Goal: Task Accomplishment & Management: Complete application form

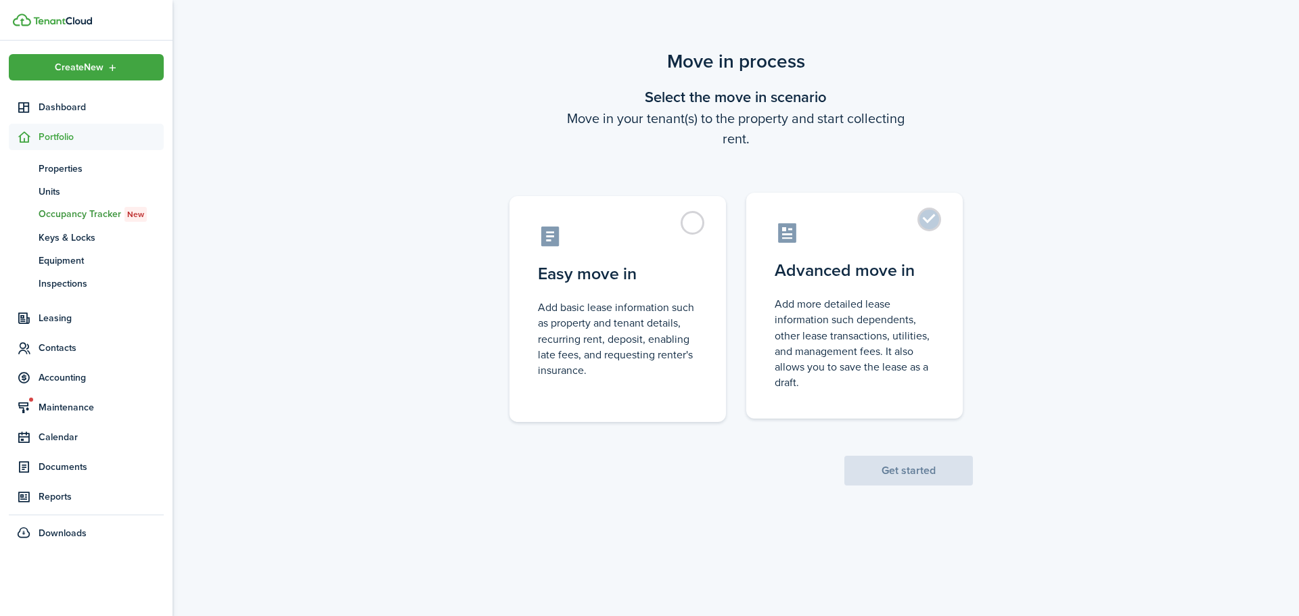
click at [822, 306] on control-radio-card-description "Add more detailed lease information such dependents, other lease transactions, …" at bounding box center [855, 343] width 160 height 94
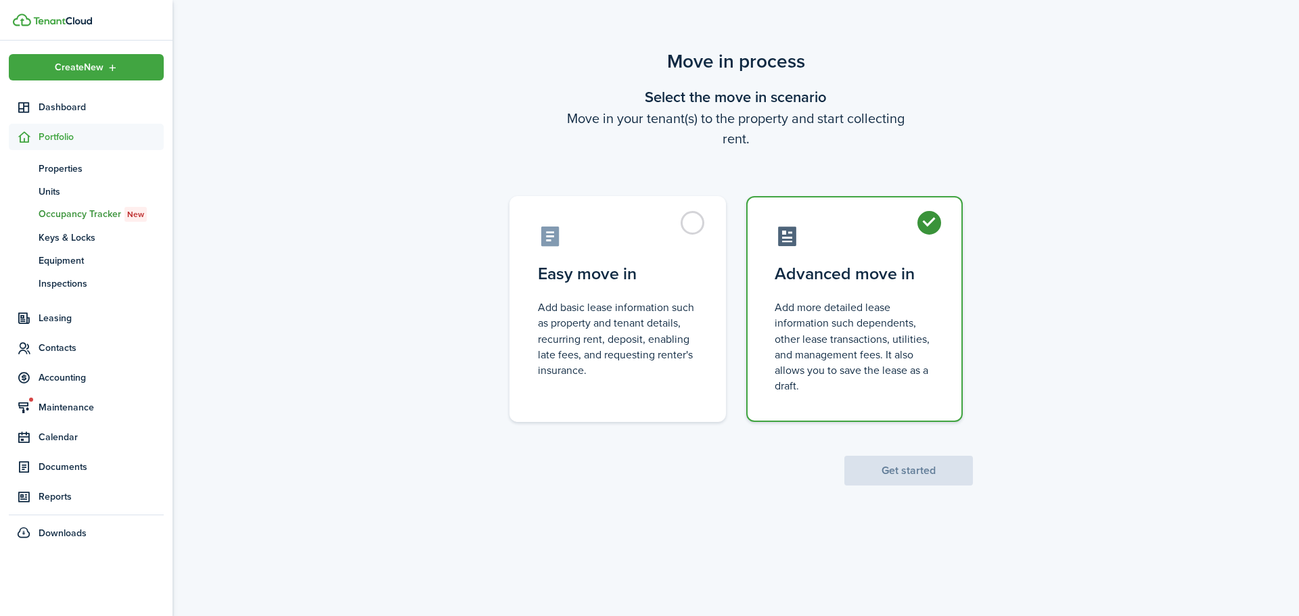
radio input "true"
click at [940, 449] on scenario-actions "Get started" at bounding box center [908, 454] width 129 height 64
click at [942, 468] on button "Get started" at bounding box center [908, 471] width 129 height 30
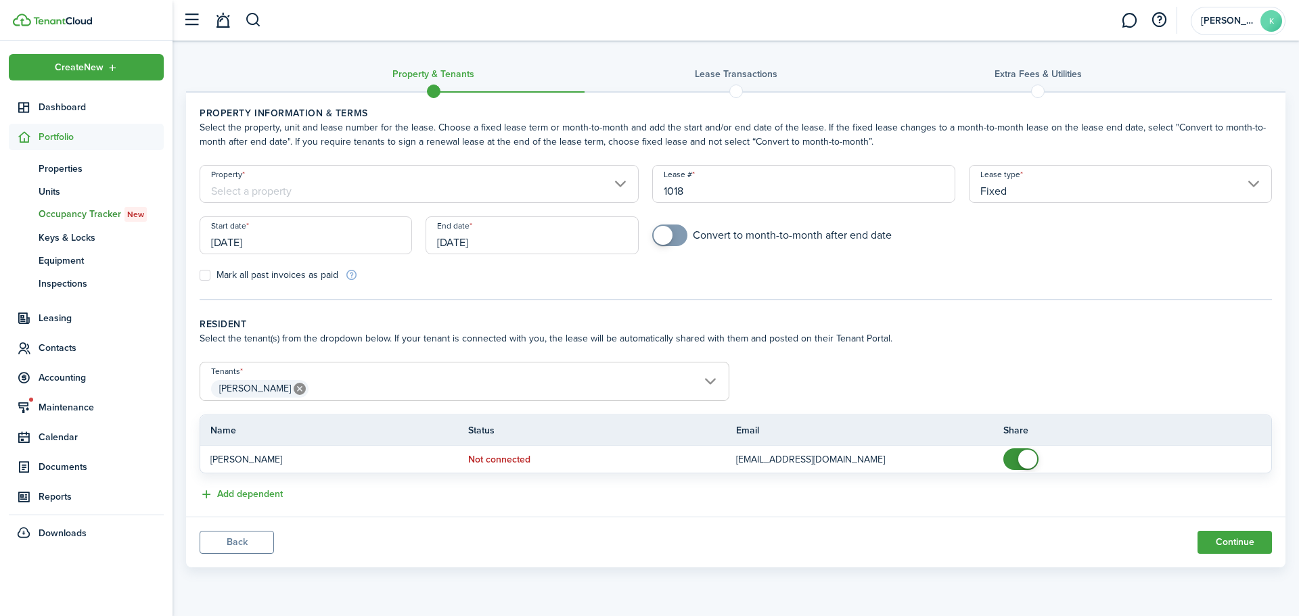
click at [548, 179] on input "Property" at bounding box center [419, 184] width 439 height 38
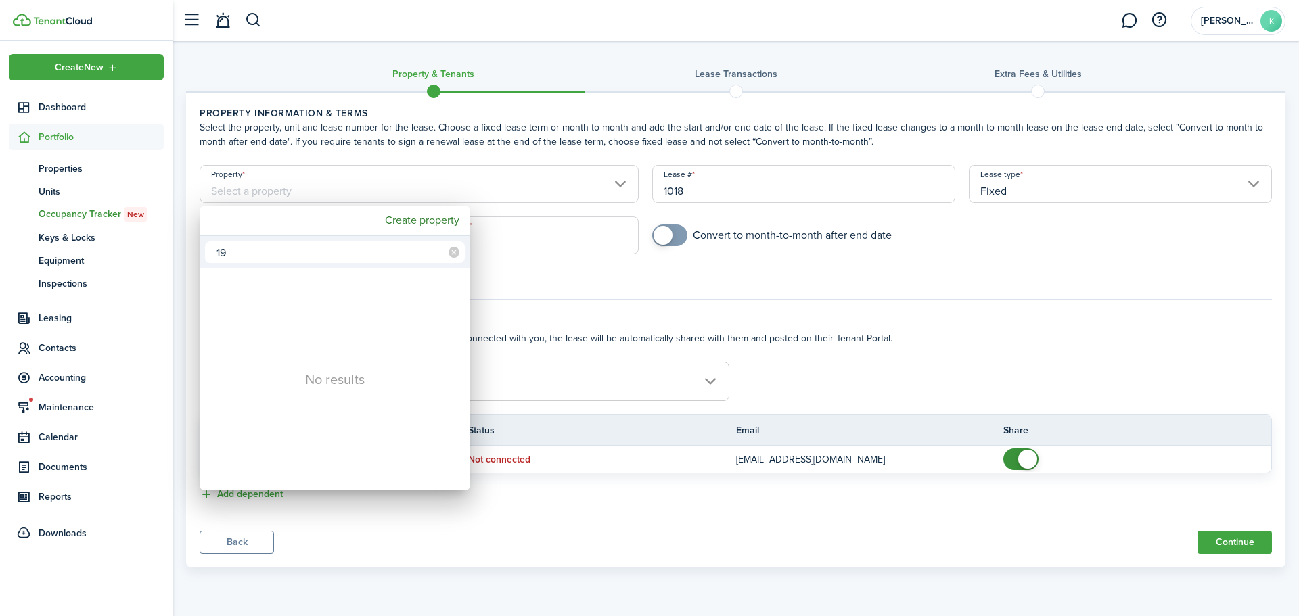
type input "1"
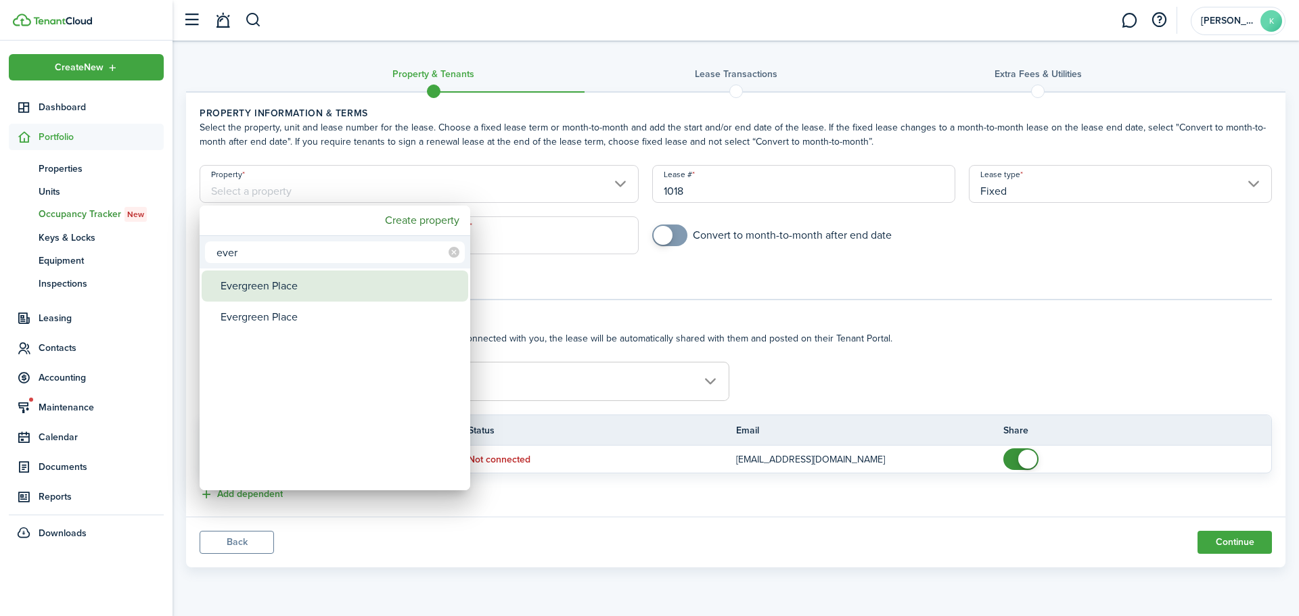
type input "ever"
click at [323, 282] on div "Evergreen Place" at bounding box center [341, 286] width 240 height 31
type input "Evergreen Place"
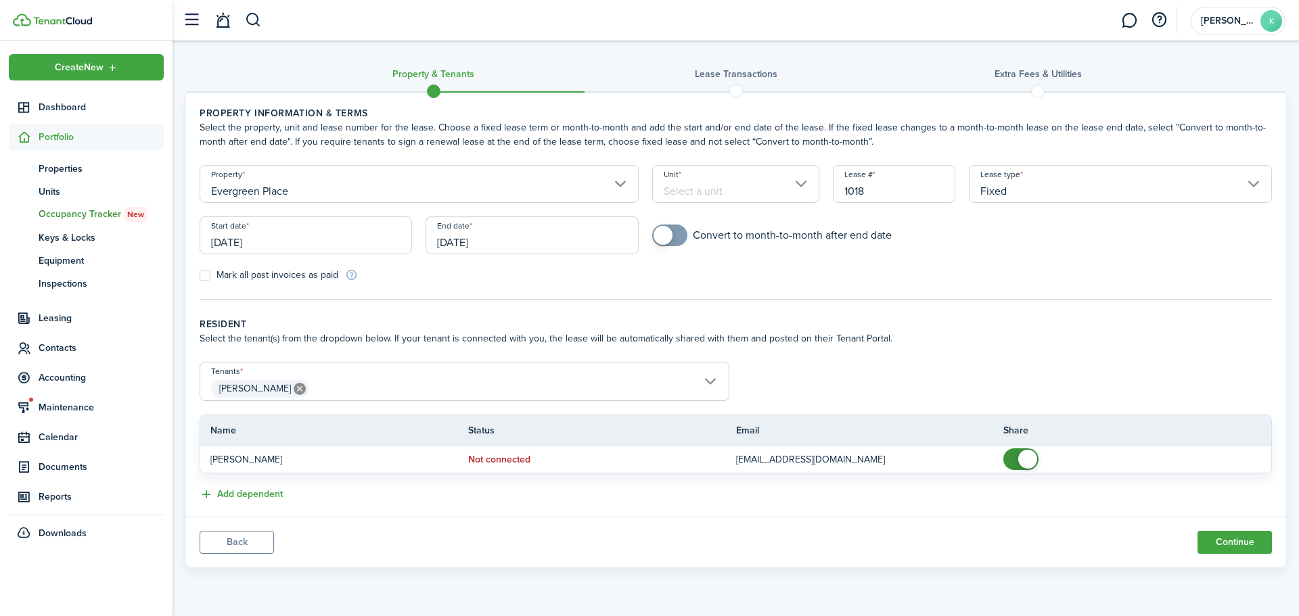
click at [717, 196] on input "Unit" at bounding box center [736, 184] width 168 height 38
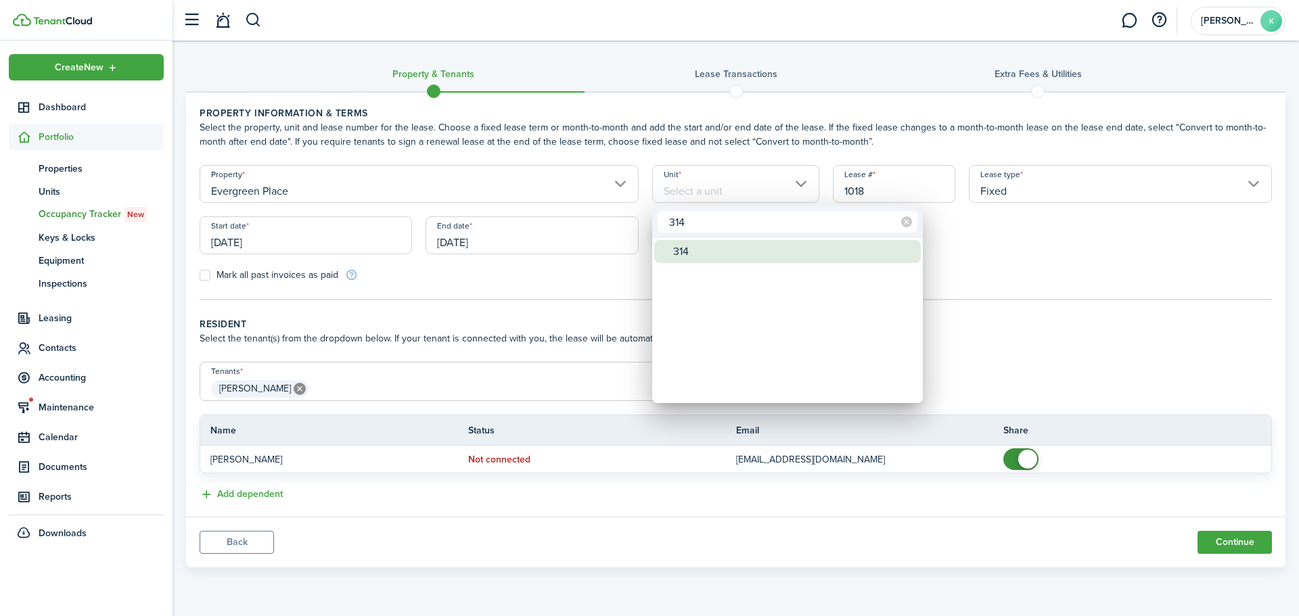
type input "314"
click at [711, 245] on div "314" at bounding box center [793, 251] width 240 height 23
type input "314"
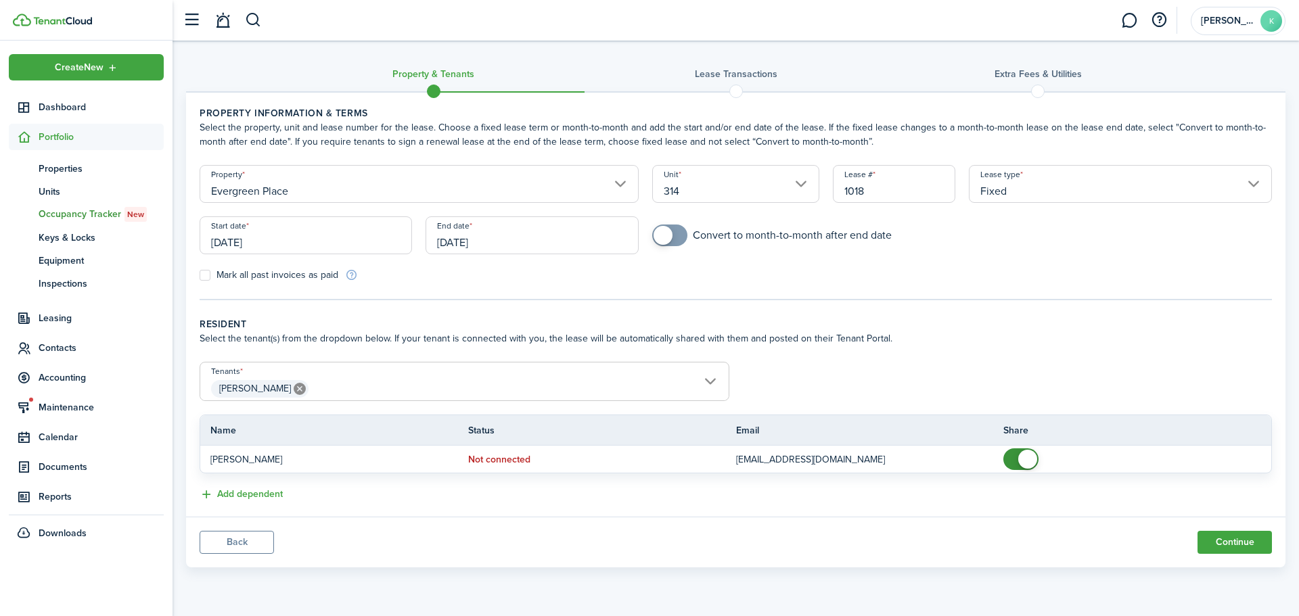
click at [359, 246] on input "[DATE]" at bounding box center [306, 236] width 212 height 38
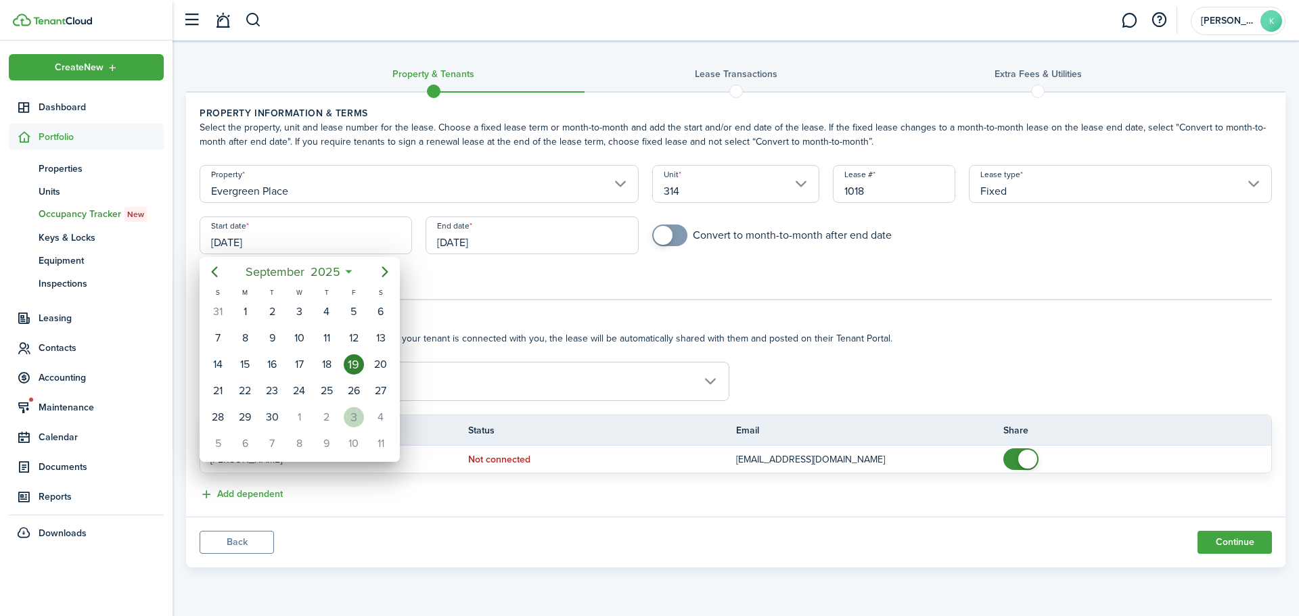
click at [347, 417] on div "3" at bounding box center [354, 417] width 20 height 20
type input "[DATE]"
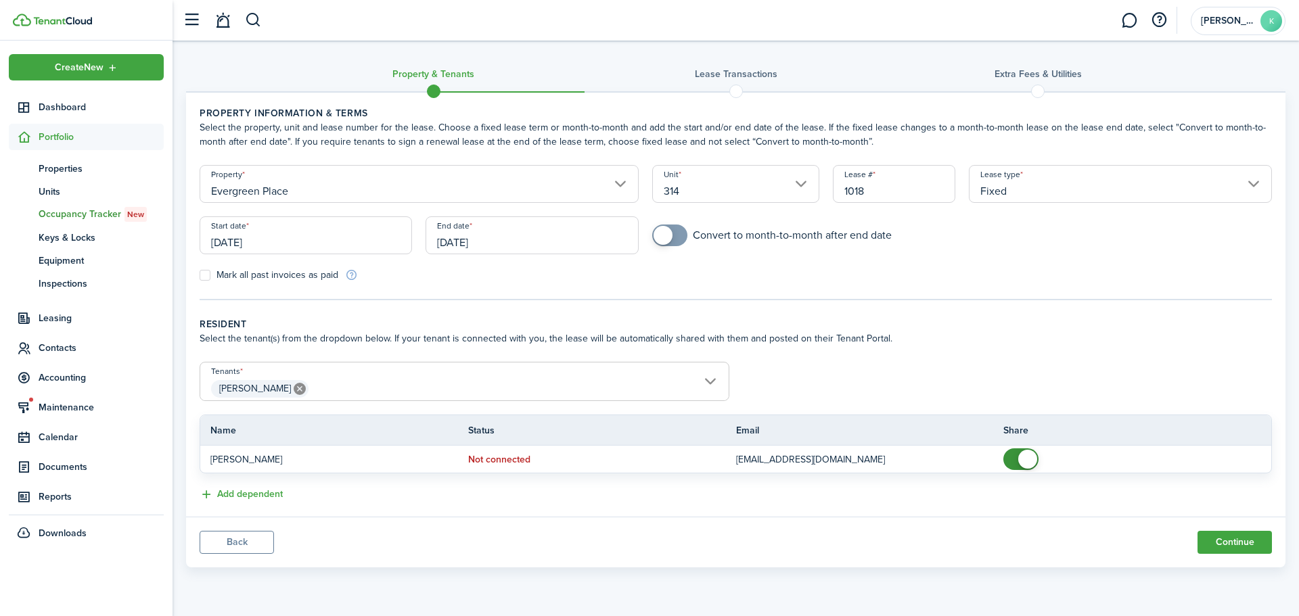
click at [539, 242] on input "[DATE]" at bounding box center [532, 236] width 212 height 38
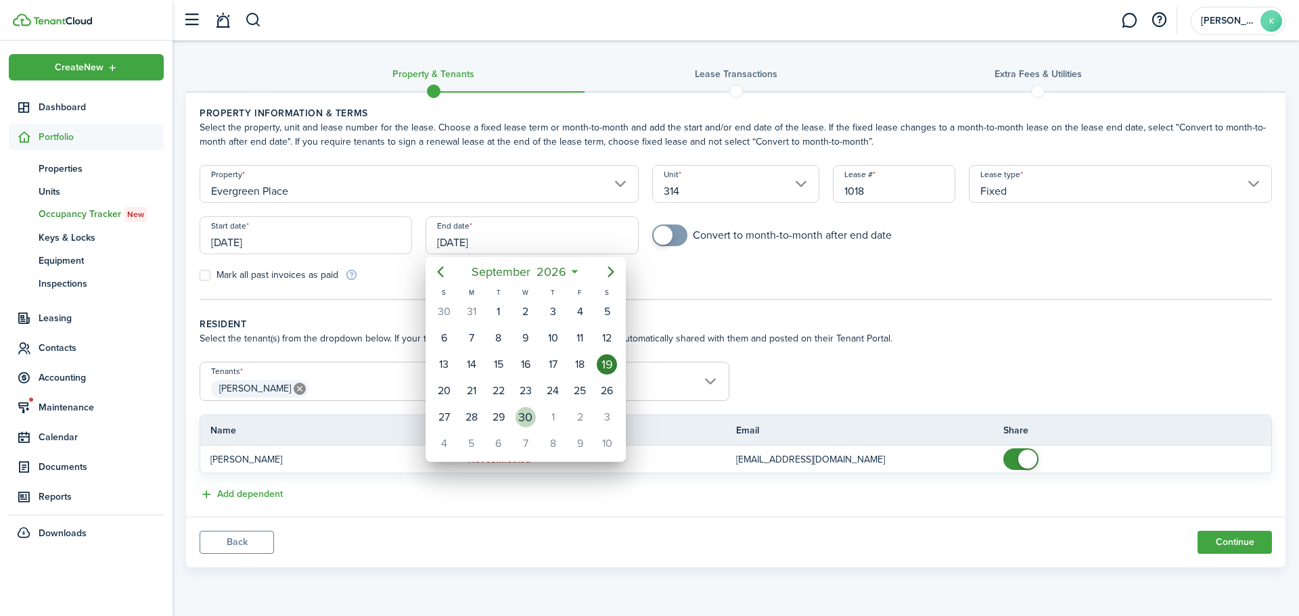
click at [532, 417] on div "30" at bounding box center [526, 417] width 20 height 20
type input "[DATE]"
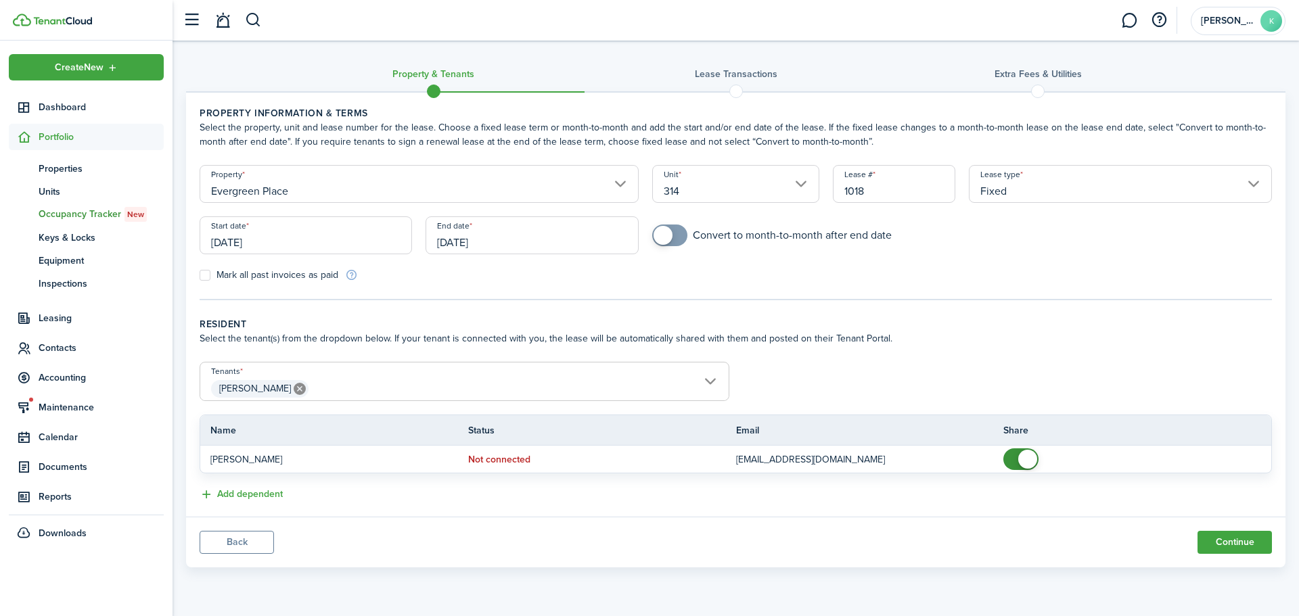
checkbox input "true"
click at [677, 236] on span at bounding box center [670, 236] width 14 height 22
click at [1258, 548] on button "Continue" at bounding box center [1235, 542] width 74 height 23
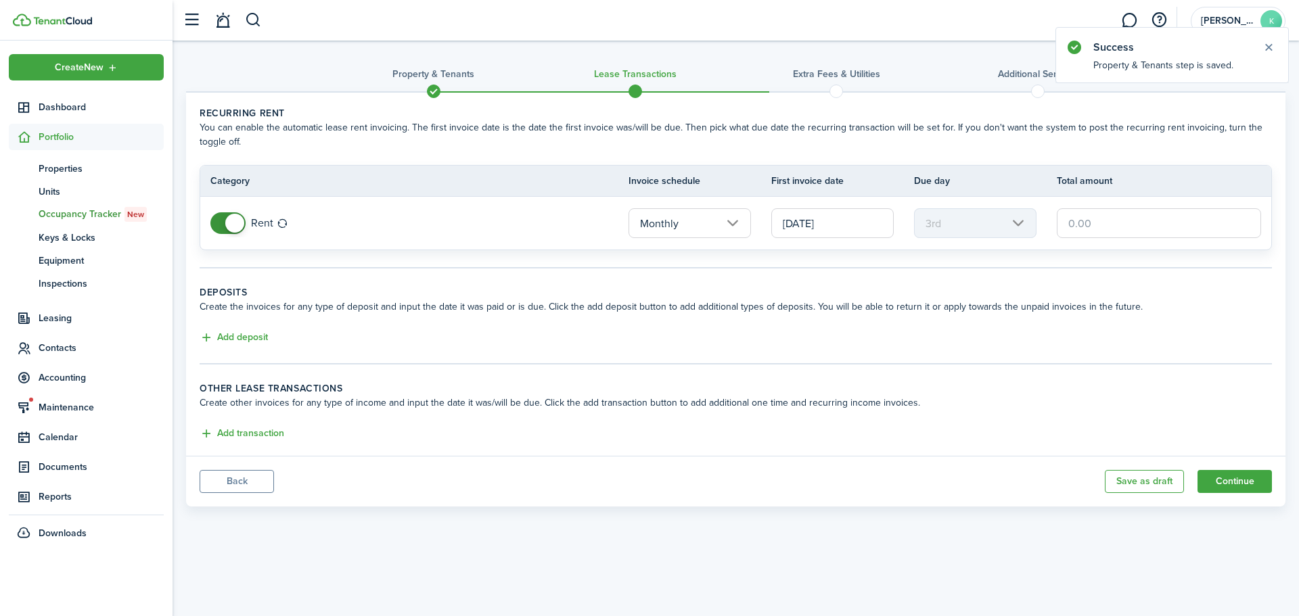
click at [806, 225] on input "[DATE]" at bounding box center [832, 223] width 122 height 30
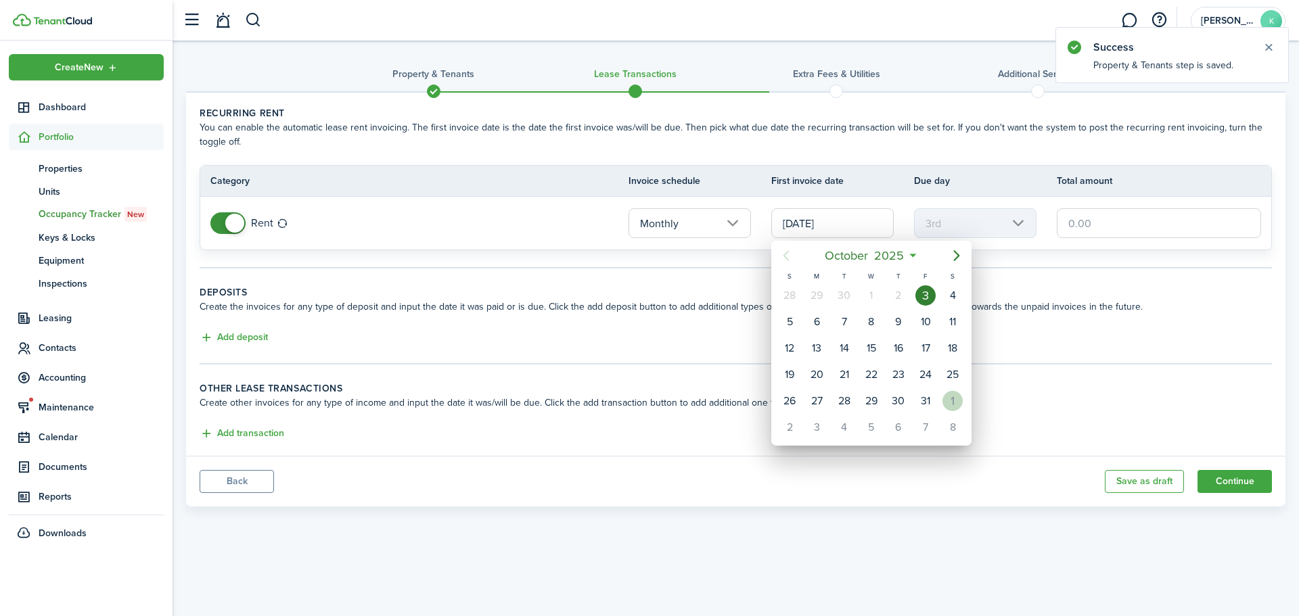
click at [953, 400] on div "1" at bounding box center [952, 401] width 20 height 20
type input "[DATE]"
type input "1st"
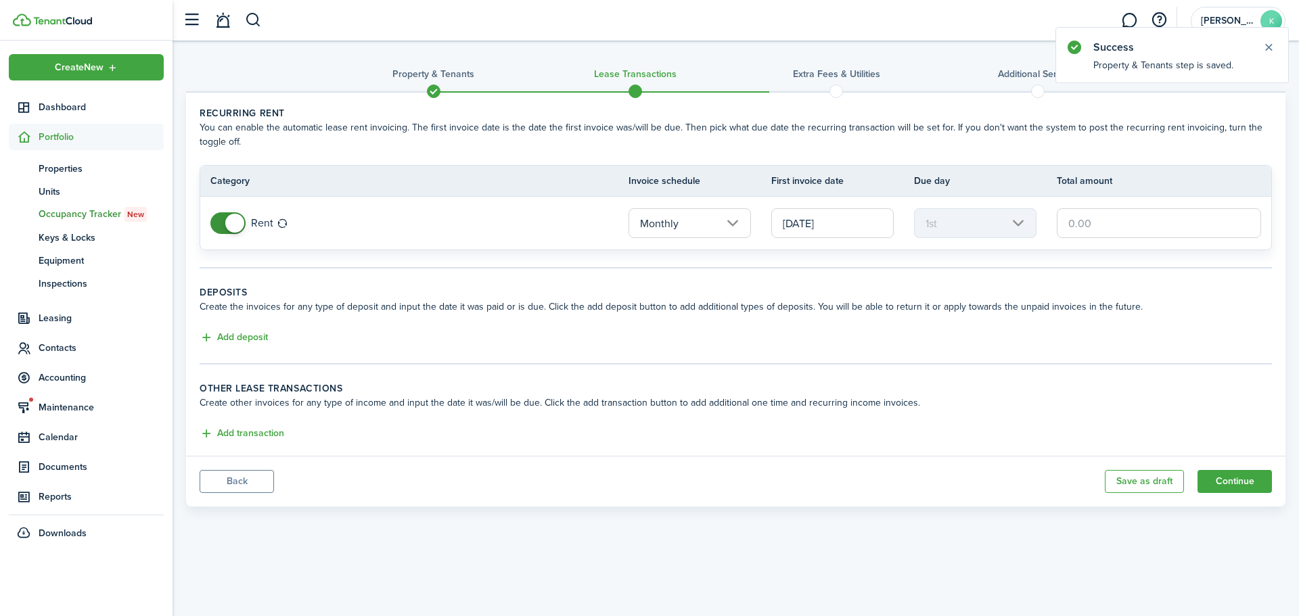
click at [1093, 227] on input "text" at bounding box center [1159, 223] width 204 height 30
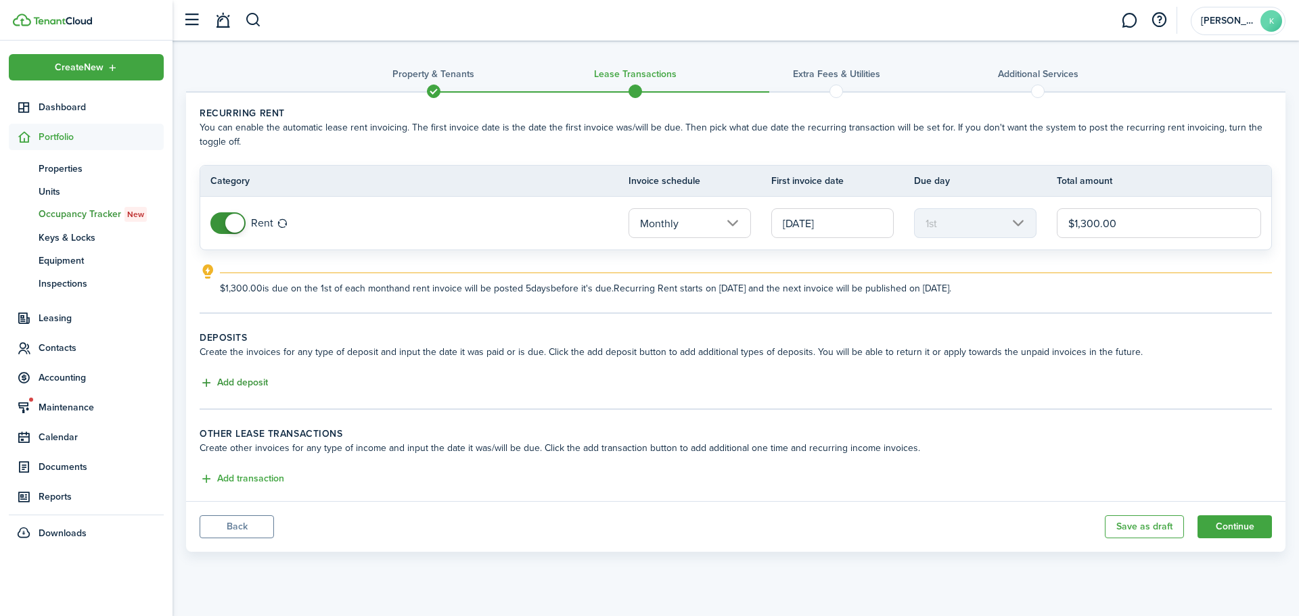
type input "$1,300.00"
click at [229, 382] on button "Add deposit" at bounding box center [234, 384] width 68 height 16
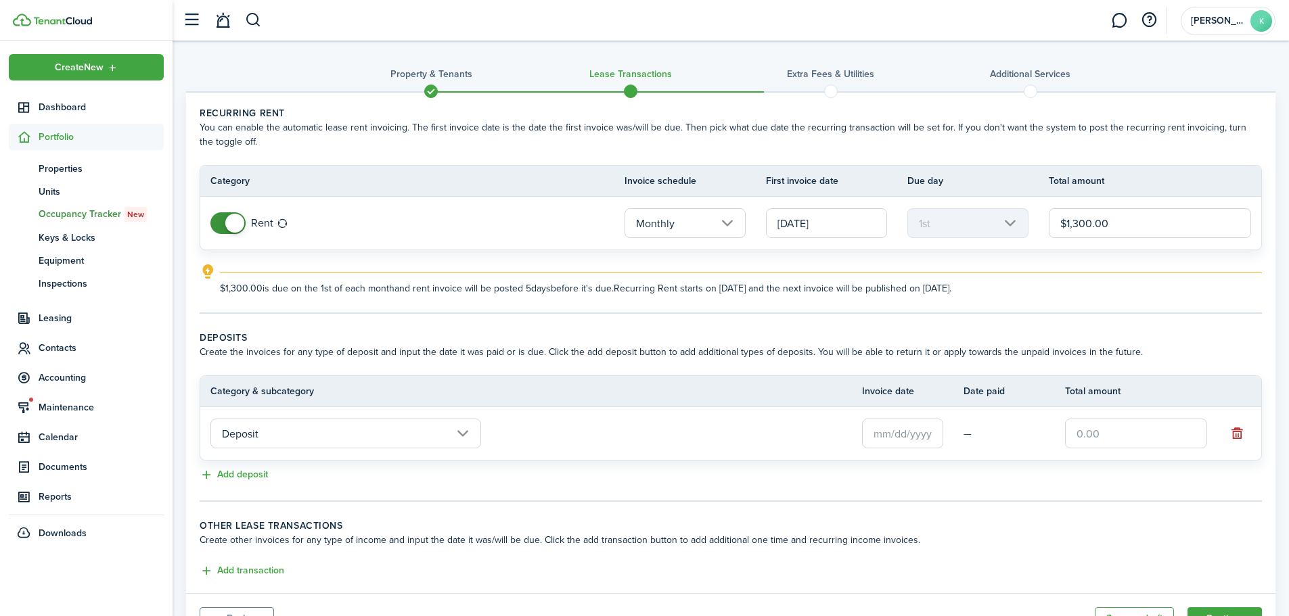
click at [926, 434] on input "text" at bounding box center [902, 434] width 81 height 30
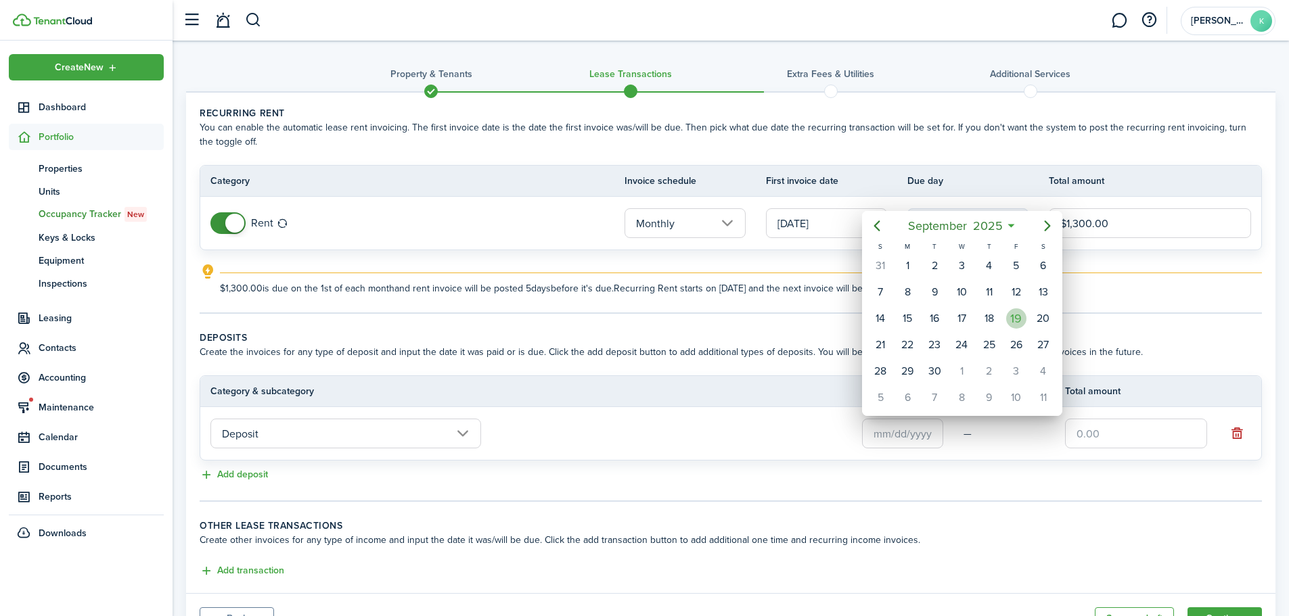
click at [1009, 323] on div "19" at bounding box center [1016, 319] width 20 height 20
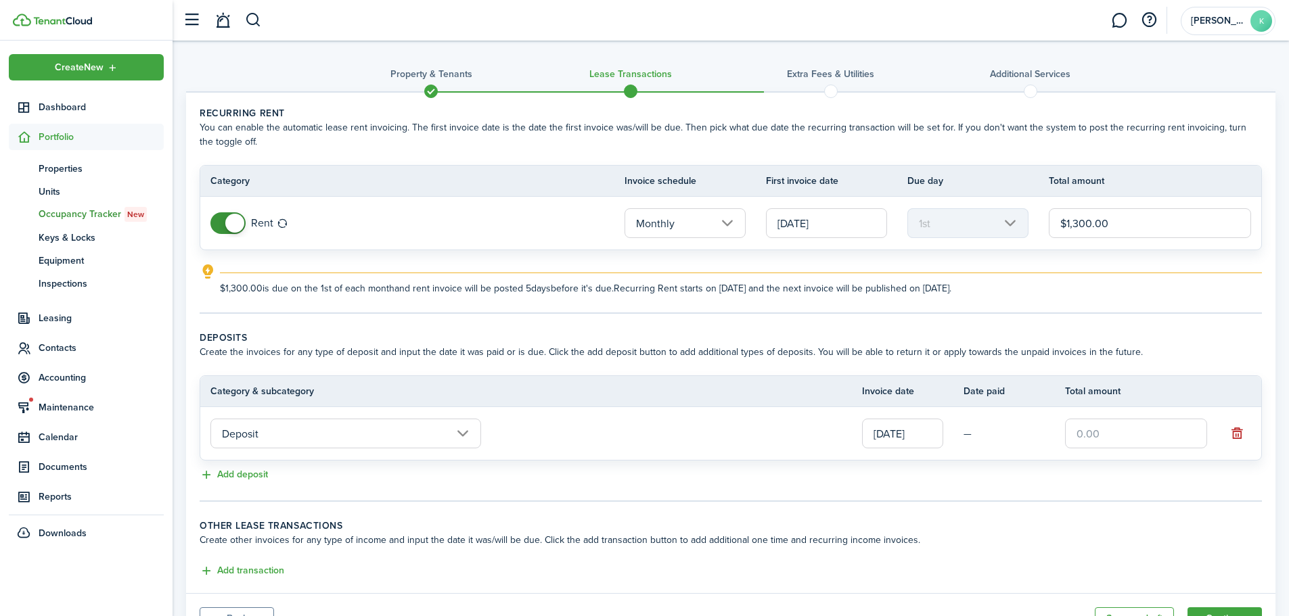
click at [888, 444] on input "[DATE]" at bounding box center [902, 434] width 81 height 30
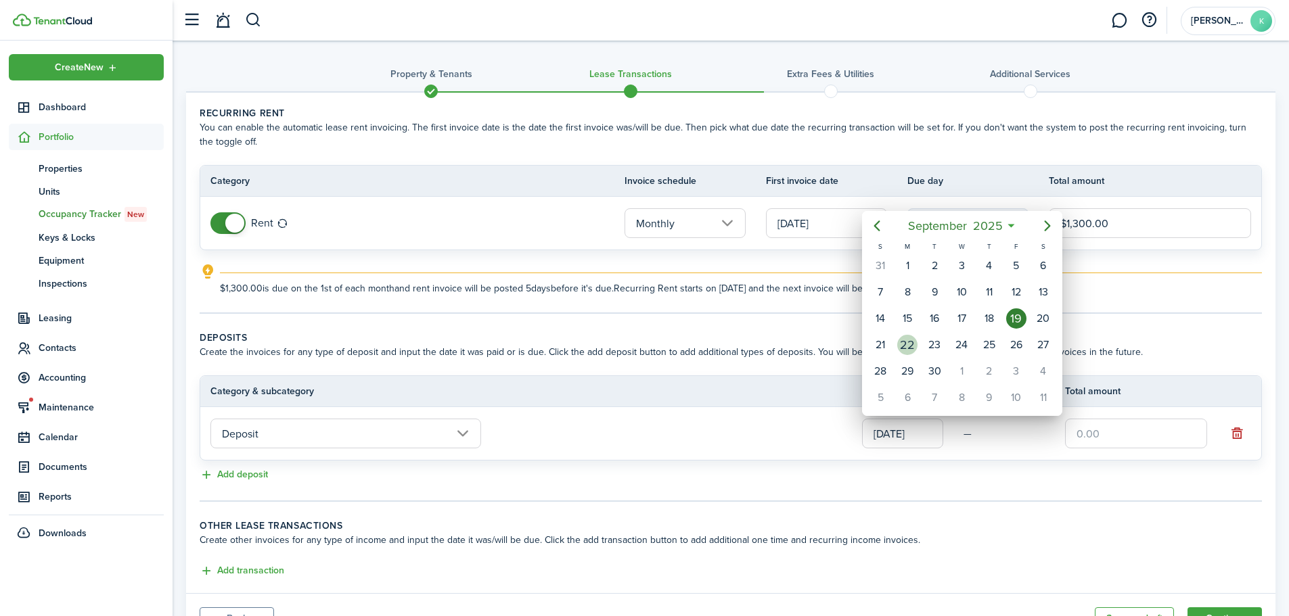
click at [899, 350] on div "22" at bounding box center [907, 345] width 20 height 20
type input "[DATE]"
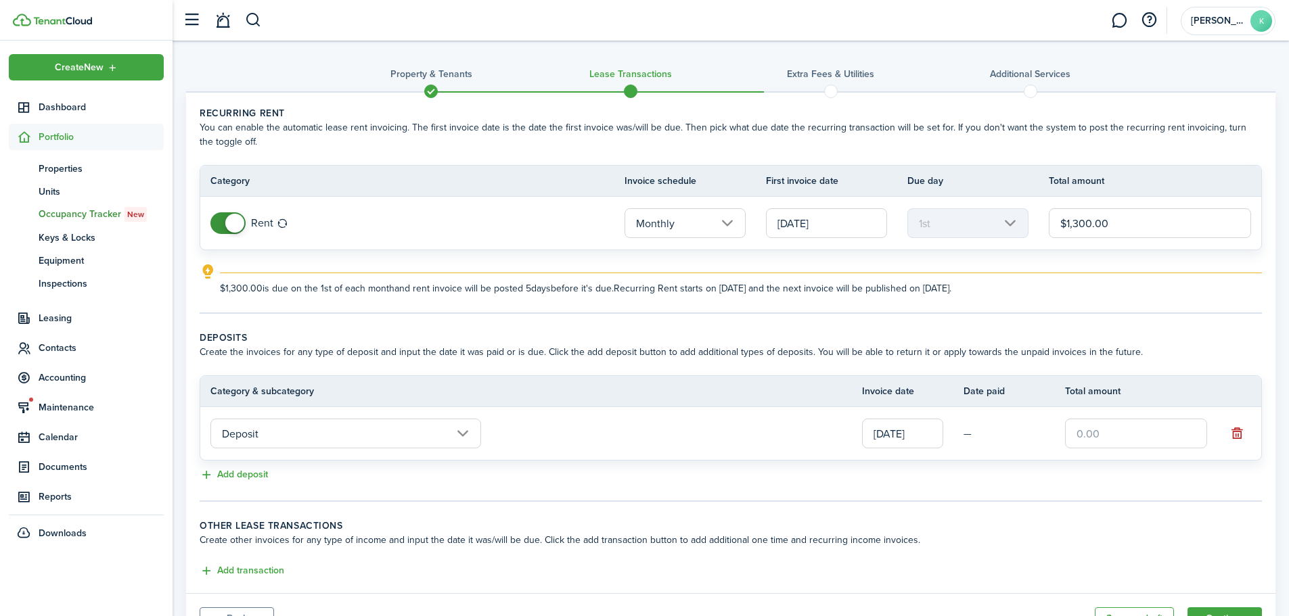
click at [1122, 429] on input "text" at bounding box center [1136, 434] width 142 height 30
type input "$1,300.00"
click at [1098, 476] on div "Add deposit" at bounding box center [731, 476] width 1062 height 16
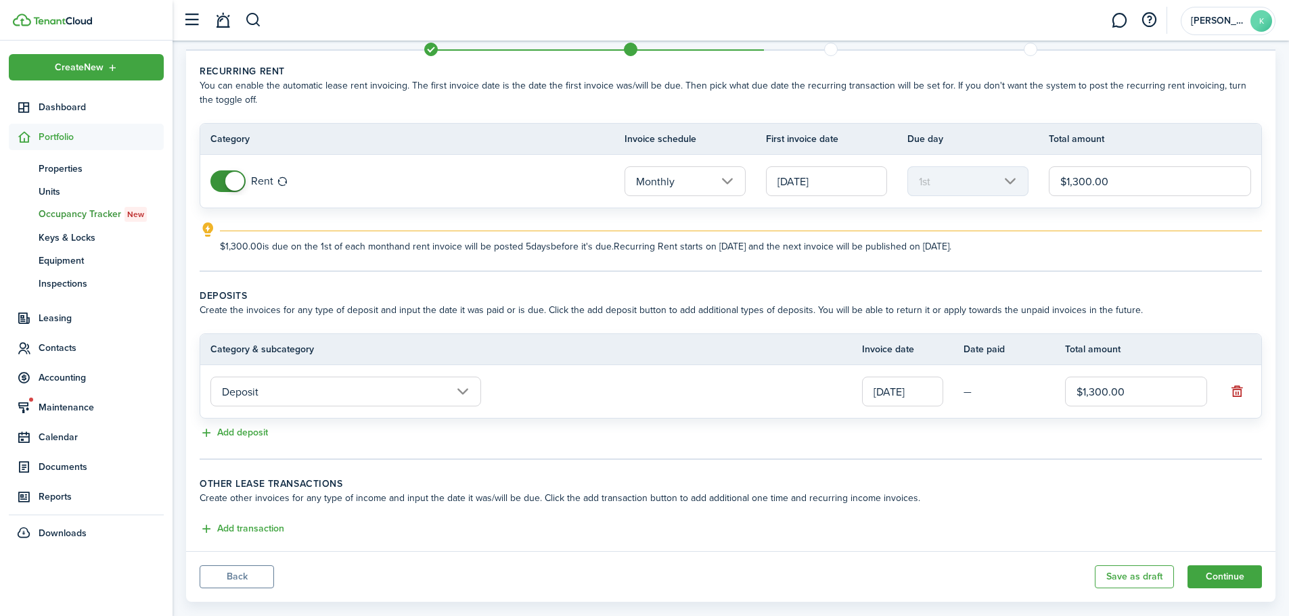
scroll to position [65, 0]
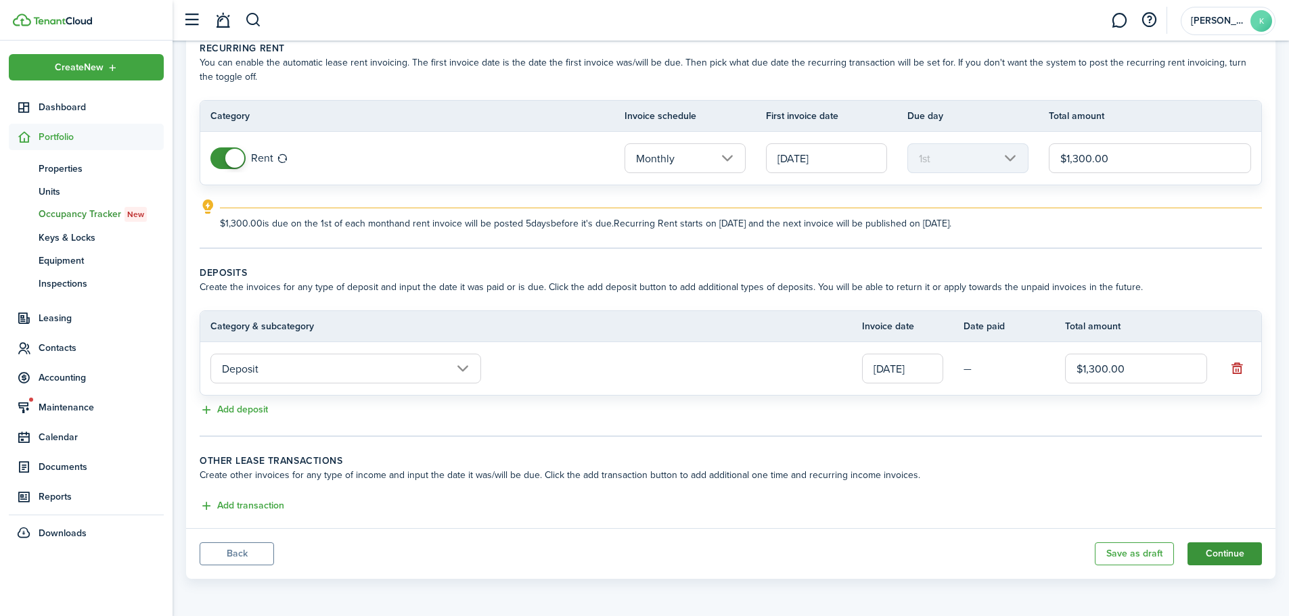
click at [1235, 551] on button "Continue" at bounding box center [1224, 554] width 74 height 23
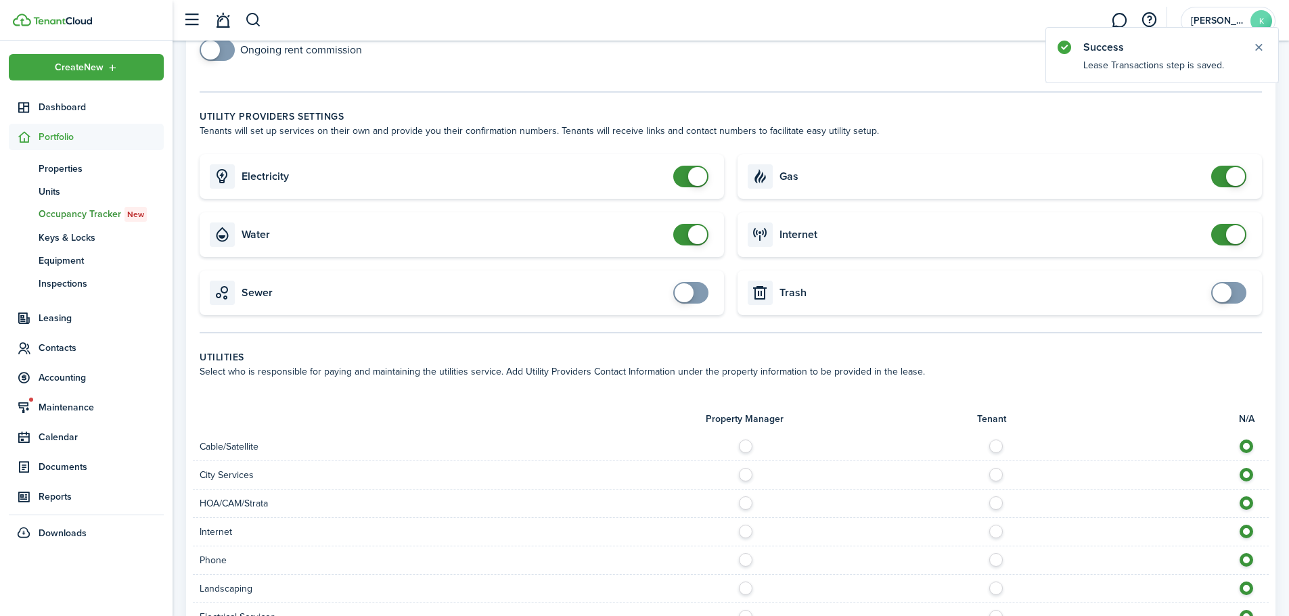
scroll to position [338, 0]
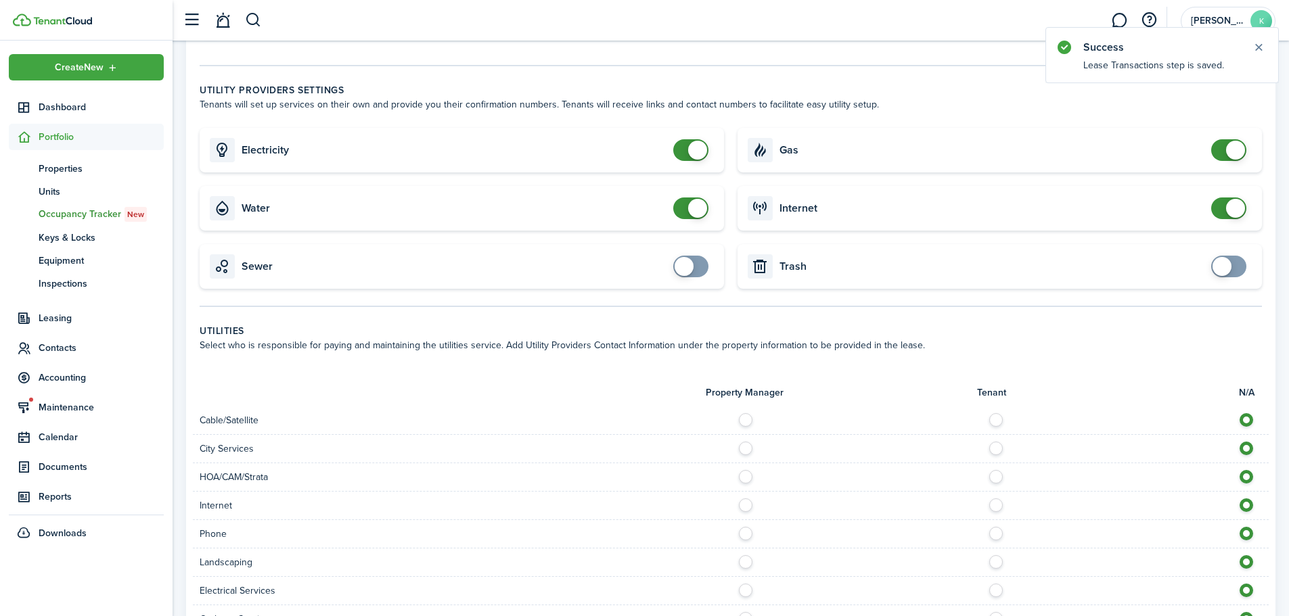
checkbox input "false"
click at [691, 150] on span at bounding box center [697, 150] width 19 height 19
checkbox input "false"
click at [685, 208] on span at bounding box center [691, 209] width 14 height 22
checkbox input "false"
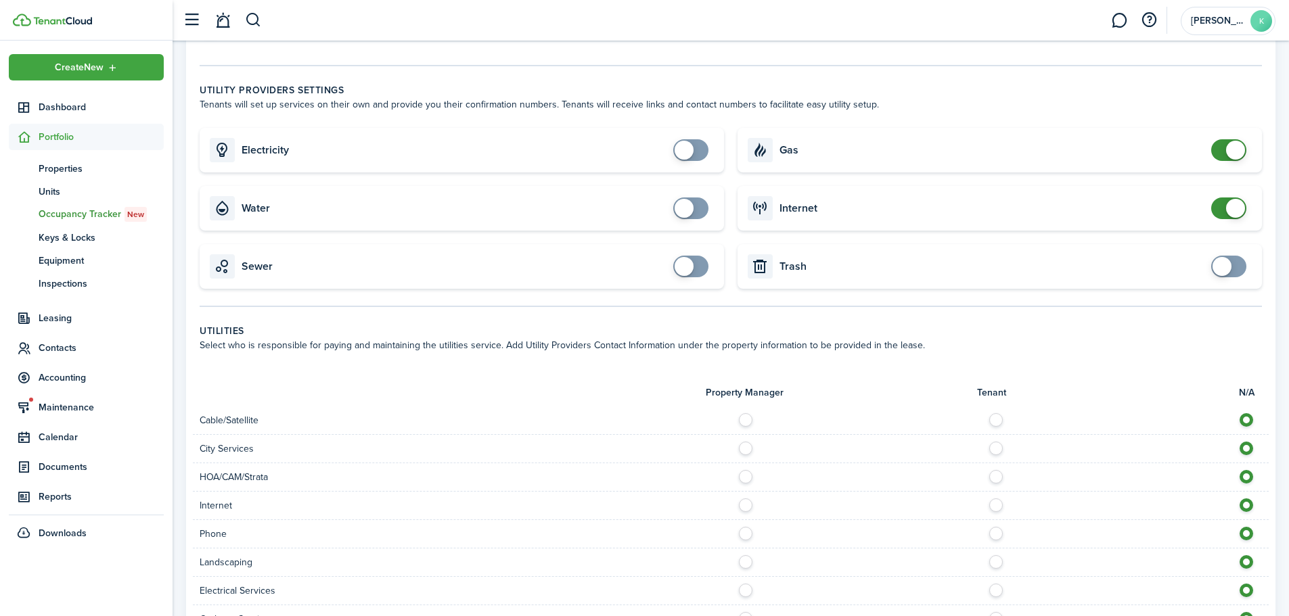
click at [1226, 150] on span at bounding box center [1235, 150] width 19 height 19
checkbox input "false"
click at [1223, 214] on span at bounding box center [1229, 209] width 14 height 22
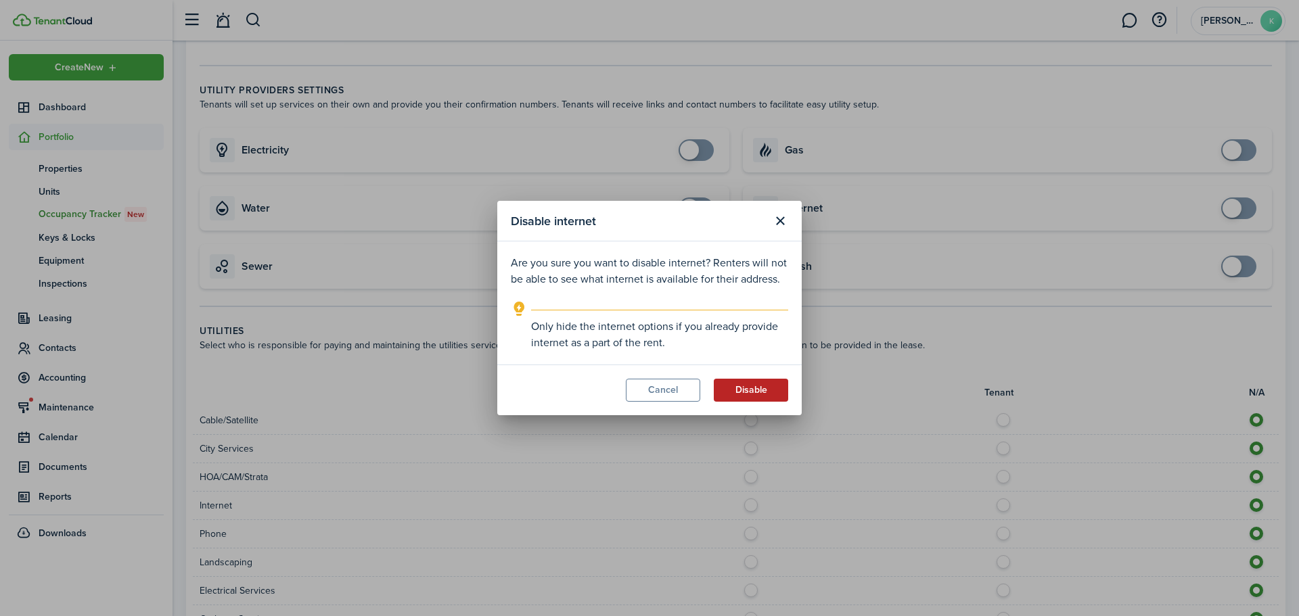
click at [758, 385] on button "Disable" at bounding box center [751, 390] width 74 height 23
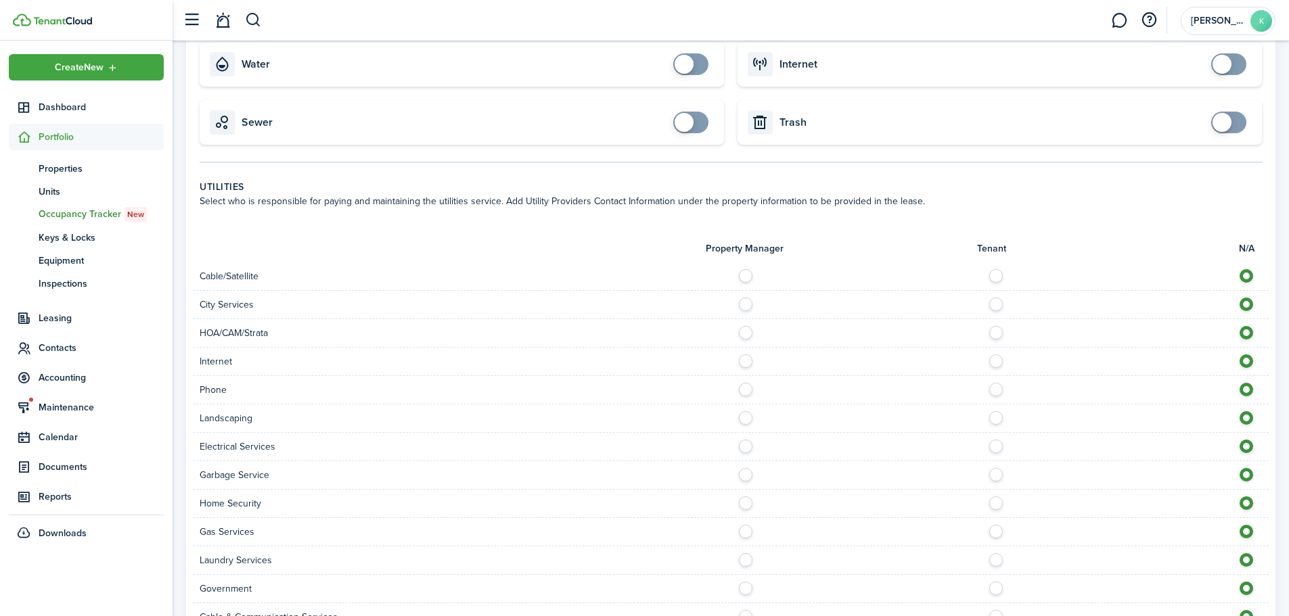
scroll to position [541, 0]
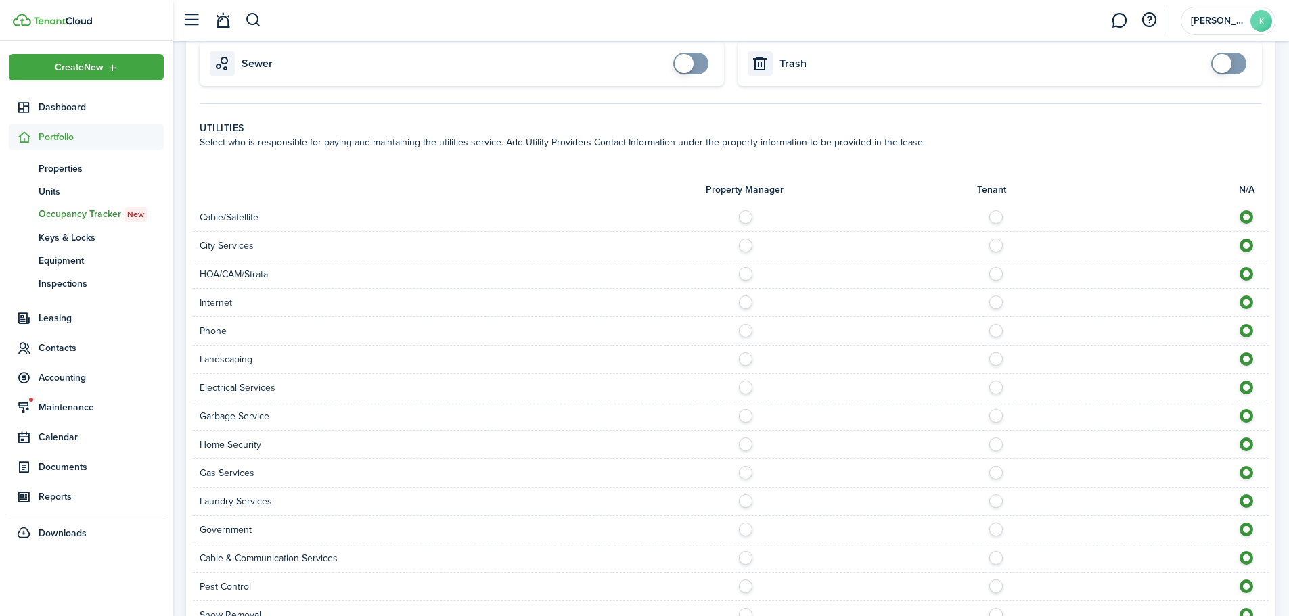
click at [991, 302] on label at bounding box center [1000, 299] width 24 height 7
radio input "true"
click at [746, 358] on label at bounding box center [749, 355] width 24 height 7
radio input "true"
click at [995, 388] on label at bounding box center [1000, 384] width 24 height 7
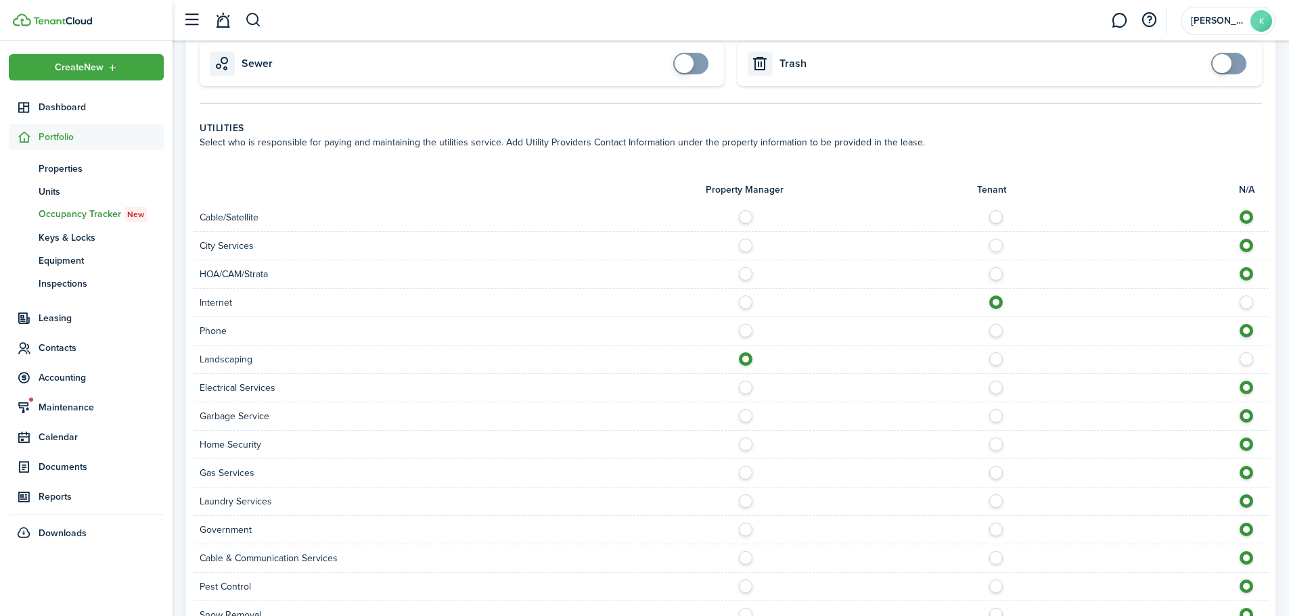
radio input "true"
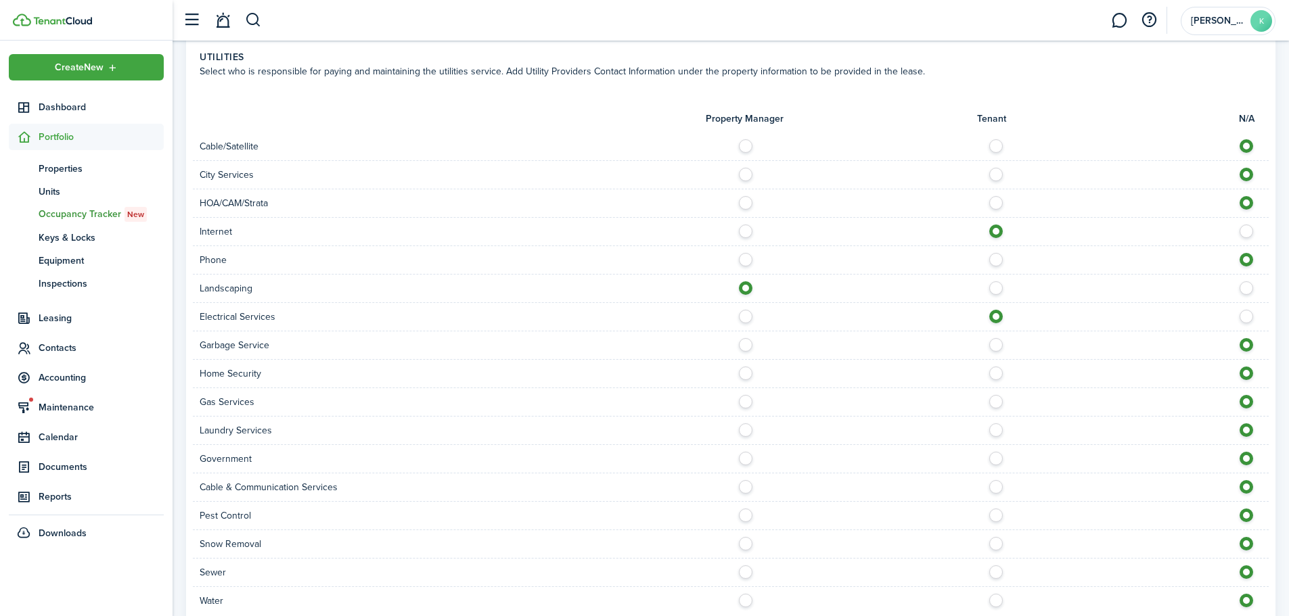
scroll to position [677, 0]
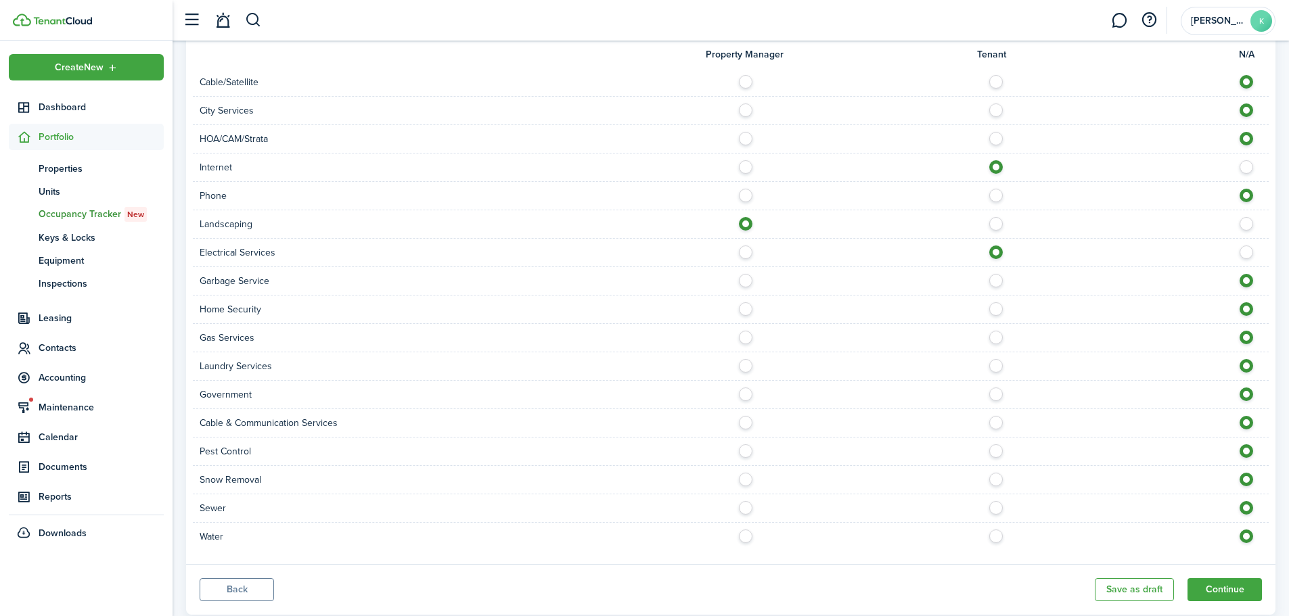
click at [747, 277] on label at bounding box center [749, 277] width 24 height 7
radio input "true"
click at [746, 334] on label at bounding box center [749, 334] width 24 height 7
drag, startPoint x: 746, startPoint y: 334, endPoint x: 784, endPoint y: 335, distance: 37.9
click at [783, 335] on control-radio-group at bounding box center [999, 334] width 524 height 7
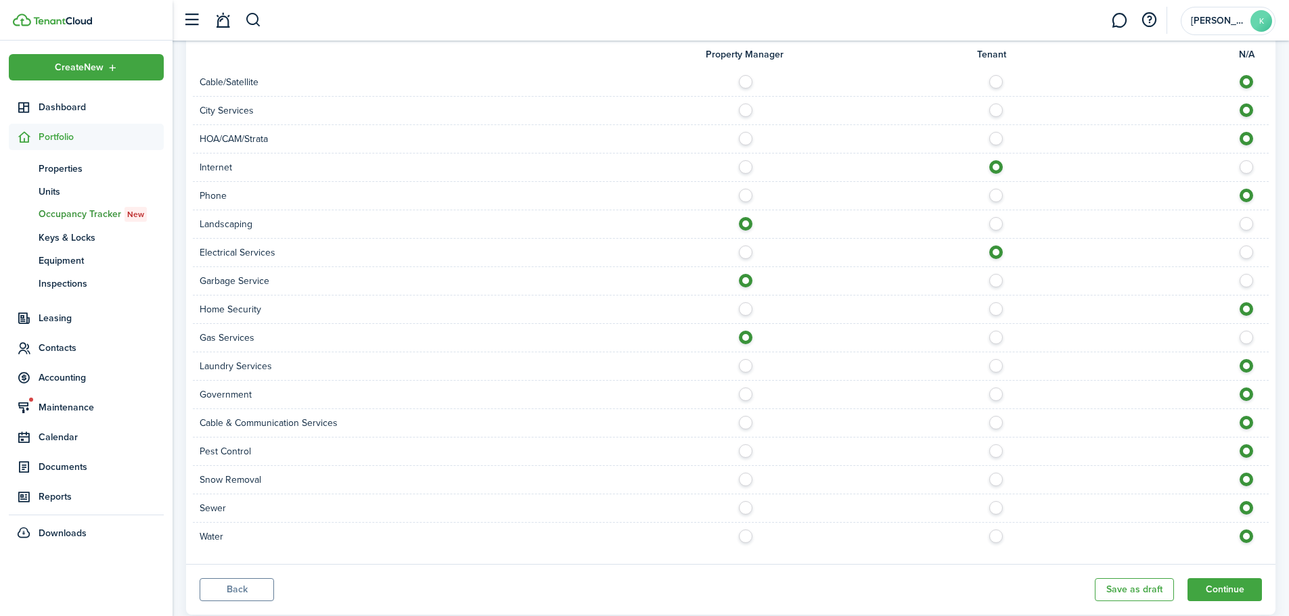
click at [1246, 338] on label at bounding box center [1250, 334] width 24 height 7
radio input "false"
radio input "true"
click at [992, 421] on label at bounding box center [1000, 419] width 24 height 7
radio input "true"
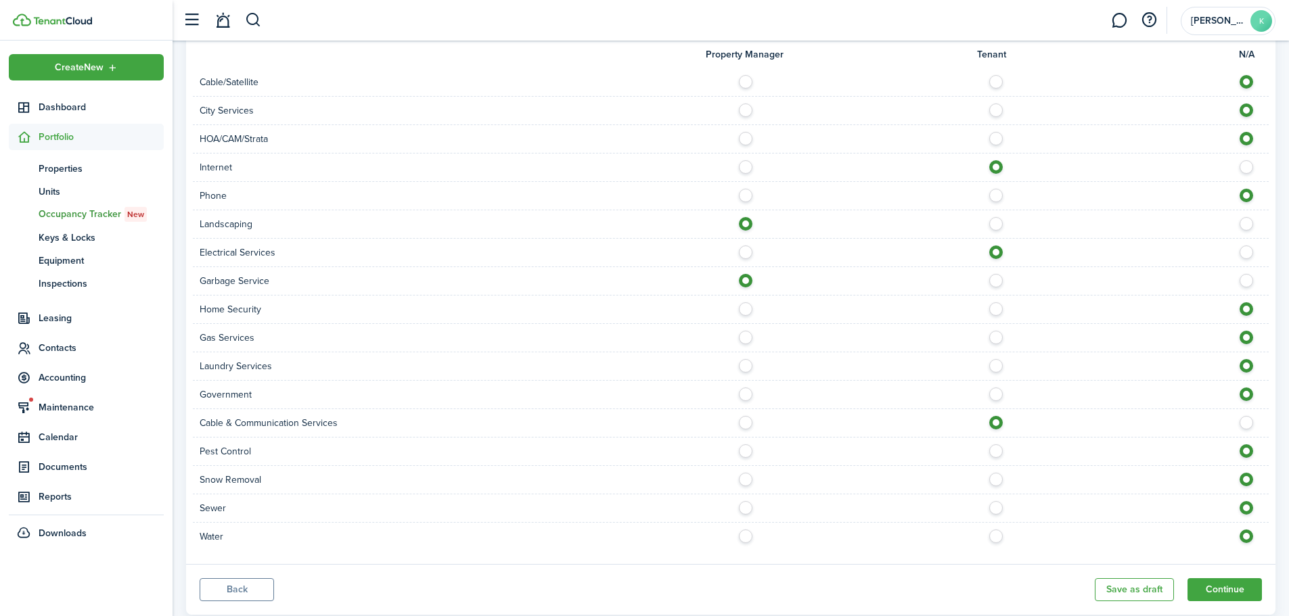
click at [744, 480] on label at bounding box center [749, 476] width 24 height 7
radio input "true"
click at [742, 508] on label at bounding box center [749, 504] width 24 height 7
radio input "true"
click at [749, 537] on label at bounding box center [749, 533] width 24 height 7
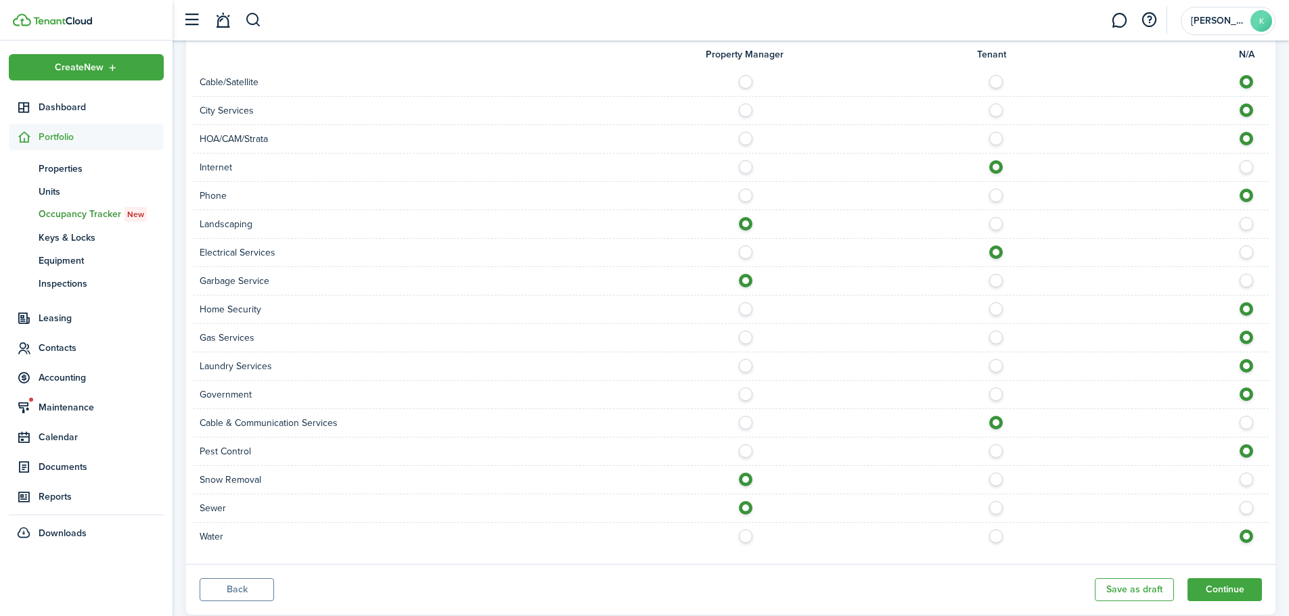
radio input "true"
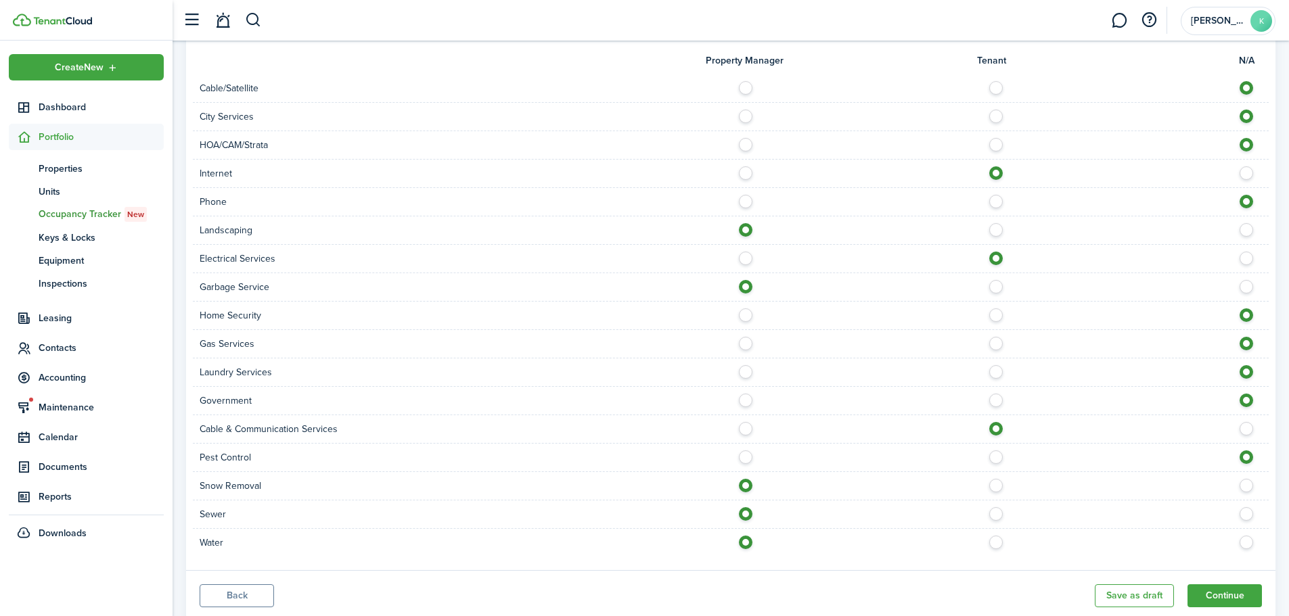
scroll to position [712, 0]
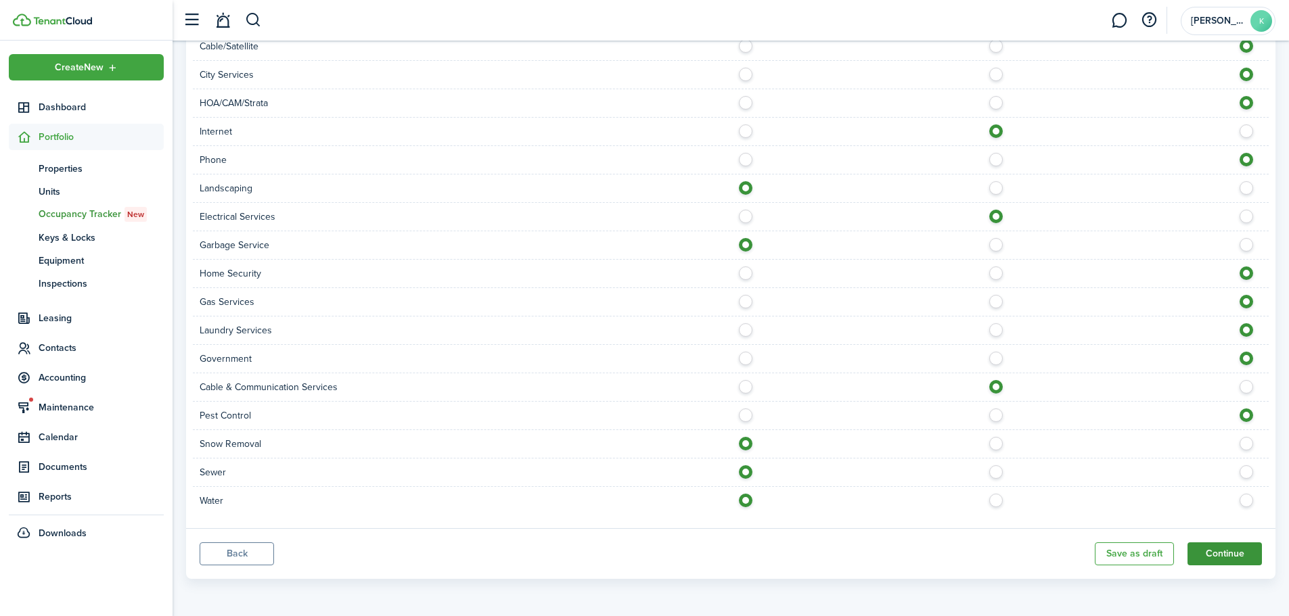
click at [1220, 564] on button "Continue" at bounding box center [1224, 554] width 74 height 23
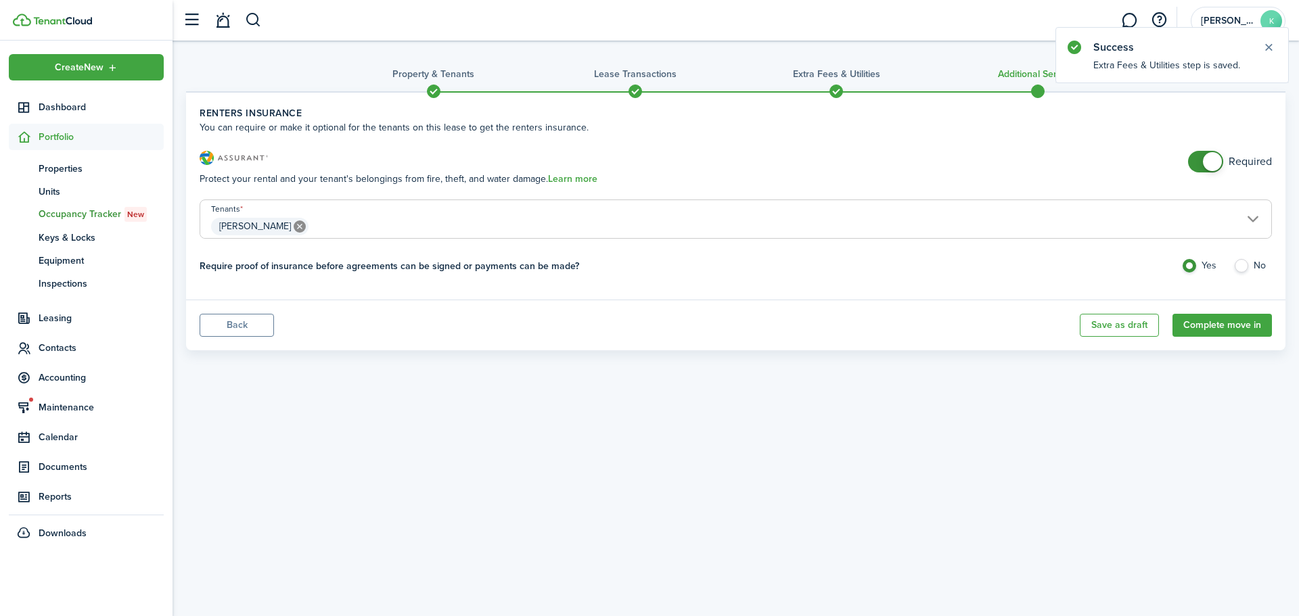
click at [1206, 169] on span at bounding box center [1206, 162] width 14 height 22
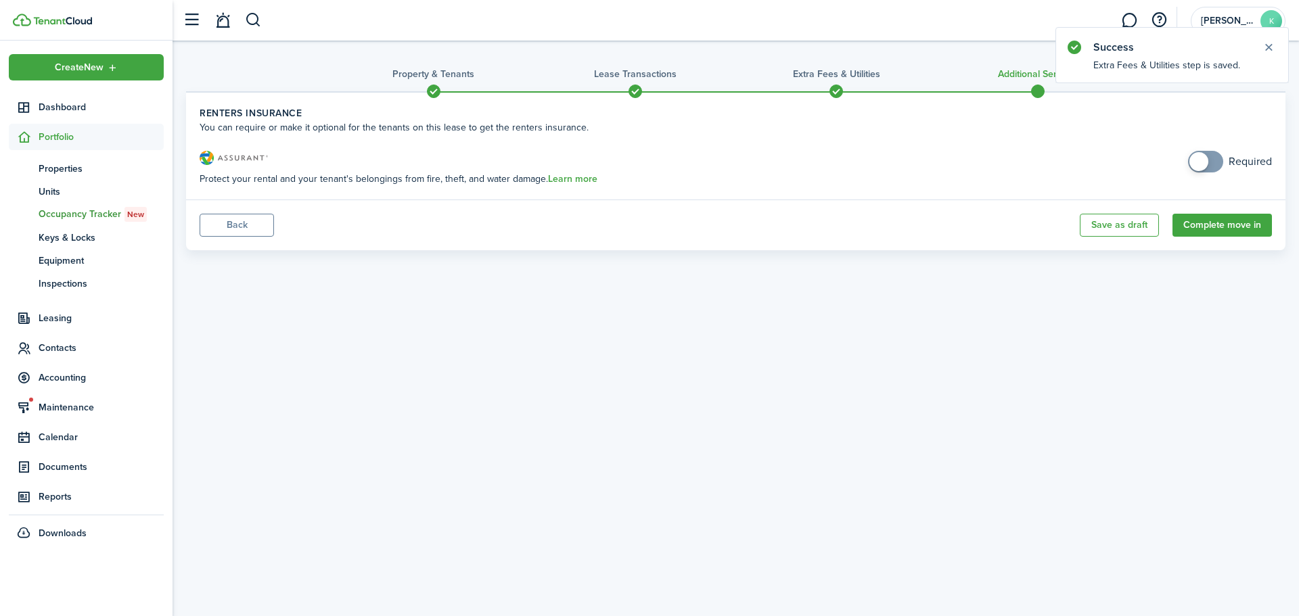
checkbox input "true"
click at [1212, 166] on span at bounding box center [1206, 162] width 14 height 22
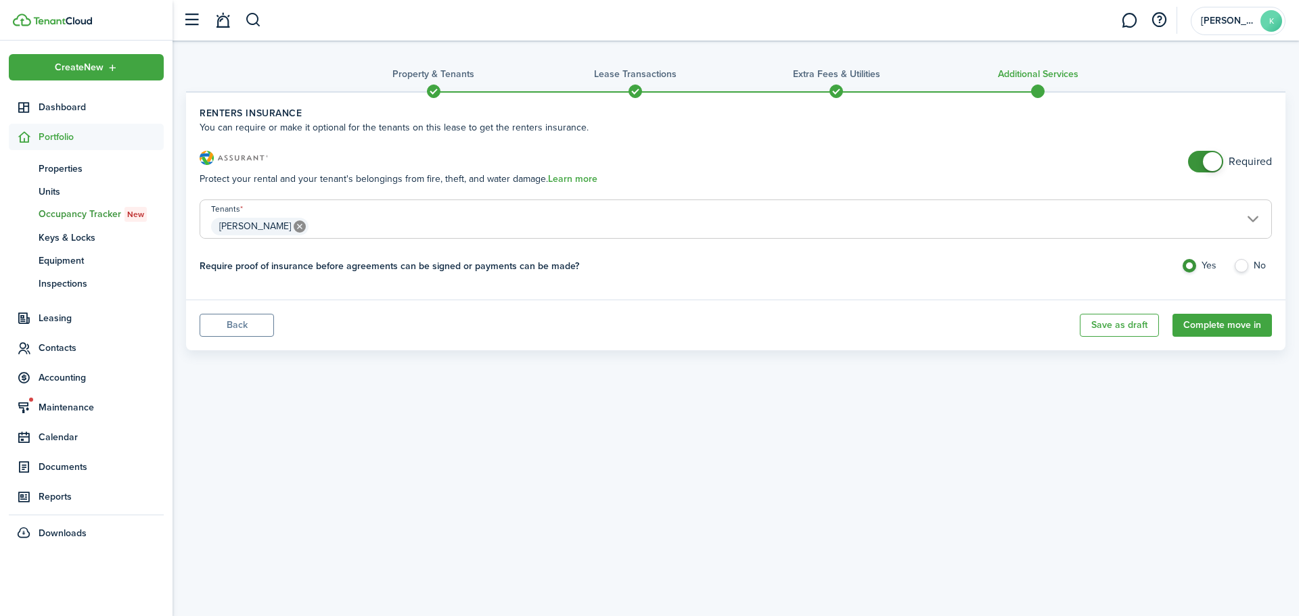
click at [1237, 274] on label "No" at bounding box center [1252, 269] width 39 height 20
radio input "false"
radio input "true"
checkbox input "false"
click at [1199, 160] on span at bounding box center [1206, 162] width 14 height 22
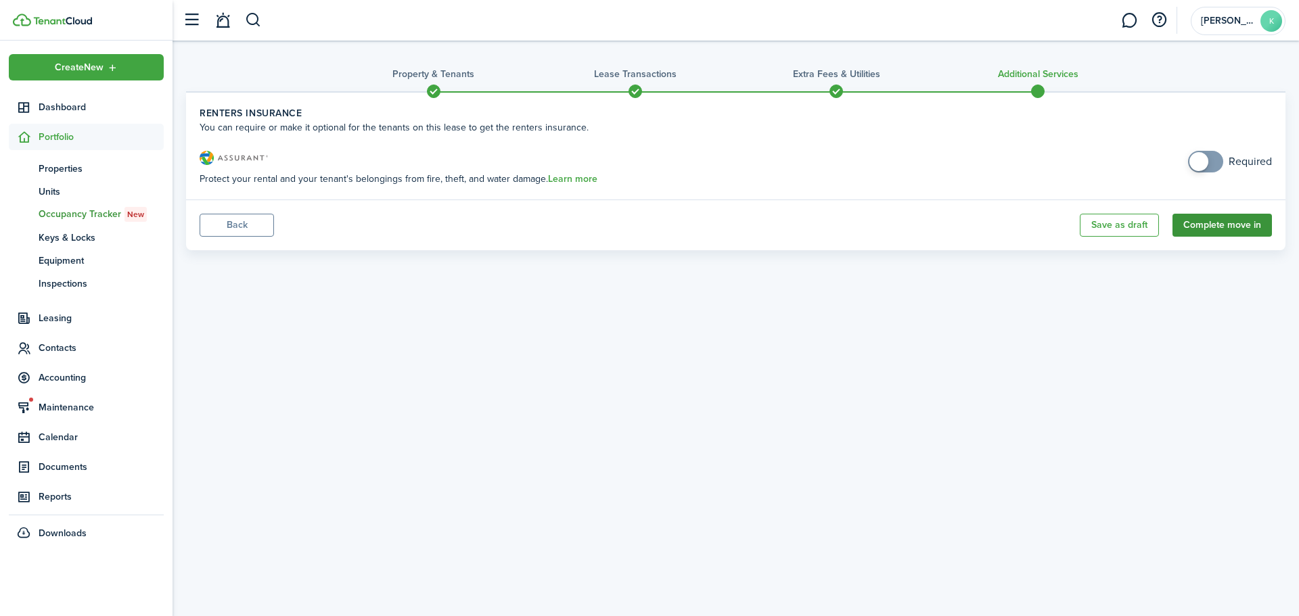
click at [1200, 232] on button "Complete move in" at bounding box center [1222, 225] width 99 height 23
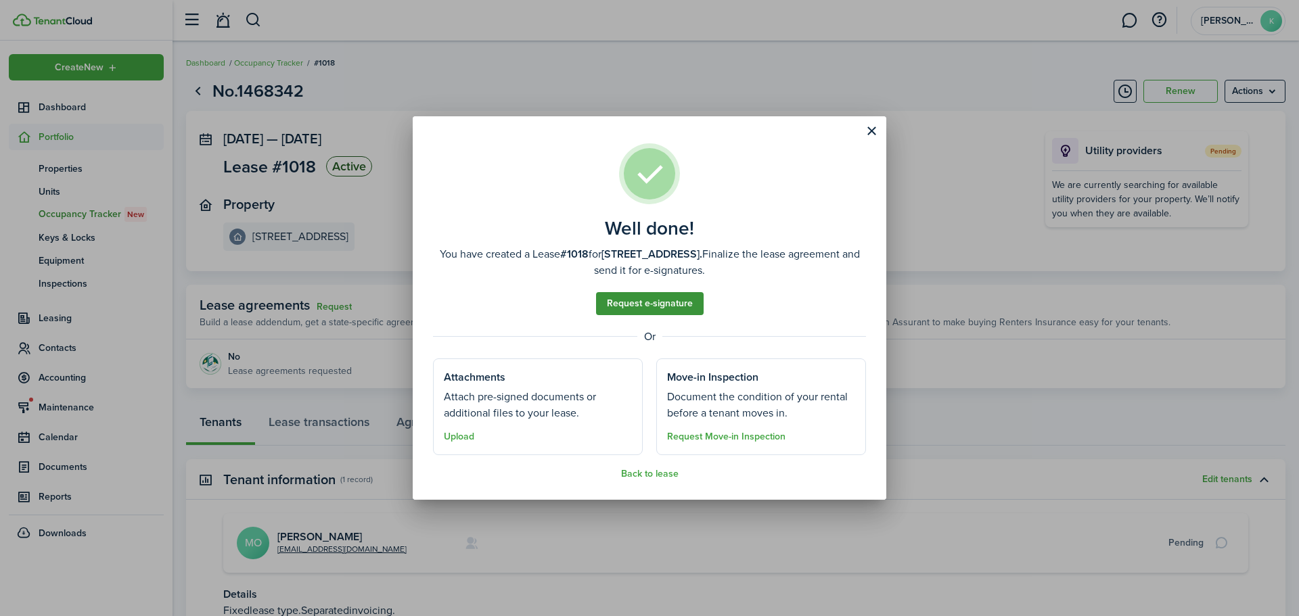
click at [660, 301] on link "Request e-signature" at bounding box center [650, 303] width 108 height 23
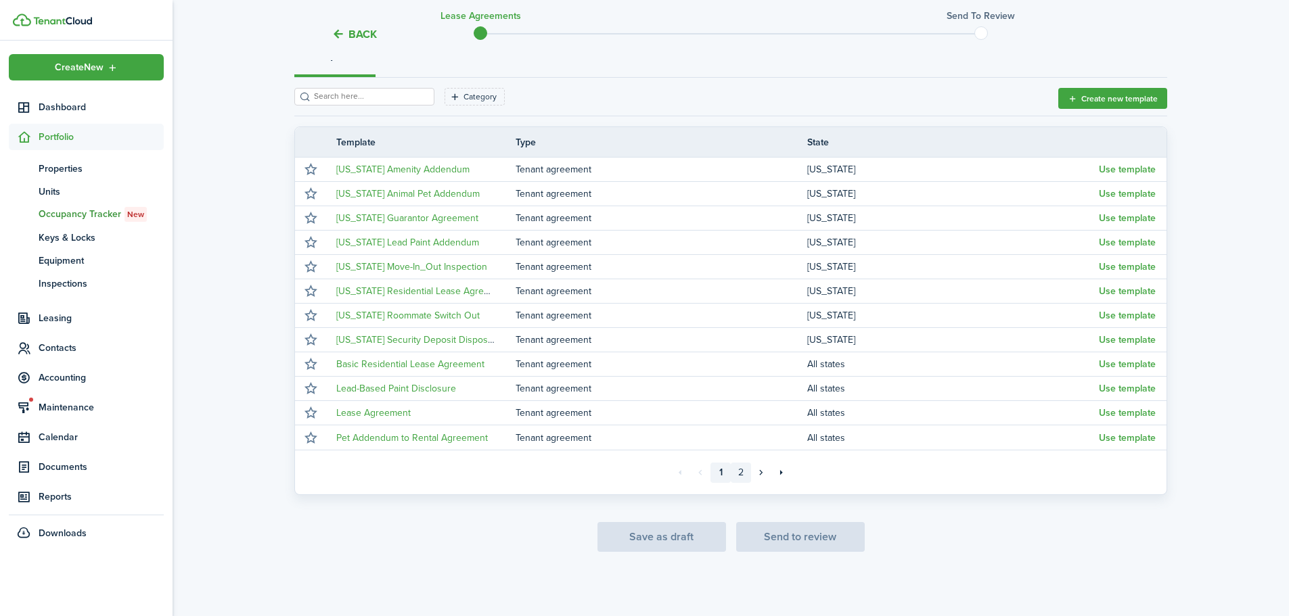
click at [738, 478] on link "2" at bounding box center [741, 473] width 20 height 20
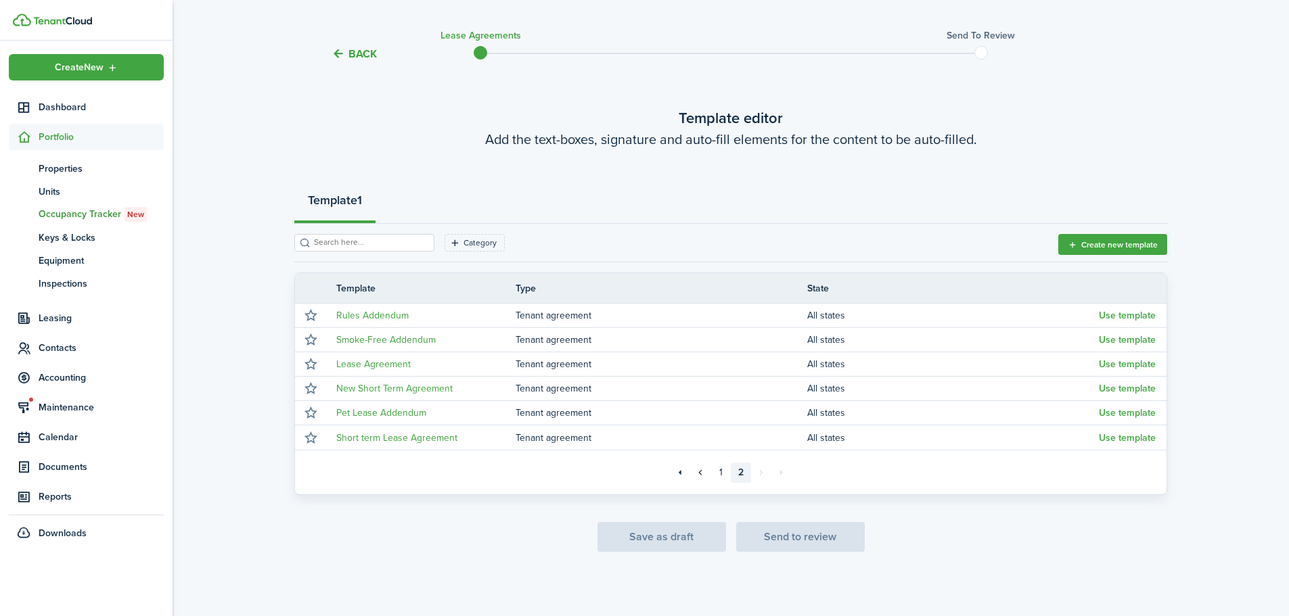
scroll to position [28, 0]
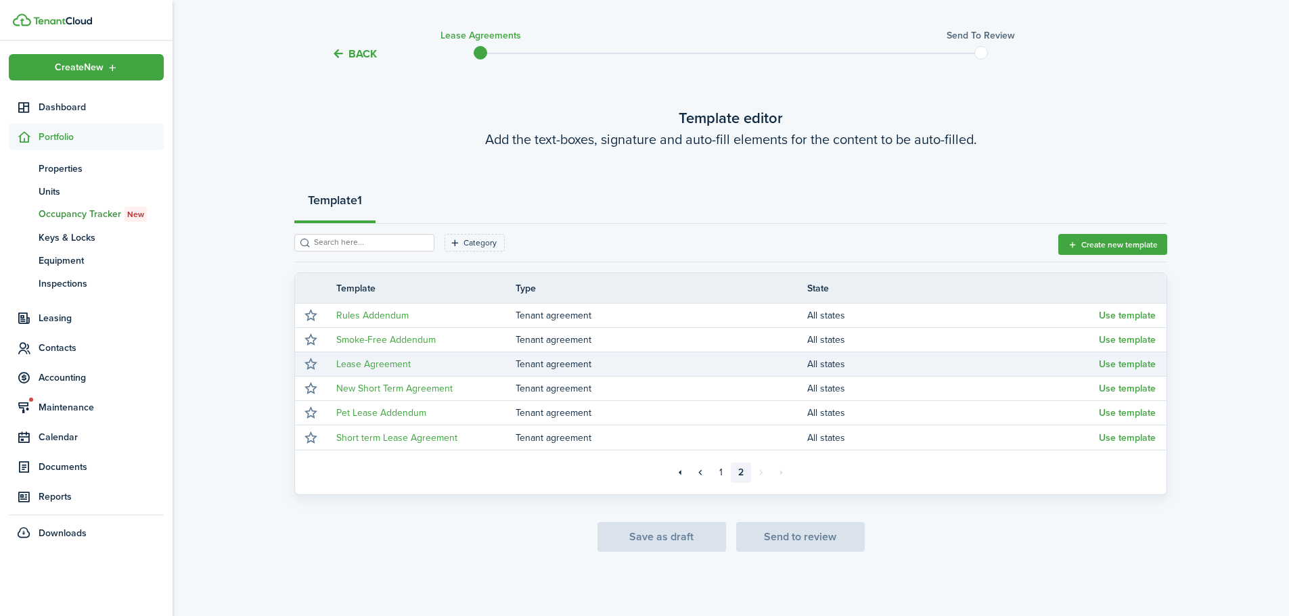
click at [1120, 370] on td "Use template" at bounding box center [1133, 364] width 68 height 18
click at [1120, 369] on button "Use template" at bounding box center [1127, 364] width 57 height 11
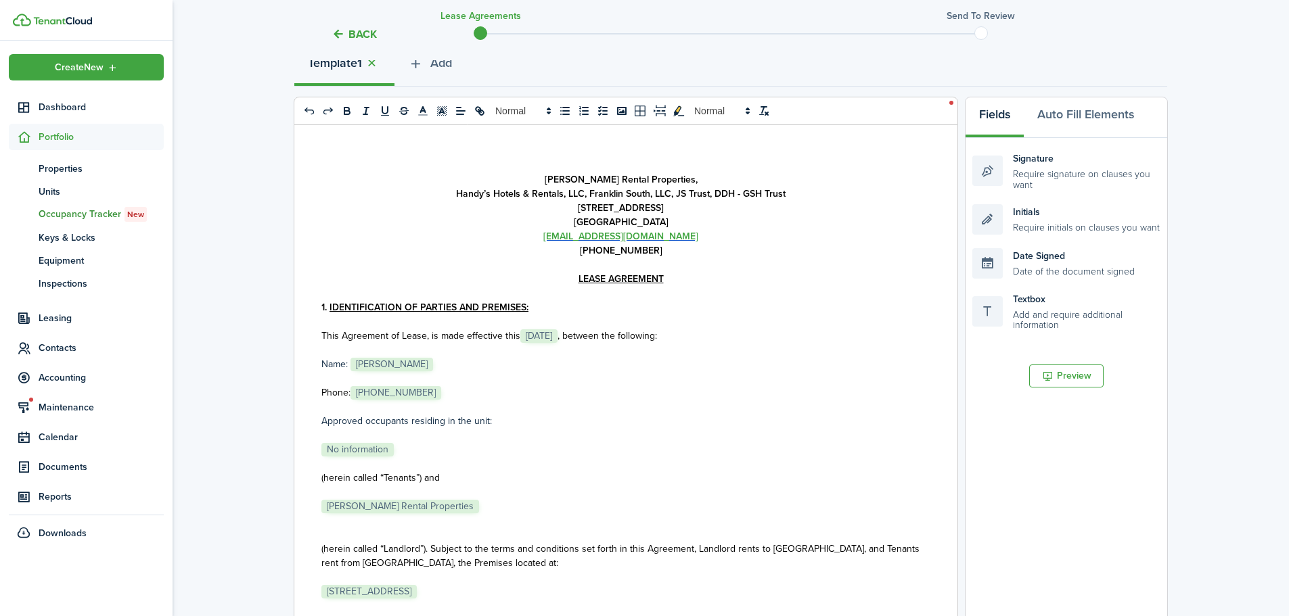
scroll to position [367, 0]
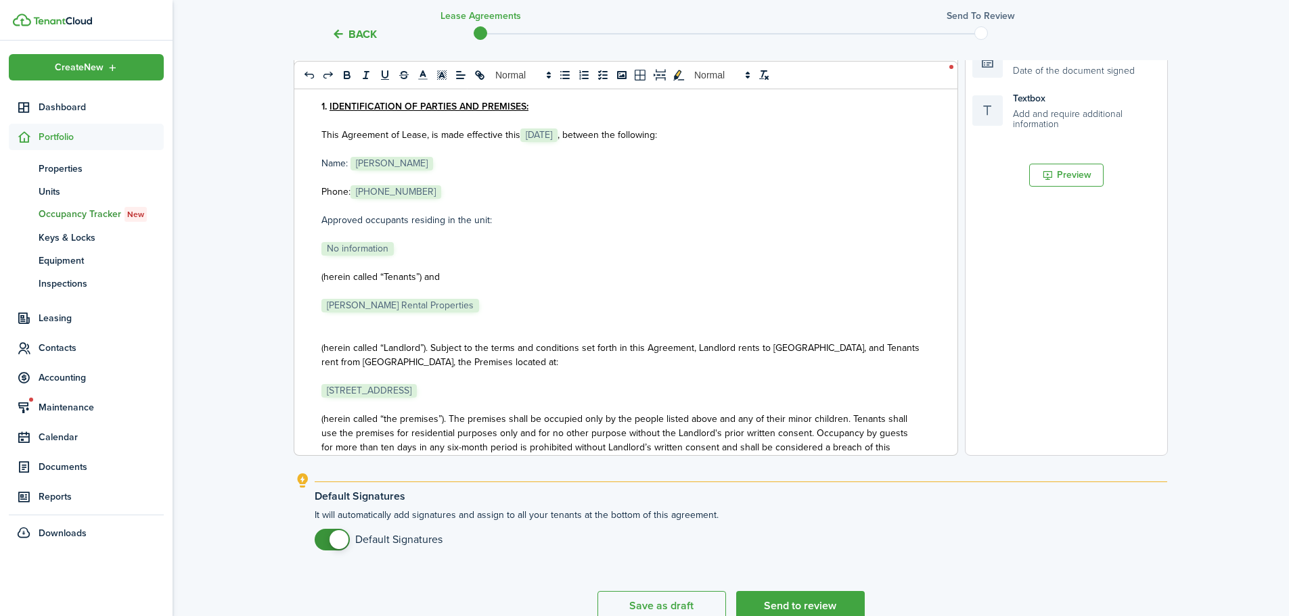
click at [483, 396] on p "﻿ [STREET_ADDRESS] ﻿" at bounding box center [620, 391] width 599 height 14
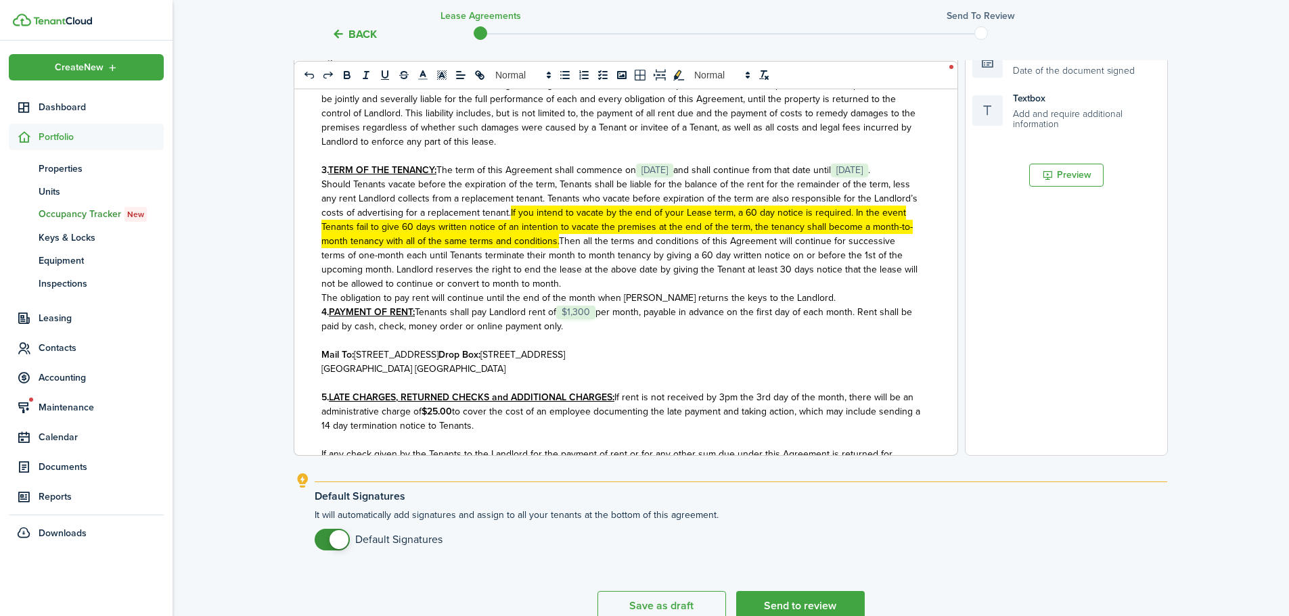
scroll to position [406, 0]
click at [810, 304] on p "The obligation to pay rent will continue until the end of the month when [PERSO…" at bounding box center [620, 297] width 599 height 14
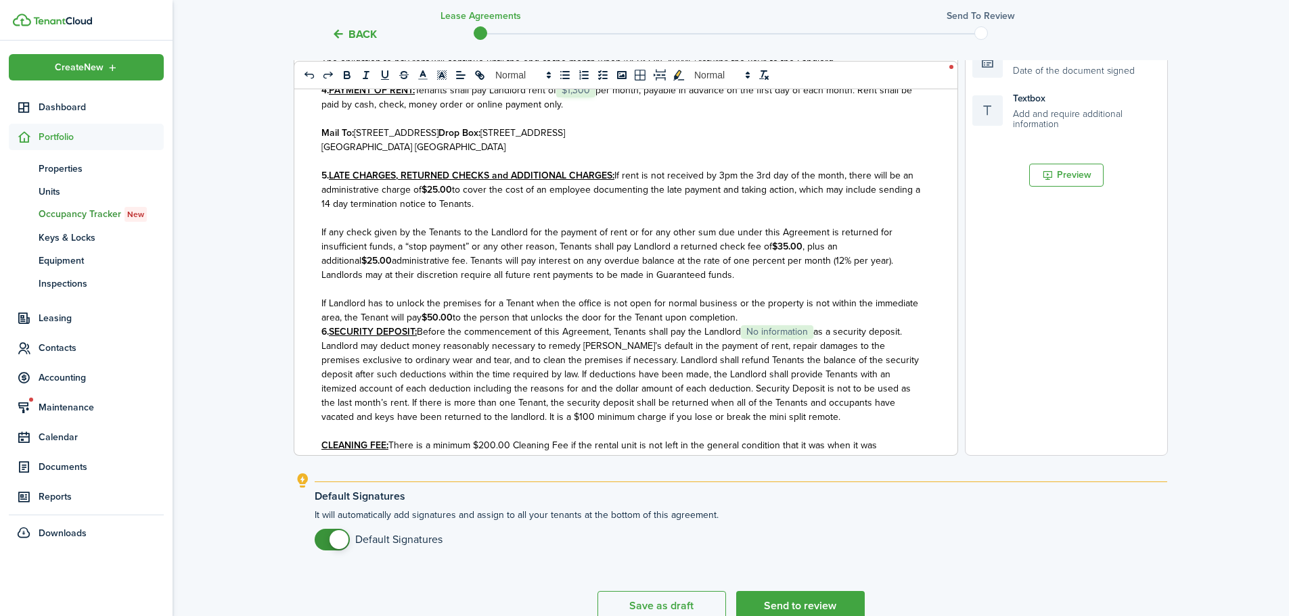
scroll to position [677, 0]
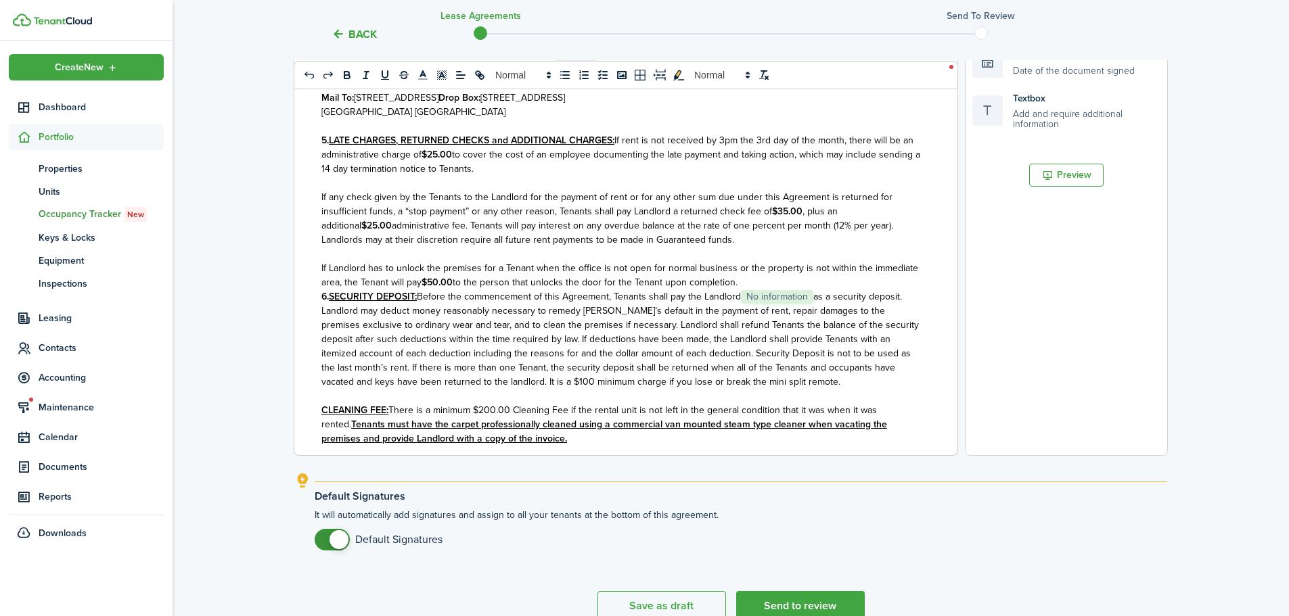
click at [737, 290] on span "to the person that unlocks the door for the Tenant upon completion." at bounding box center [595, 282] width 285 height 14
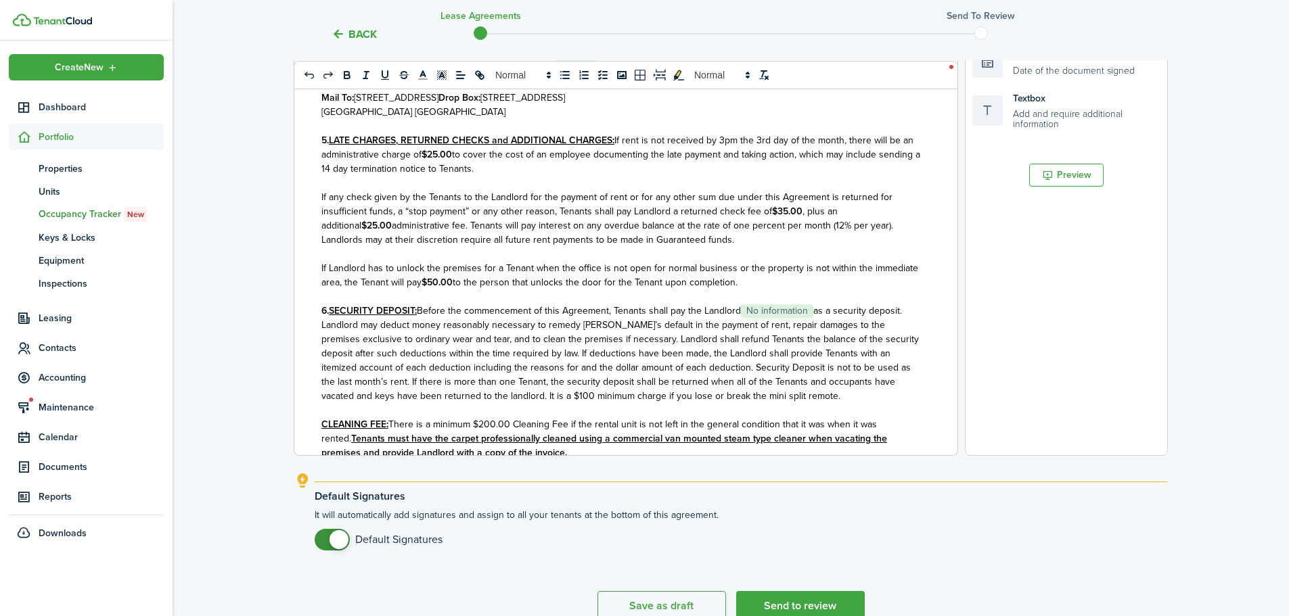
click at [819, 321] on span "as a security deposit. Landlord may deduct money reasonably necessary to remedy…" at bounding box center [619, 353] width 597 height 99
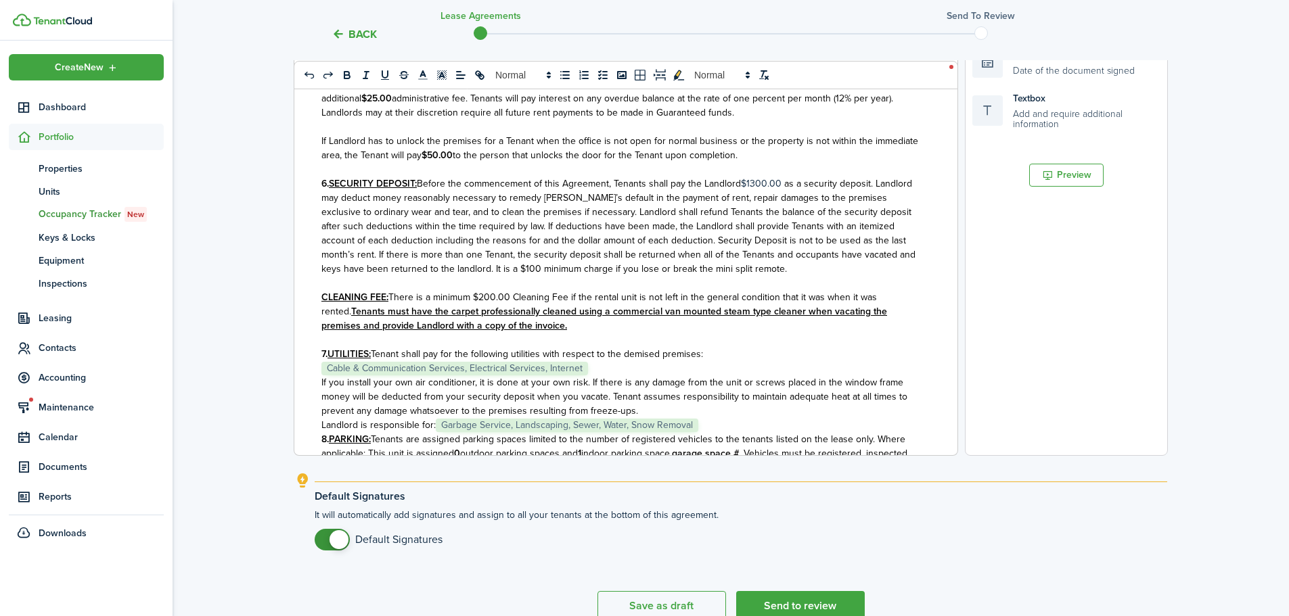
scroll to position [812, 0]
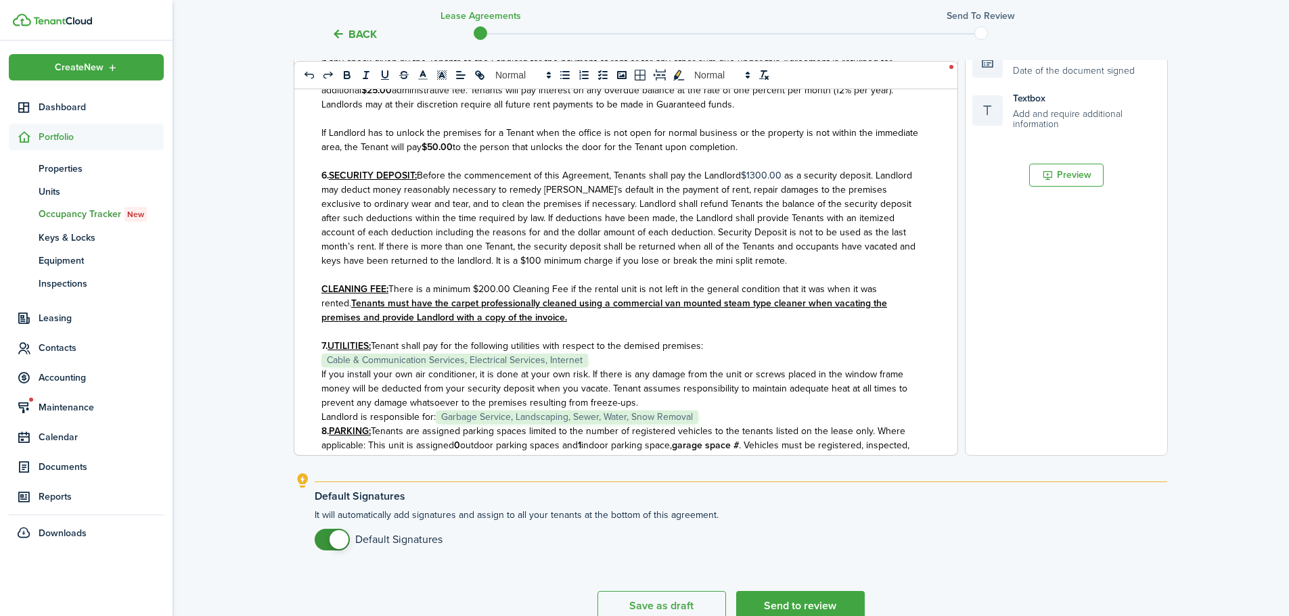
click at [721, 424] on p "Landlord is responsible for: ﻿ Garbage Service, Landscaping, Sewer, Water, Snow…" at bounding box center [620, 417] width 599 height 14
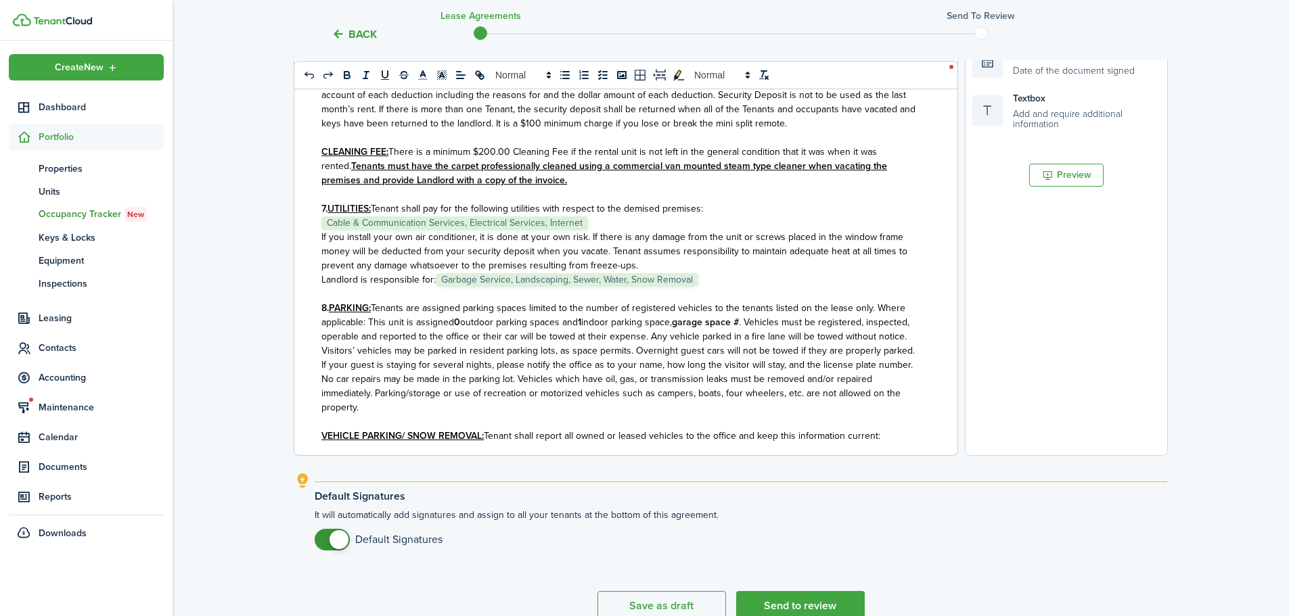
scroll to position [1015, 0]
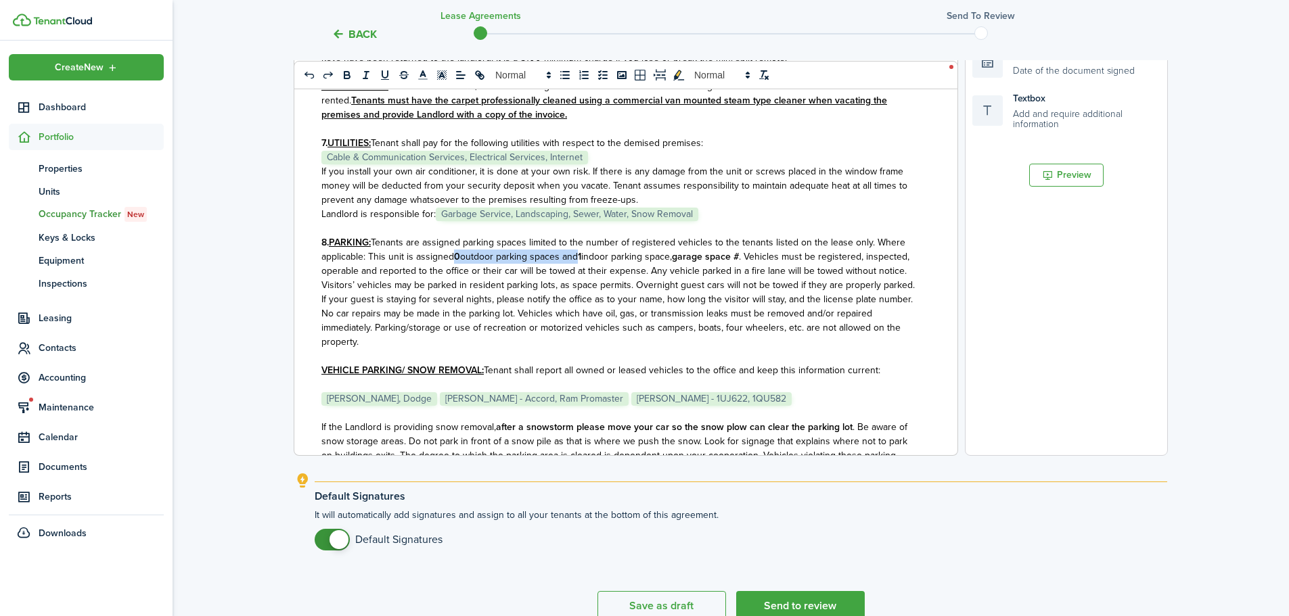
drag, startPoint x: 581, startPoint y: 270, endPoint x: 453, endPoint y: 266, distance: 127.3
click at [453, 266] on p "8. PARKING: Tenants are assigned parking spaces limited to the number of regist…" at bounding box center [620, 292] width 599 height 114
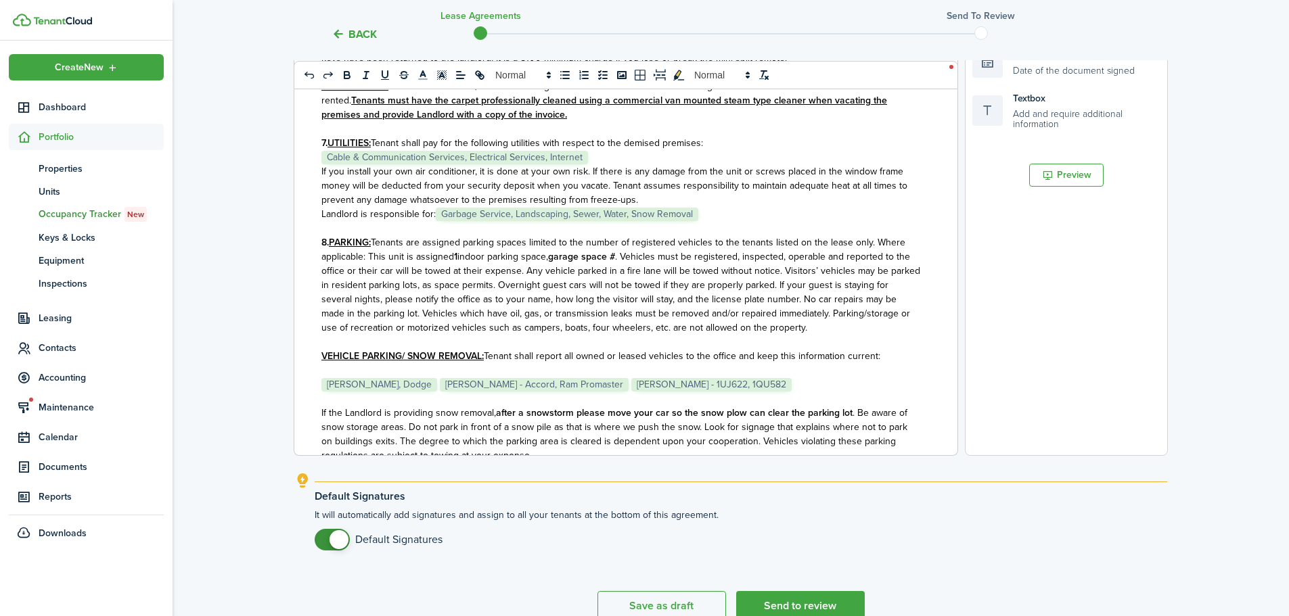
click at [620, 273] on span ". Vehicles must be registered, inspected, operable and reported to the office o…" at bounding box center [620, 292] width 599 height 85
click at [794, 392] on p "﻿ [PERSON_NAME], Dodge ﻿ ﻿ [PERSON_NAME] - Accord, Ram Promaster ﻿ ﻿ [PERSON_NA…" at bounding box center [620, 385] width 599 height 14
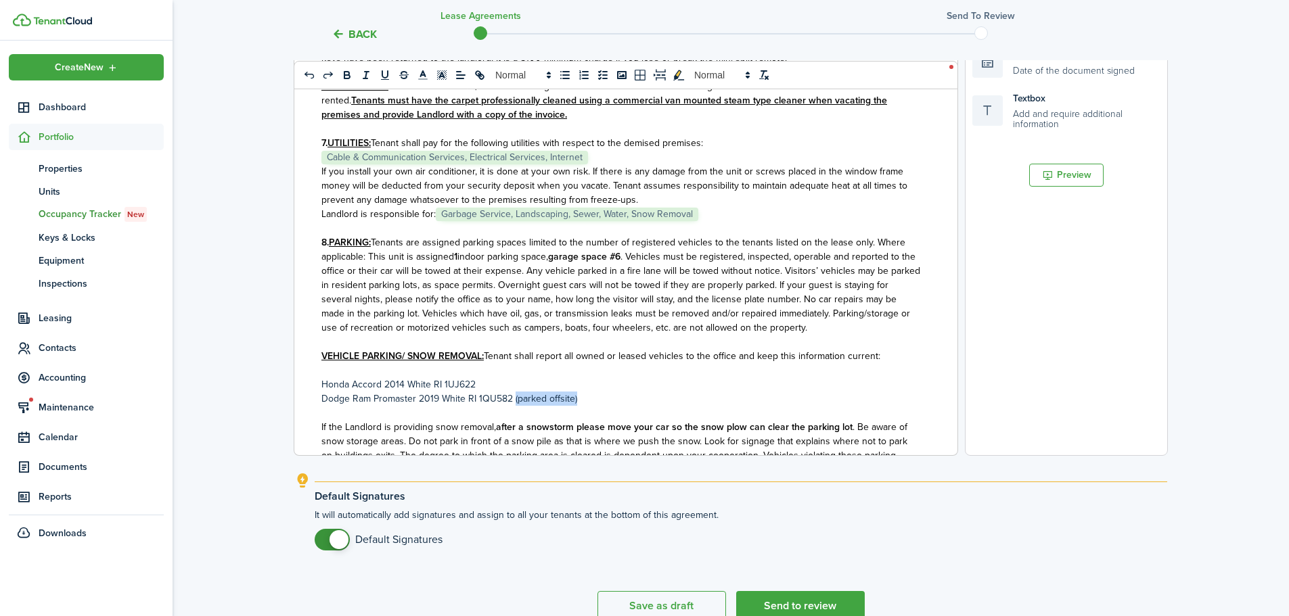
drag, startPoint x: 580, startPoint y: 413, endPoint x: 514, endPoint y: 416, distance: 66.4
click at [514, 406] on p "Dodge Ram Promaster 2019 White RI 1QU582 (parked offsite)﻿" at bounding box center [620, 399] width 599 height 14
click at [568, 420] on p at bounding box center [620, 413] width 599 height 14
click at [570, 406] on p "Dodge Ram Promaster 2019 White RI 1QU582 (parked offsite)﻿" at bounding box center [620, 399] width 599 height 14
click at [569, 406] on p "Dodge Ram Promaster 2019 White RI 1QU582 (parked offsite)﻿" at bounding box center [620, 399] width 599 height 14
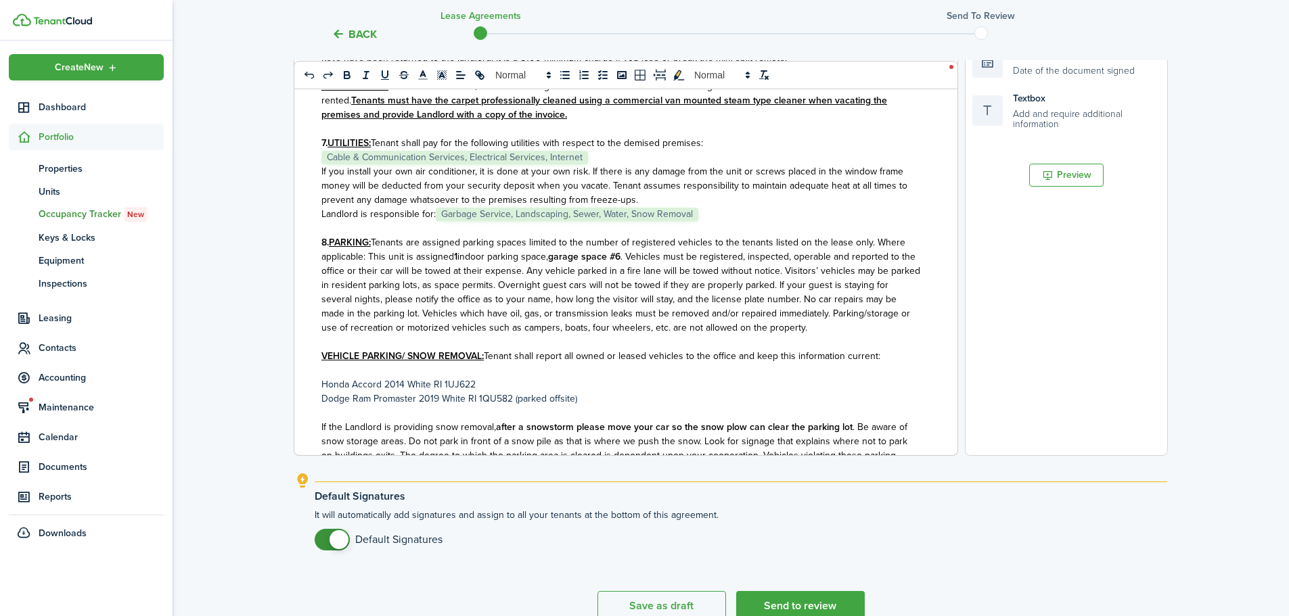
click at [591, 420] on p at bounding box center [620, 413] width 599 height 14
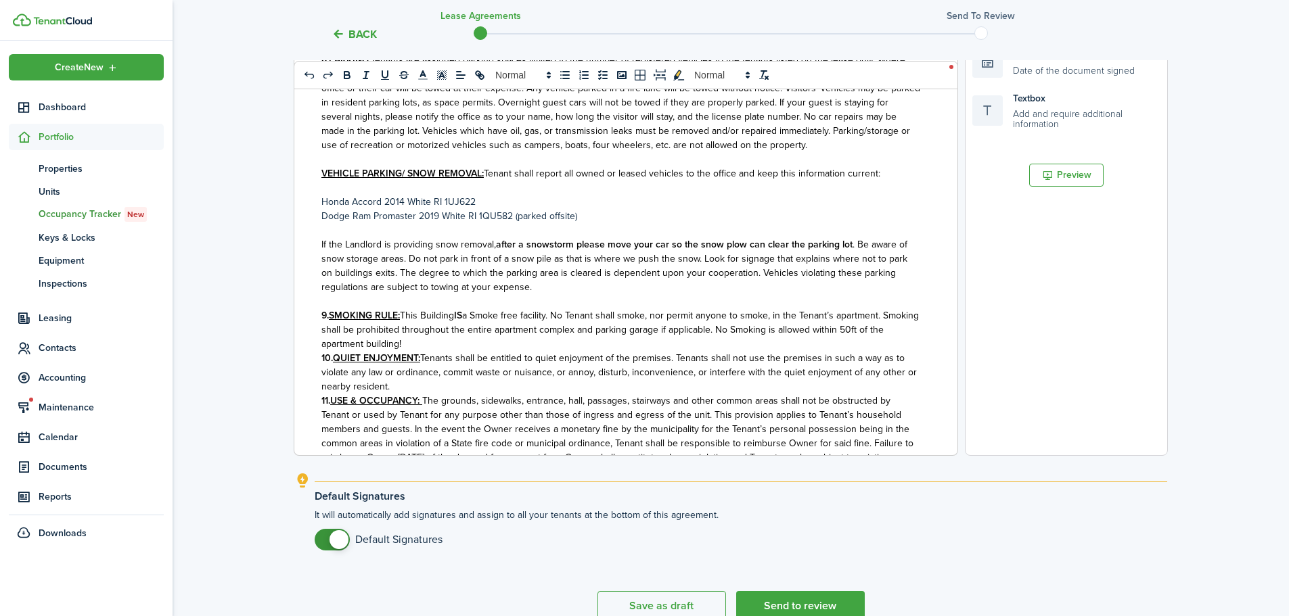
scroll to position [1218, 0]
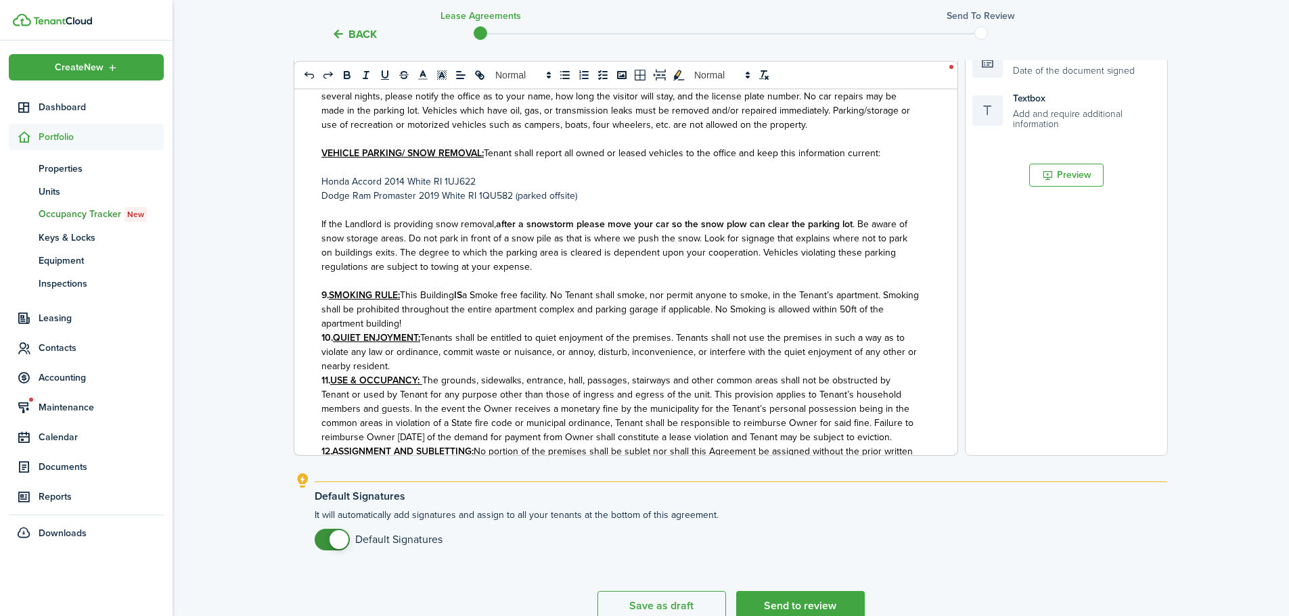
click at [456, 331] on p "9. SMOKING RULE: This Building IS a Smoke free facility. No Tenant shall smoke,…" at bounding box center [620, 309] width 599 height 43
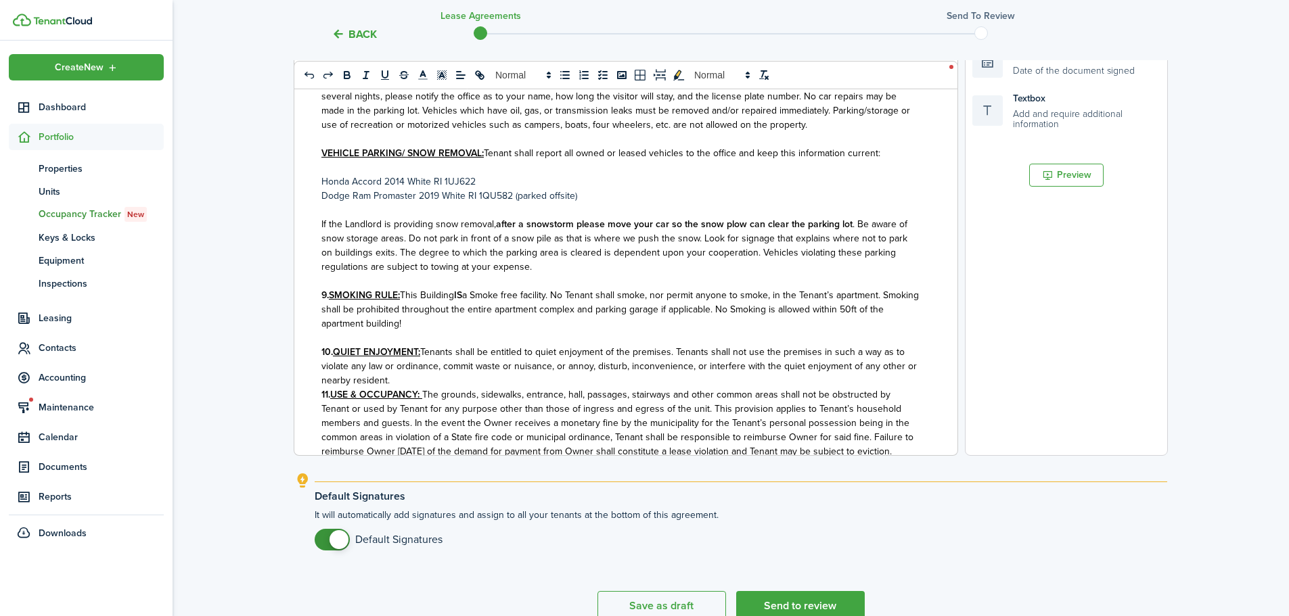
click at [409, 388] on p "10. QUIET ENJOYMENT: Tenants shall be entitled to quiet enjoyment of the premis…" at bounding box center [620, 366] width 599 height 43
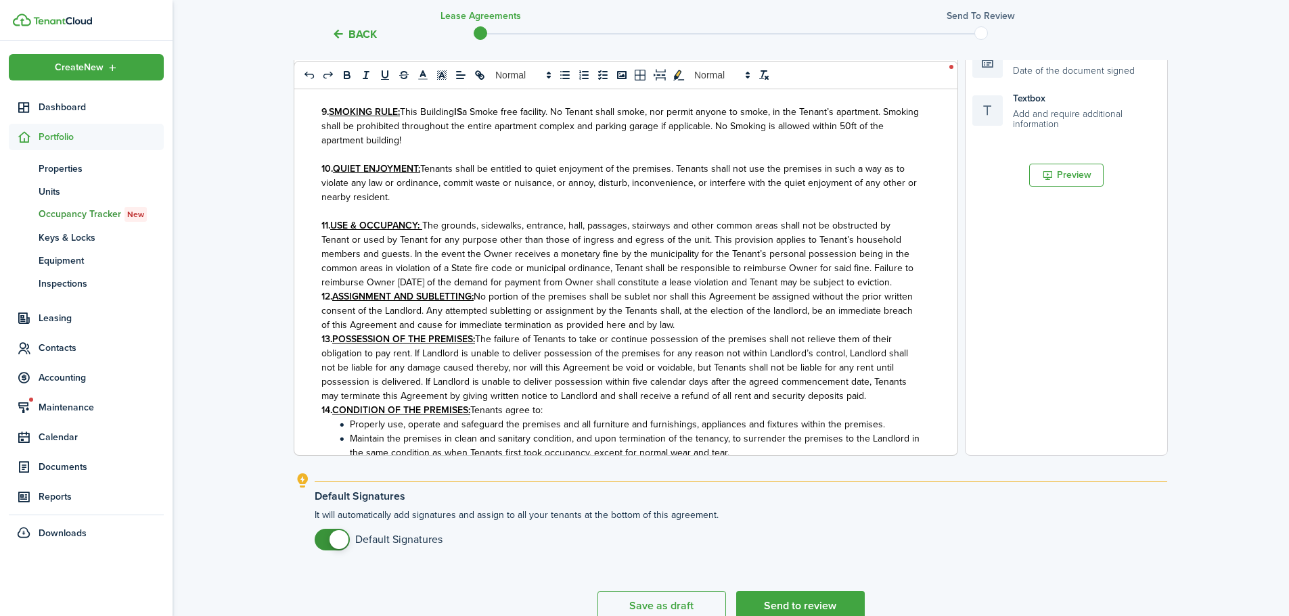
scroll to position [1421, 0]
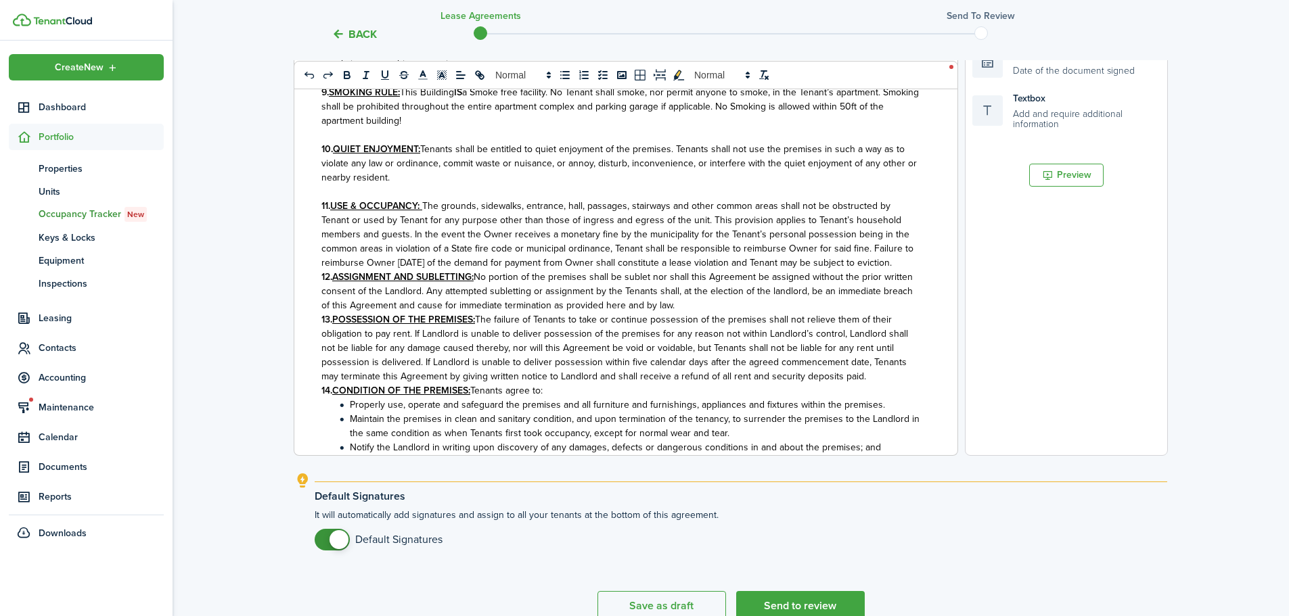
click at [398, 270] on p "11. USE & OCCUPANCY: The grounds, sidewalks, entrance, hall, passages, stairway…" at bounding box center [620, 234] width 599 height 71
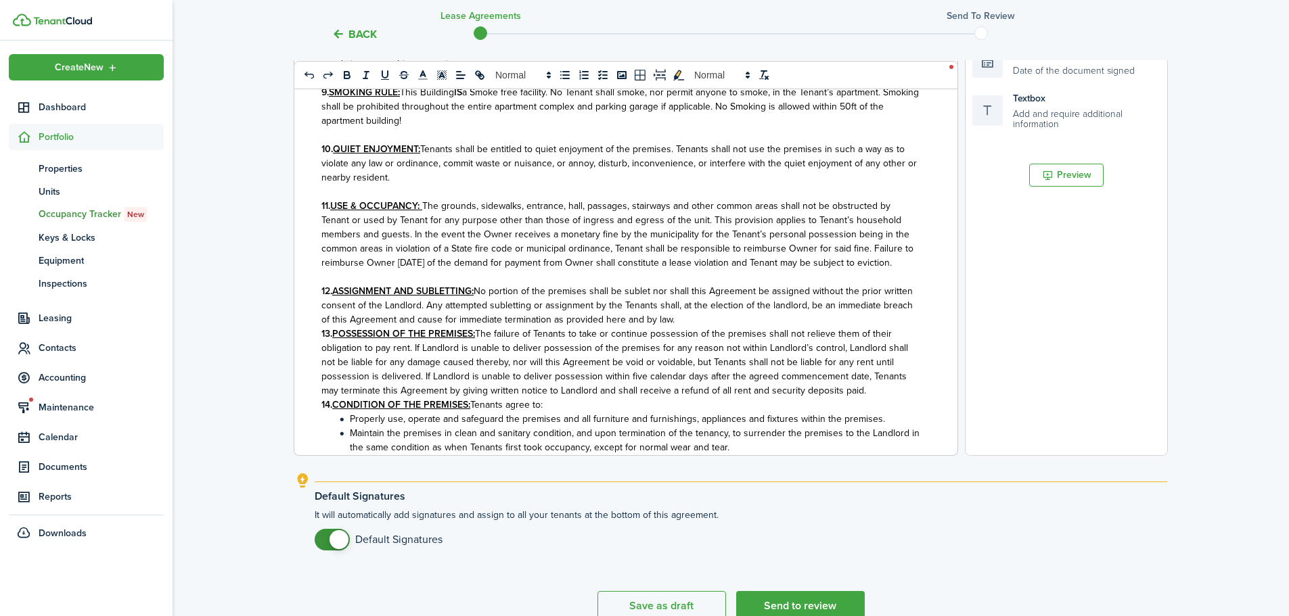
click at [735, 327] on p "12. ASSIGNMENT AND SUBLETTING: No portion of the premises shall be sublet nor s…" at bounding box center [620, 305] width 599 height 43
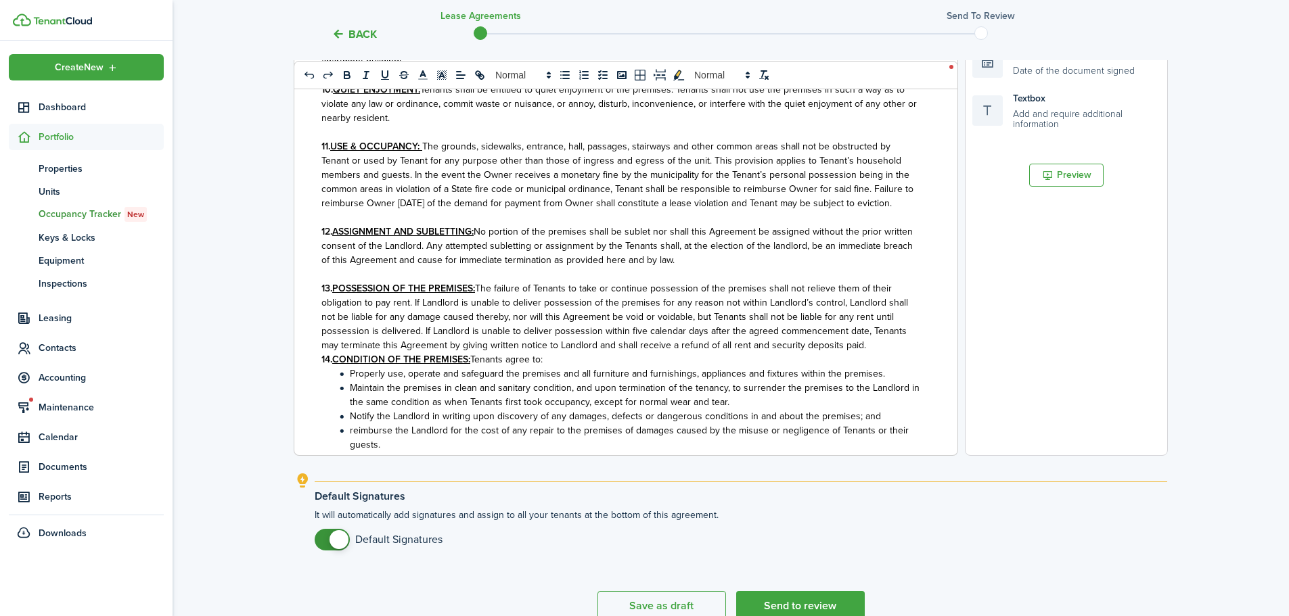
scroll to position [1556, 0]
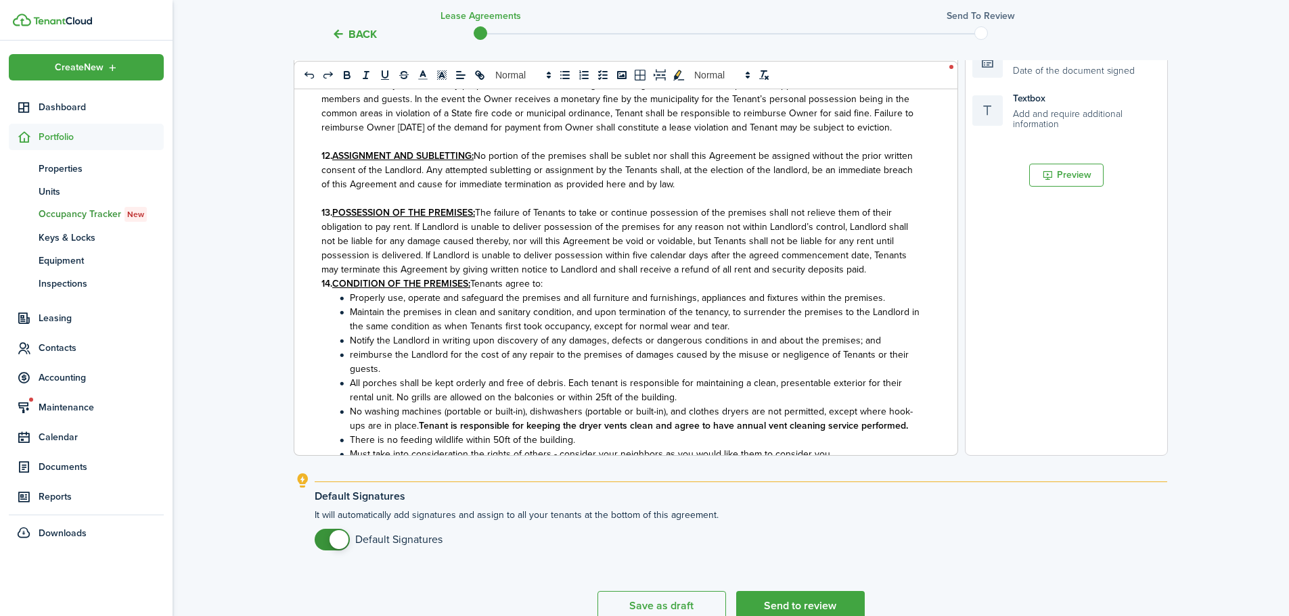
click at [873, 277] on p "13. POSSESSION OF THE PREMISES: The failure of Tenants to take or continue poss…" at bounding box center [620, 241] width 599 height 71
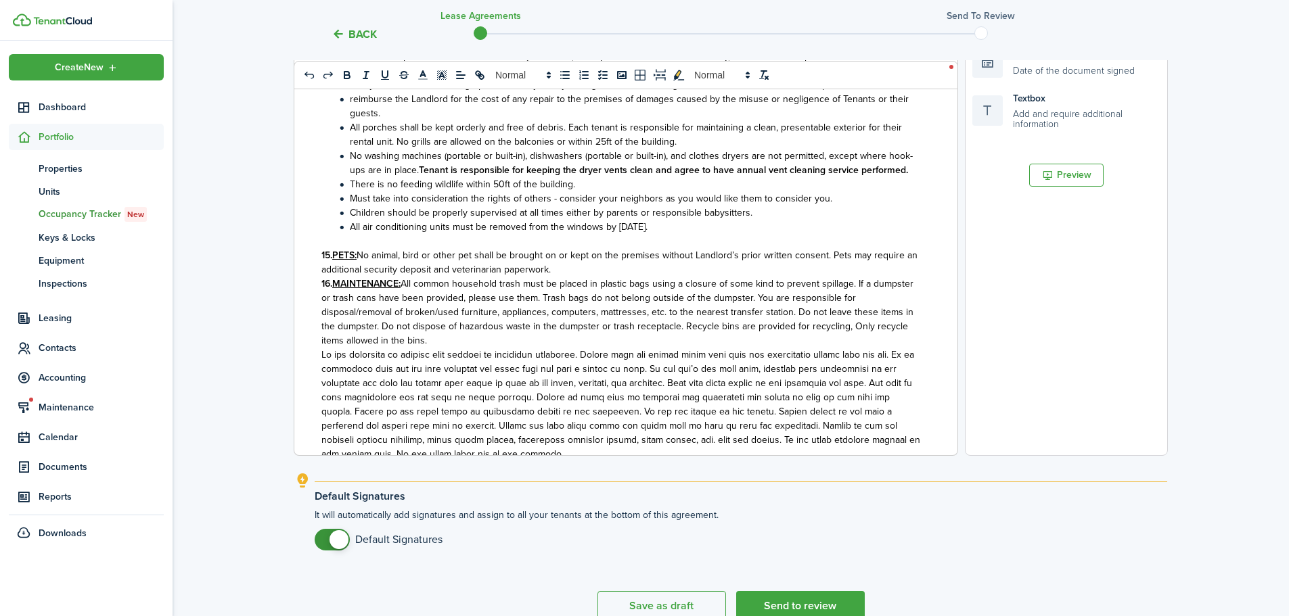
scroll to position [1827, 0]
click at [583, 276] on p "15. PETS: No animal, bird or other pet shall be brought on or kept on the premi…" at bounding box center [620, 262] width 599 height 28
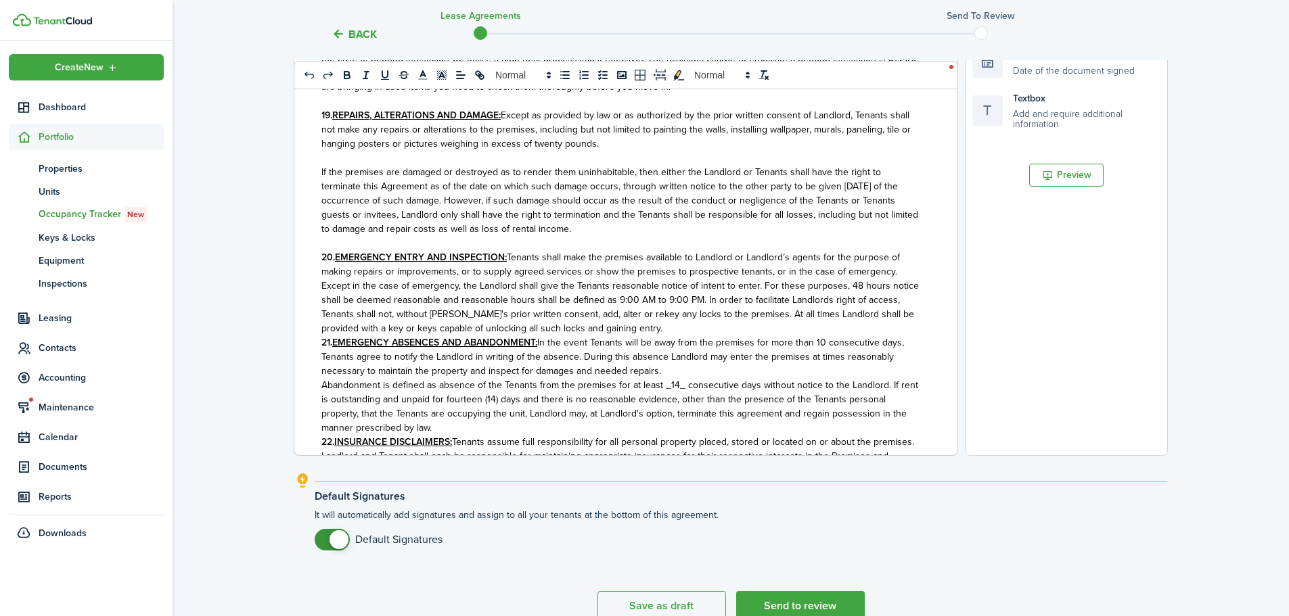
scroll to position [2436, 0]
click at [627, 335] on p "20. EMERGENCY ENTRY AND INSPECTION: Tenants shall make the premises available t…" at bounding box center [620, 292] width 599 height 85
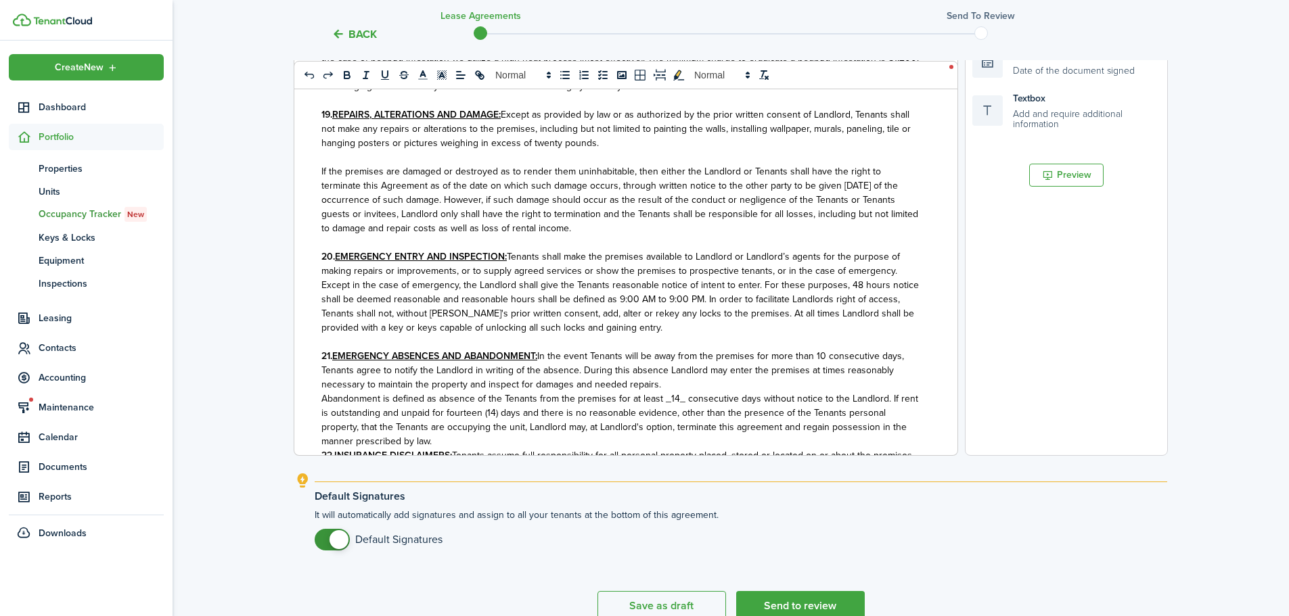
scroll to position [2639, 0]
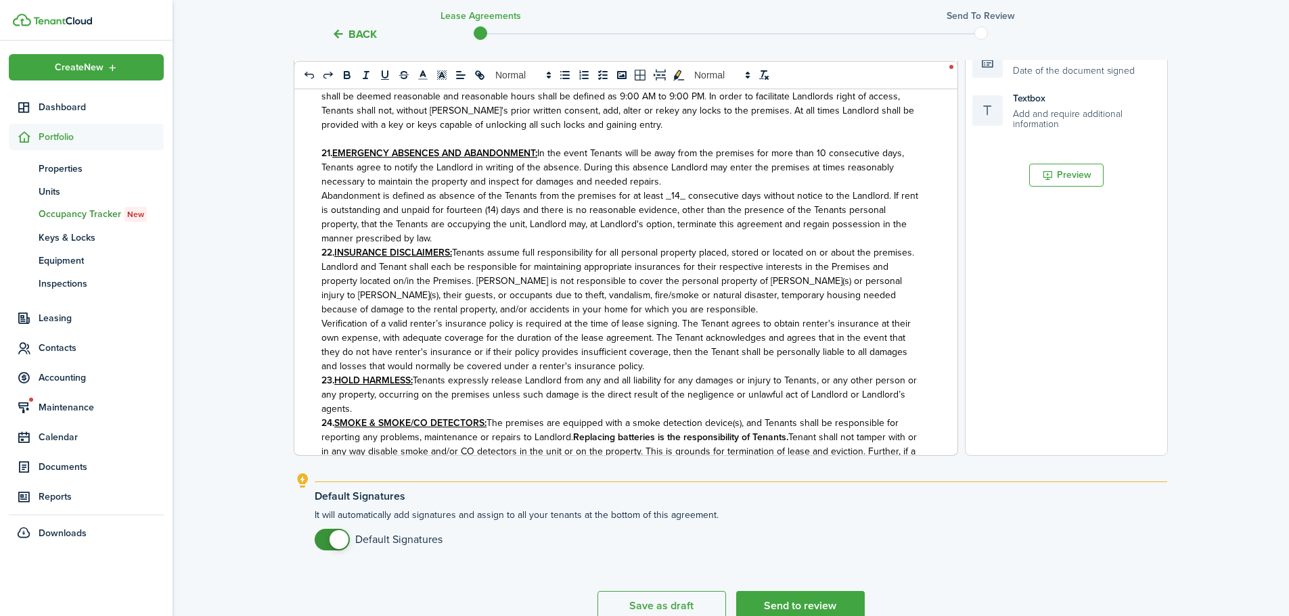
click at [494, 246] on p "Abandonment is defined as absence of the Tenants from the premises for at least…" at bounding box center [620, 217] width 599 height 57
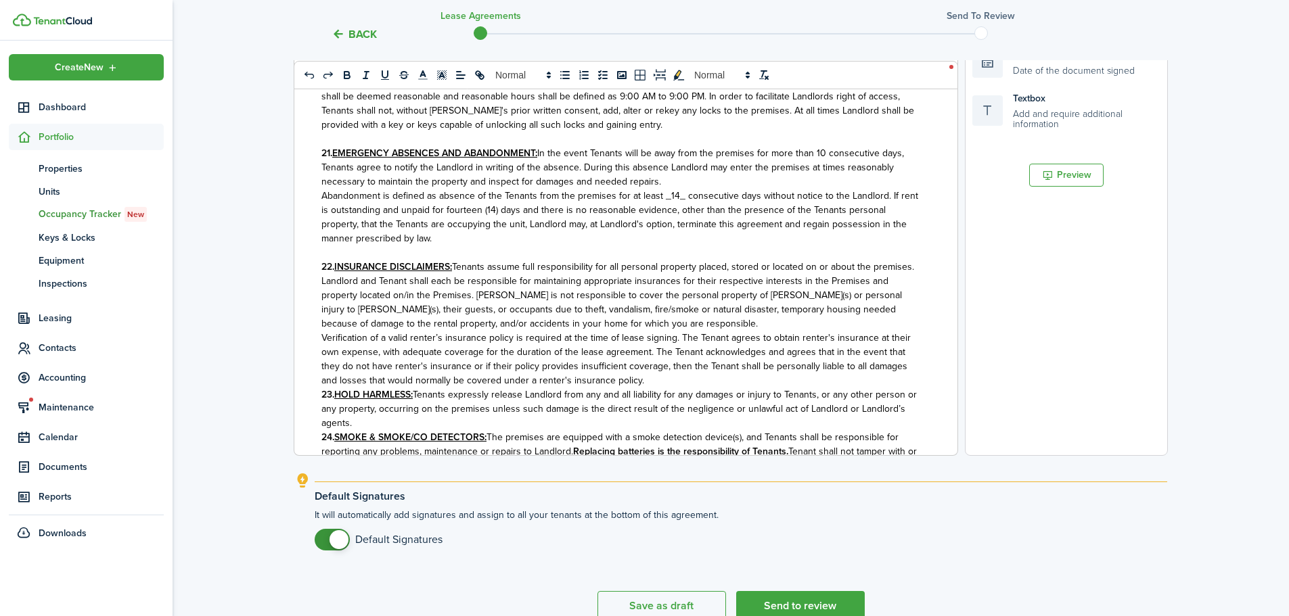
click at [667, 388] on p "Verification of a valid renter’s insurance policy is required at the time of le…" at bounding box center [620, 359] width 599 height 57
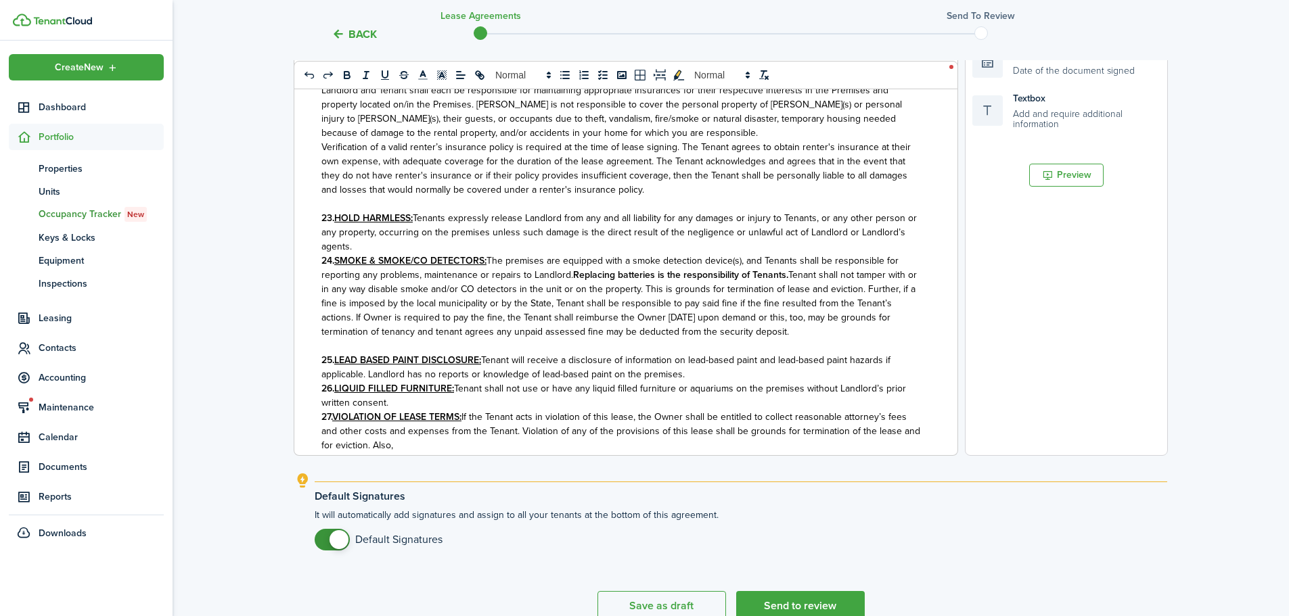
scroll to position [2842, 0]
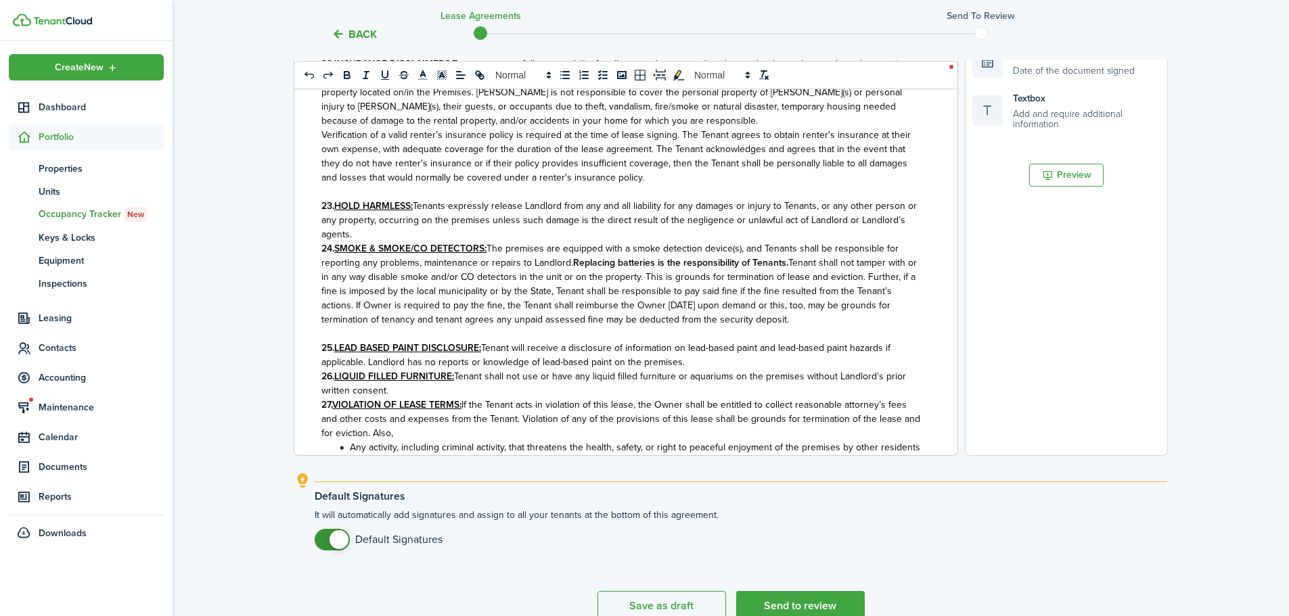
click at [359, 242] on p "23. HOLD HARMLESS: Tenants expressly release Landlord from any and all liabilit…" at bounding box center [620, 220] width 599 height 43
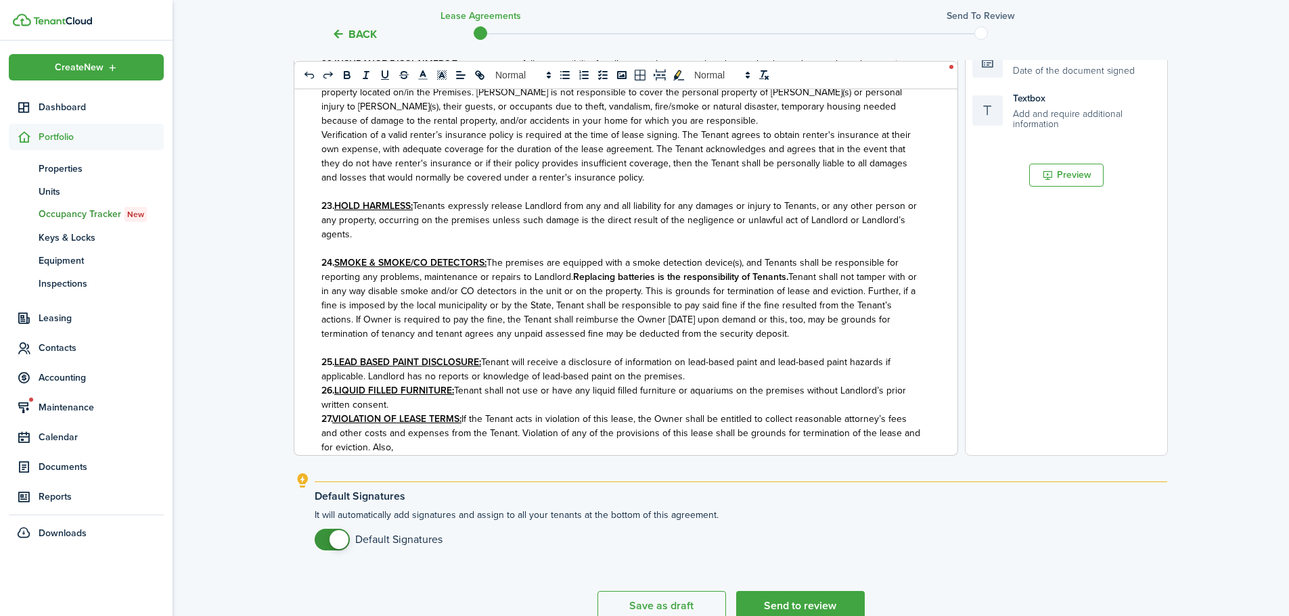
click at [683, 384] on p "25. LEAD BASED PAINT DISCLOSURE: Tenant will receive a disclosure of informatio…" at bounding box center [620, 369] width 599 height 28
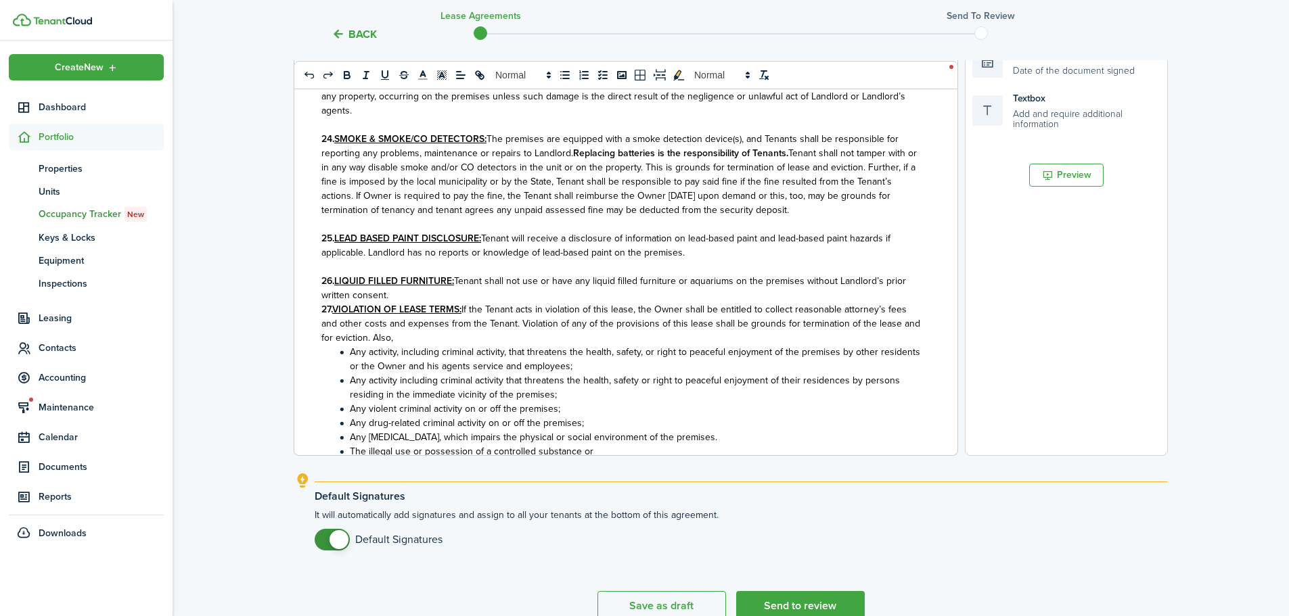
scroll to position [2977, 0]
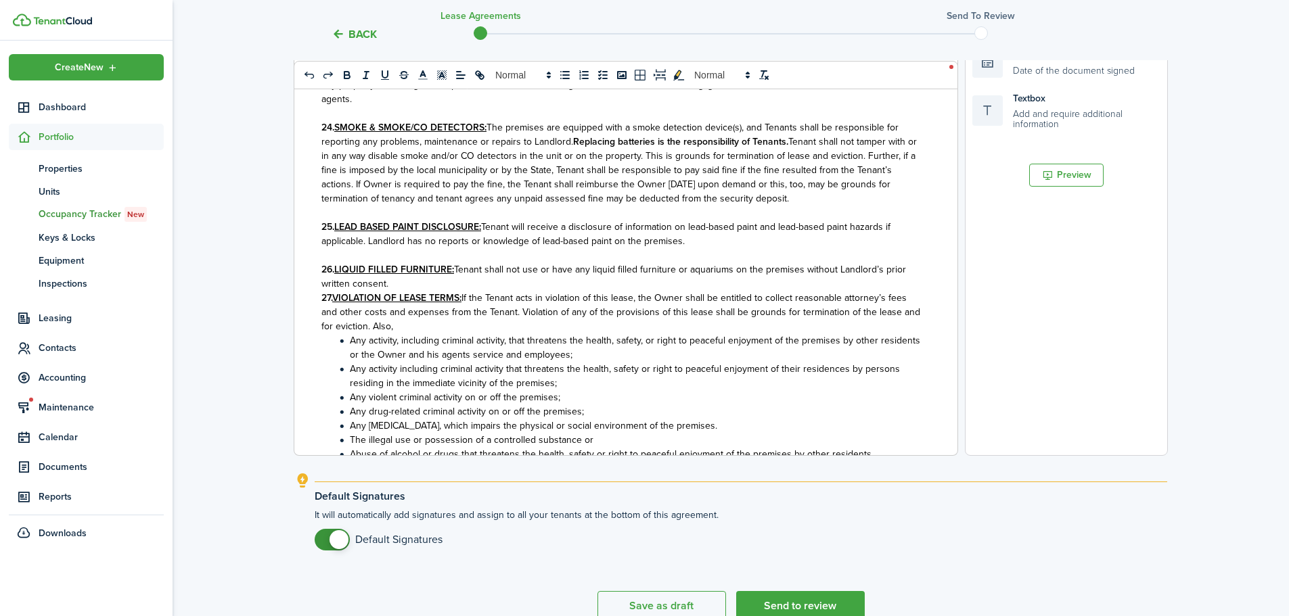
click at [389, 291] on p "26. LIQUID FILLED FURNITURE: Tenant shall not use or have any liquid filled fur…" at bounding box center [620, 277] width 599 height 28
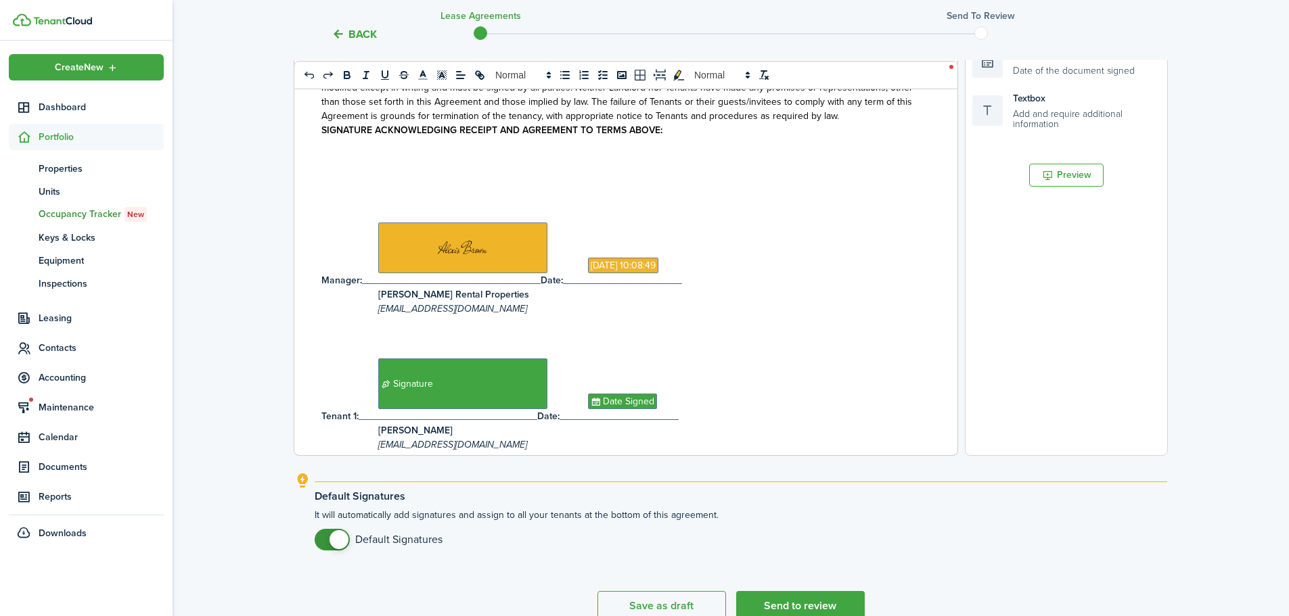
scroll to position [3814, 0]
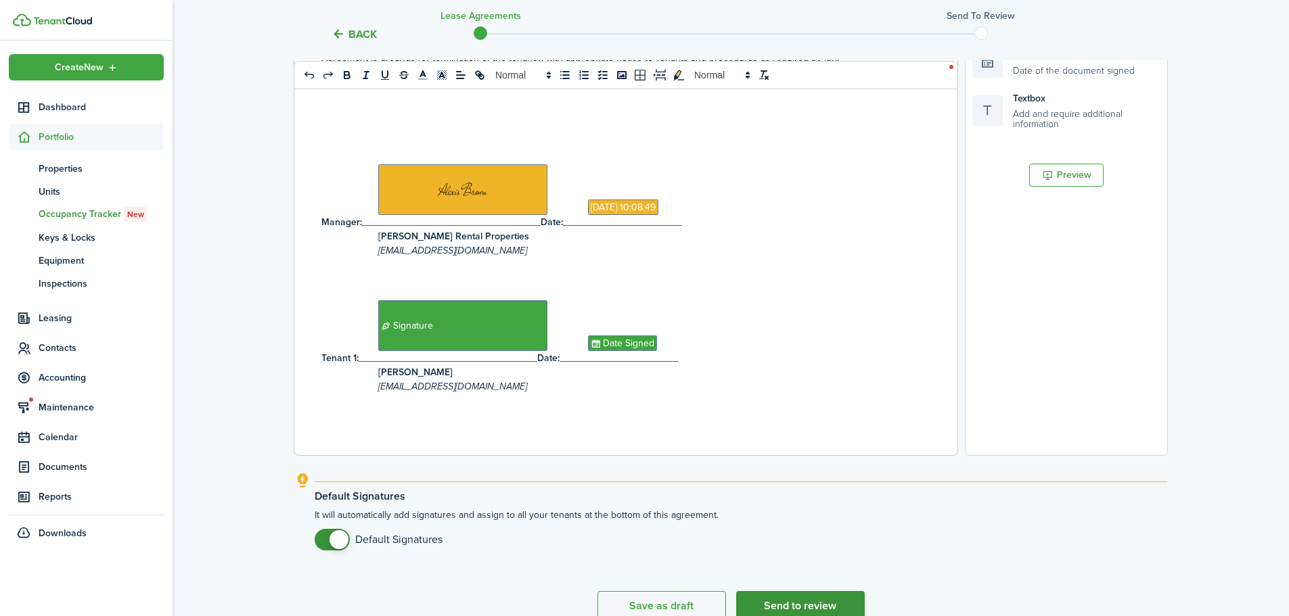
click at [835, 604] on button "Send to review" at bounding box center [800, 606] width 129 height 30
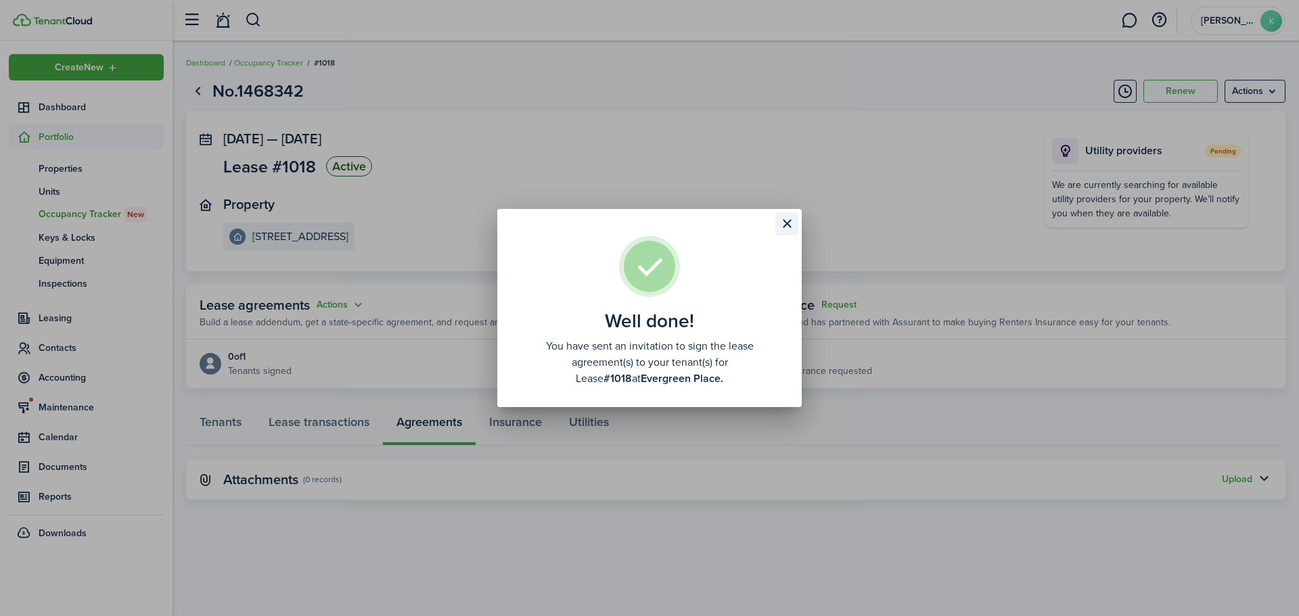
click at [792, 233] on button "Close modal" at bounding box center [786, 223] width 23 height 23
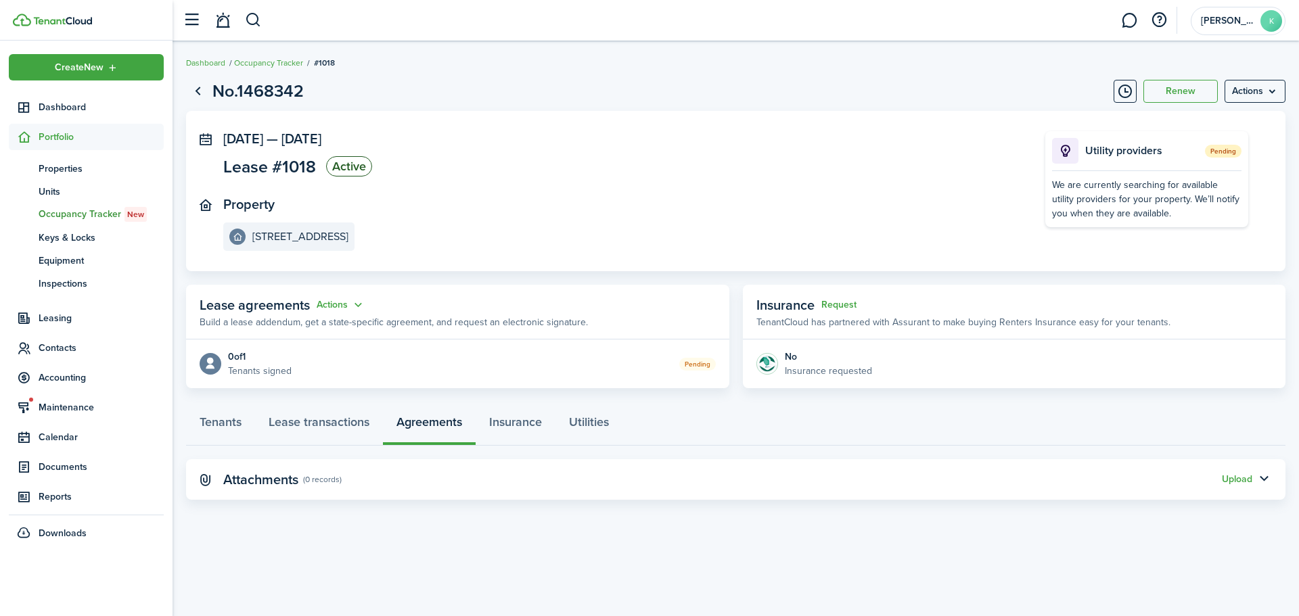
click at [799, 200] on panel-main-section "Property [STREET_ADDRESS]" at bounding box center [613, 224] width 781 height 54
click at [244, 19] on header-control-items at bounding box center [219, 20] width 86 height 35
click at [259, 26] on button "button" at bounding box center [253, 20] width 17 height 23
type input "[PERSON_NAME]"
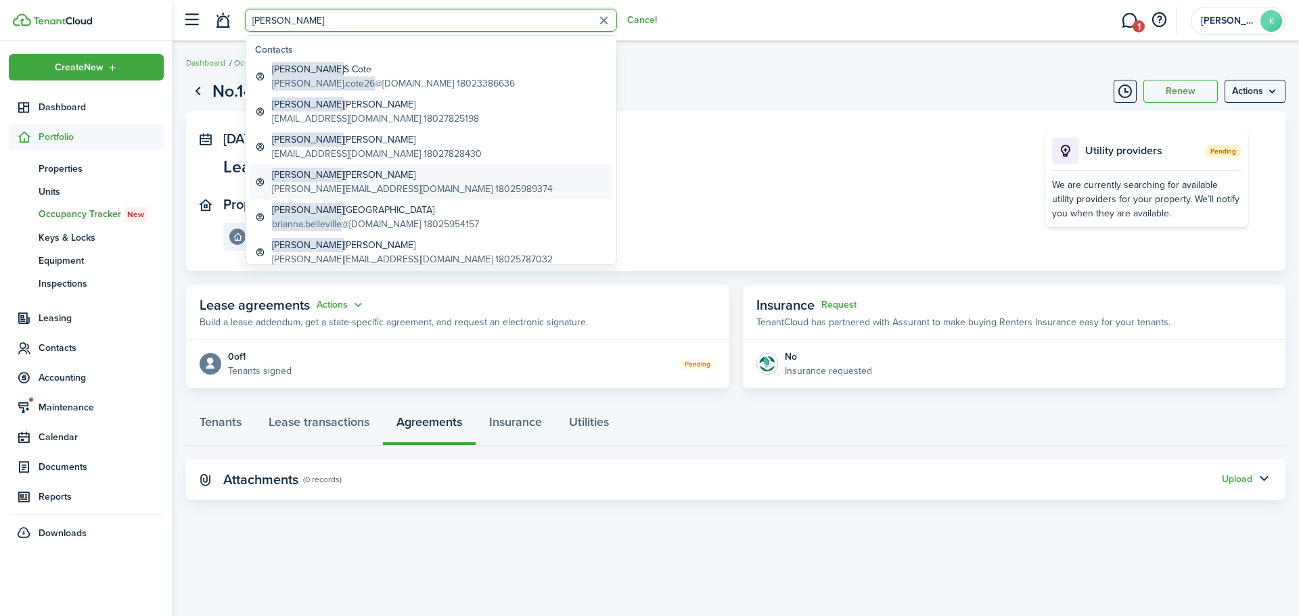
click at [358, 190] on global-search-item-description "[PERSON_NAME][EMAIL_ADDRESS][DOMAIN_NAME] 18025989374" at bounding box center [412, 189] width 281 height 14
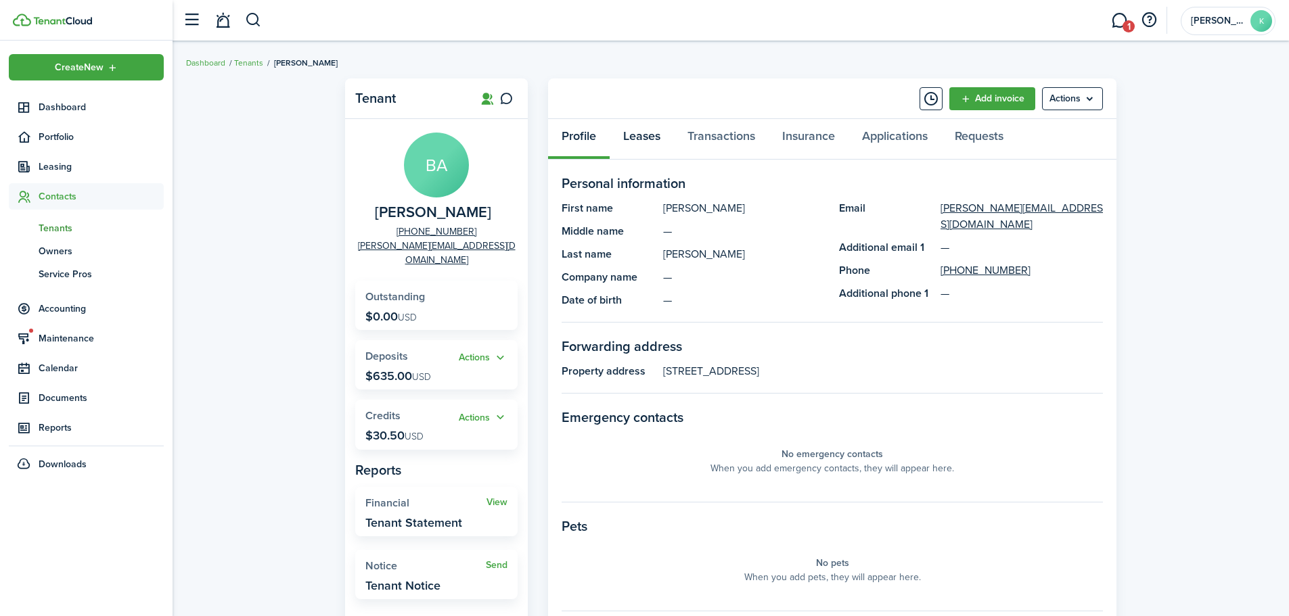
click at [624, 133] on link "Leases" at bounding box center [642, 139] width 64 height 41
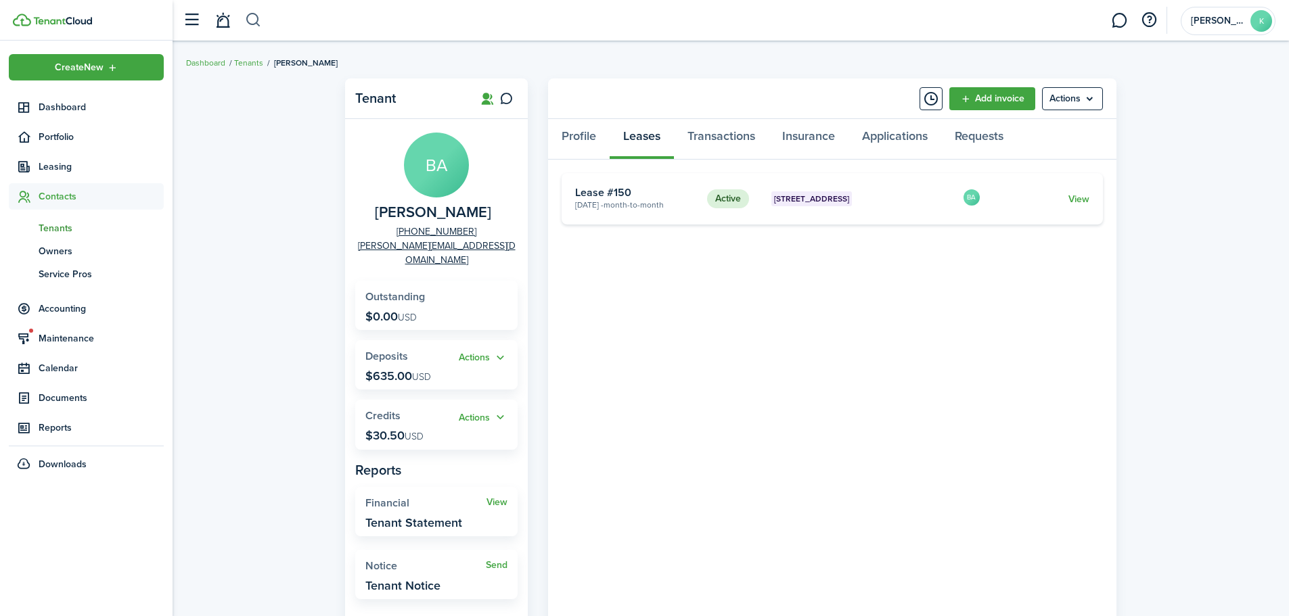
click at [258, 19] on button "button" at bounding box center [253, 20] width 17 height 23
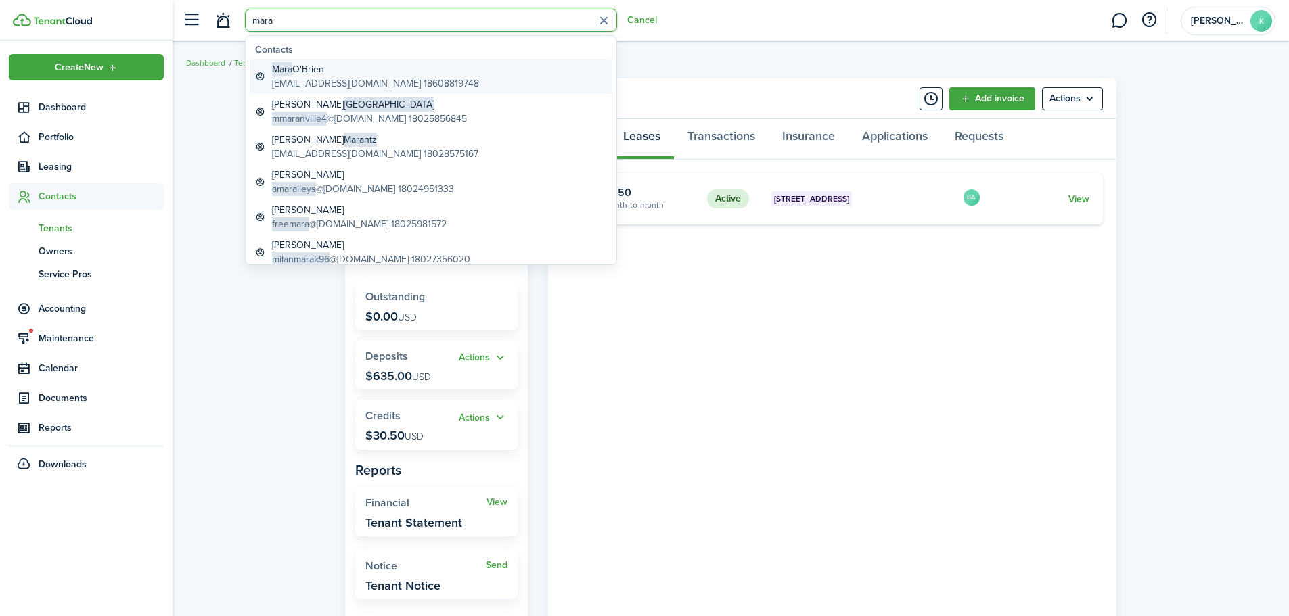
type input "mara"
click at [335, 78] on global-search-item-description "[EMAIL_ADDRESS][DOMAIN_NAME] 18608819748" at bounding box center [375, 83] width 207 height 14
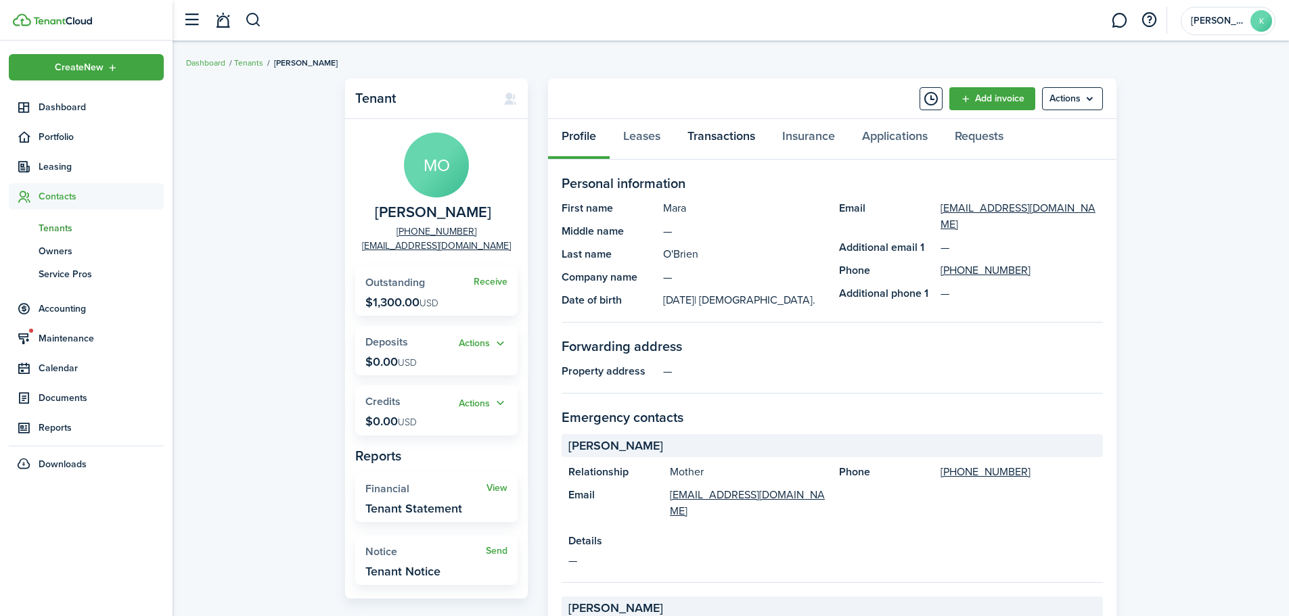
click at [706, 133] on link "Transactions" at bounding box center [721, 139] width 95 height 41
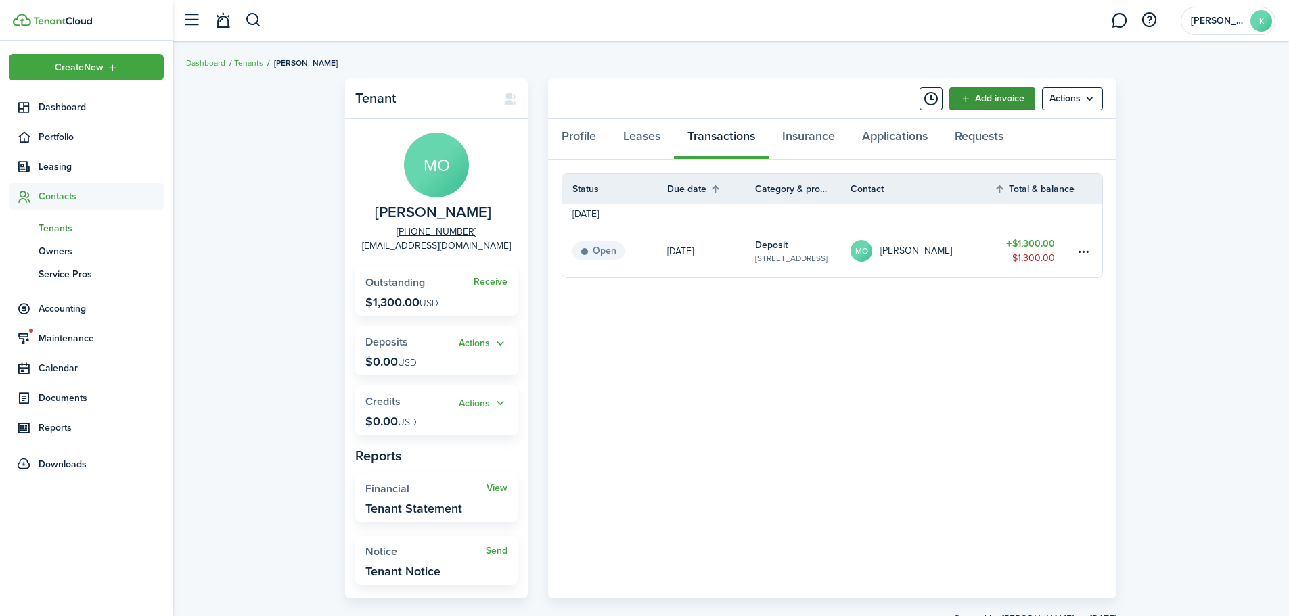
click at [1001, 87] on link "Add invoice" at bounding box center [992, 98] width 86 height 23
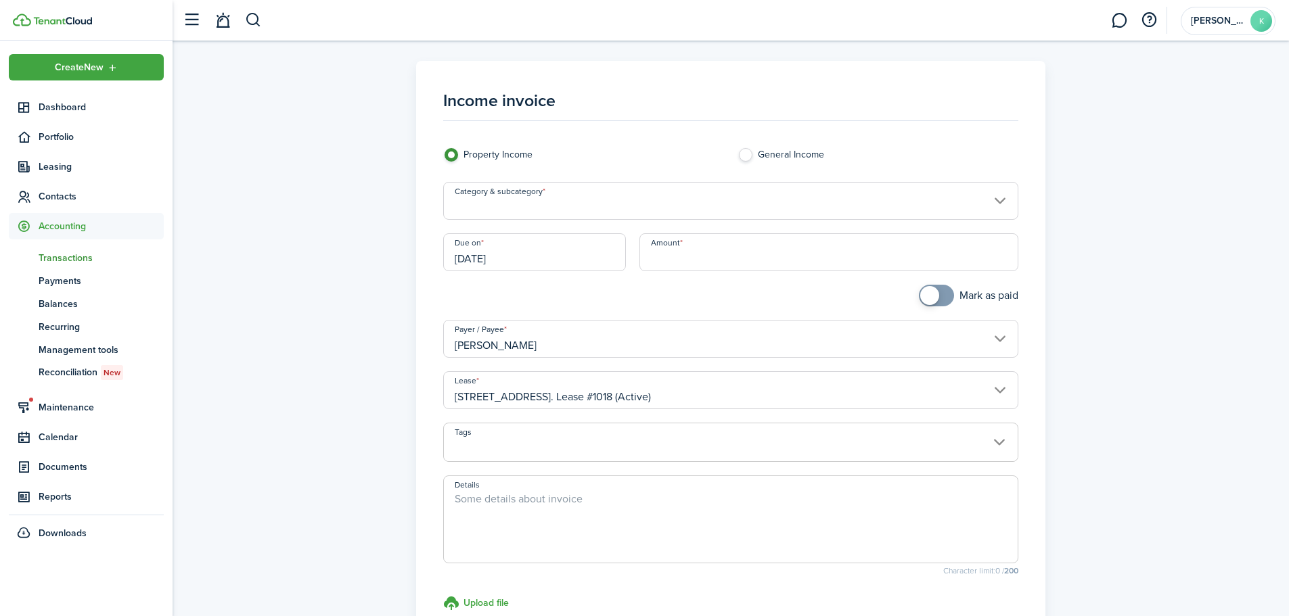
click at [515, 212] on input "Category & subcategory" at bounding box center [731, 201] width 576 height 38
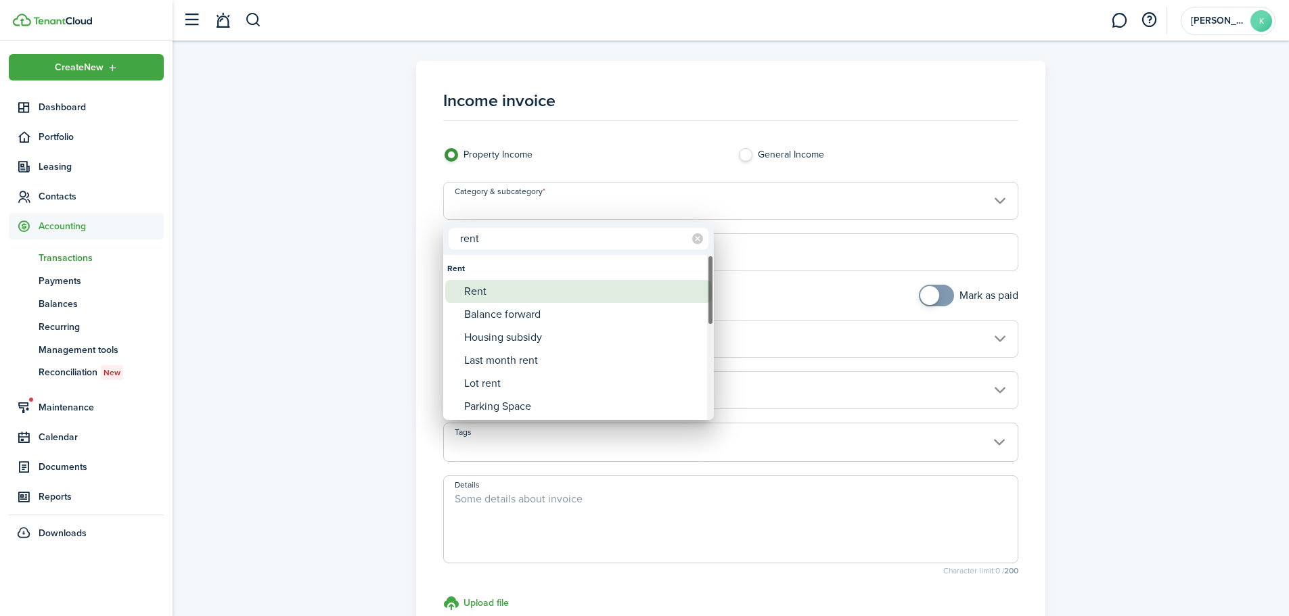
type input "rent"
click at [532, 296] on div "Rent" at bounding box center [584, 291] width 240 height 23
type input "Rent"
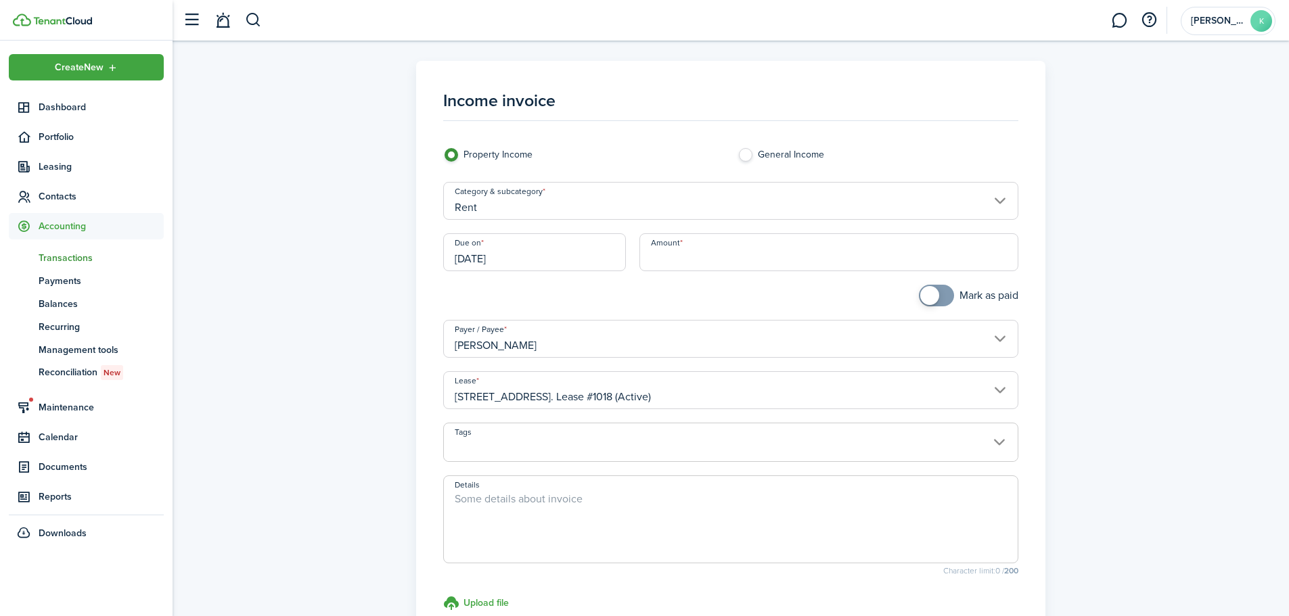
click at [607, 259] on input "[DATE]" at bounding box center [534, 252] width 183 height 38
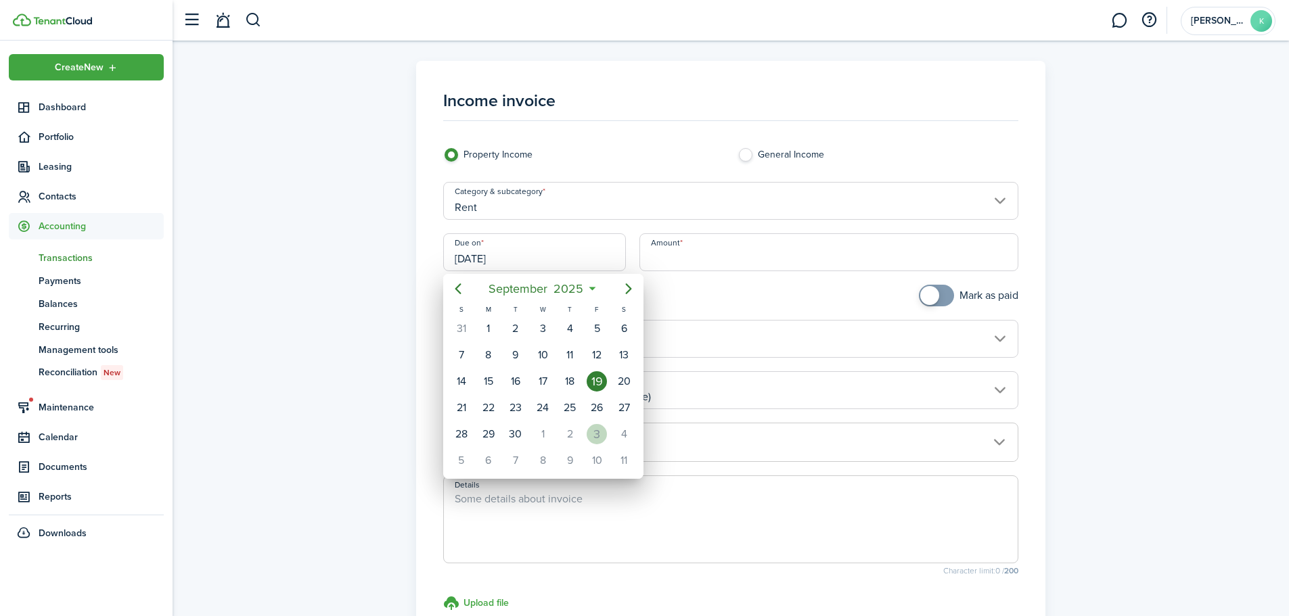
click at [594, 436] on div "3" at bounding box center [597, 434] width 20 height 20
type input "[DATE]"
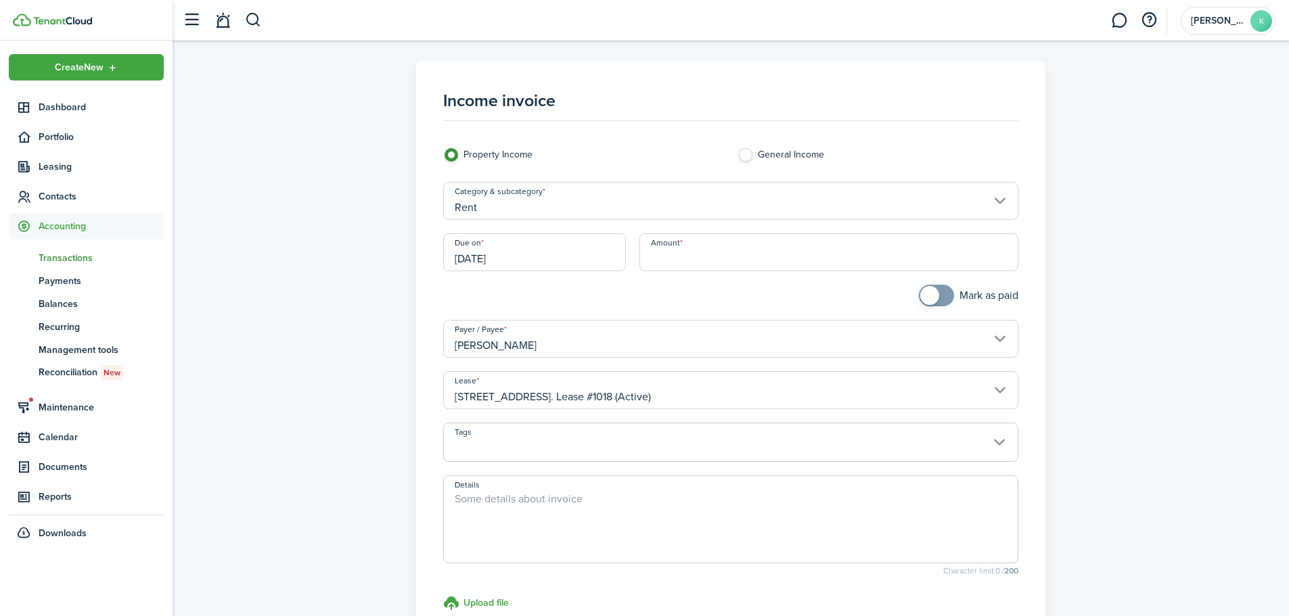
click at [724, 256] on input "Amount" at bounding box center [829, 252] width 380 height 38
type input "$1,215.00"
click at [550, 512] on textarea "Details" at bounding box center [731, 523] width 574 height 65
type textarea "P"
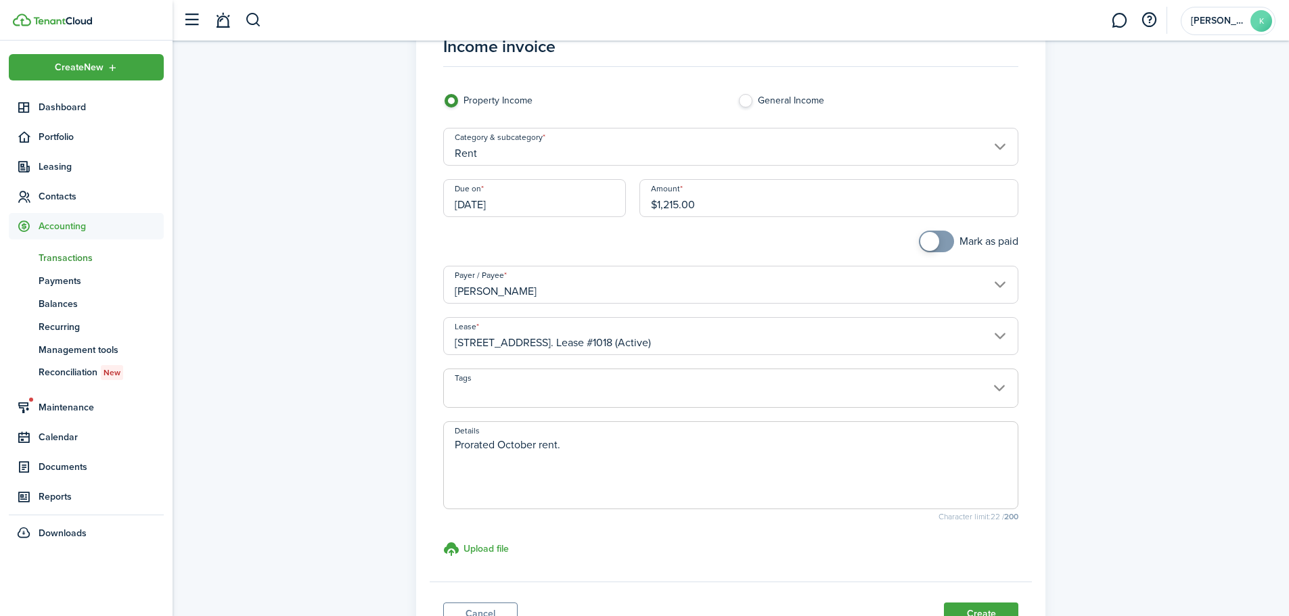
scroll to position [168, 0]
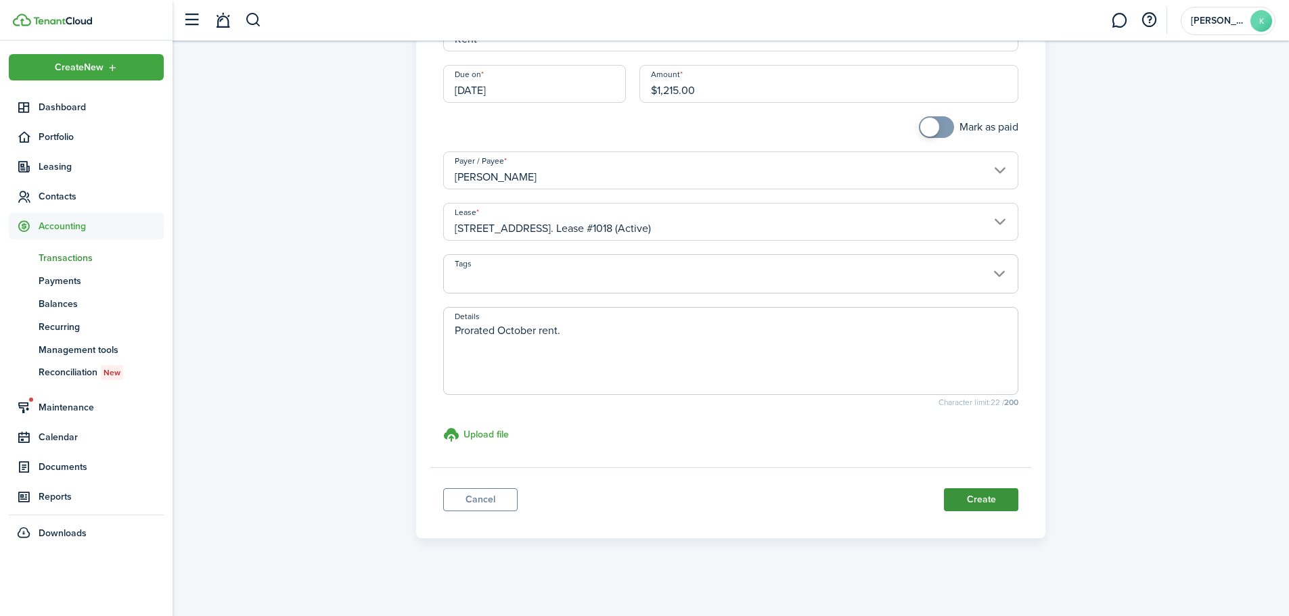
type textarea "Prorated October rent."
click at [955, 488] on button "Create" at bounding box center [981, 499] width 74 height 23
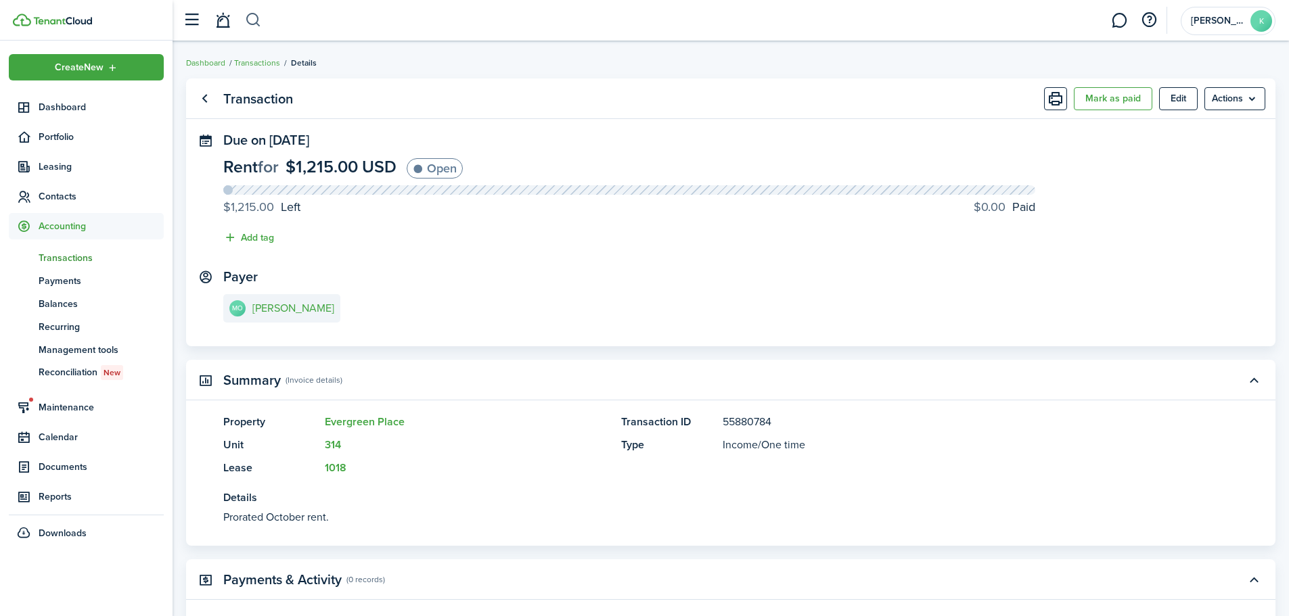
click at [260, 19] on button "button" at bounding box center [253, 20] width 17 height 23
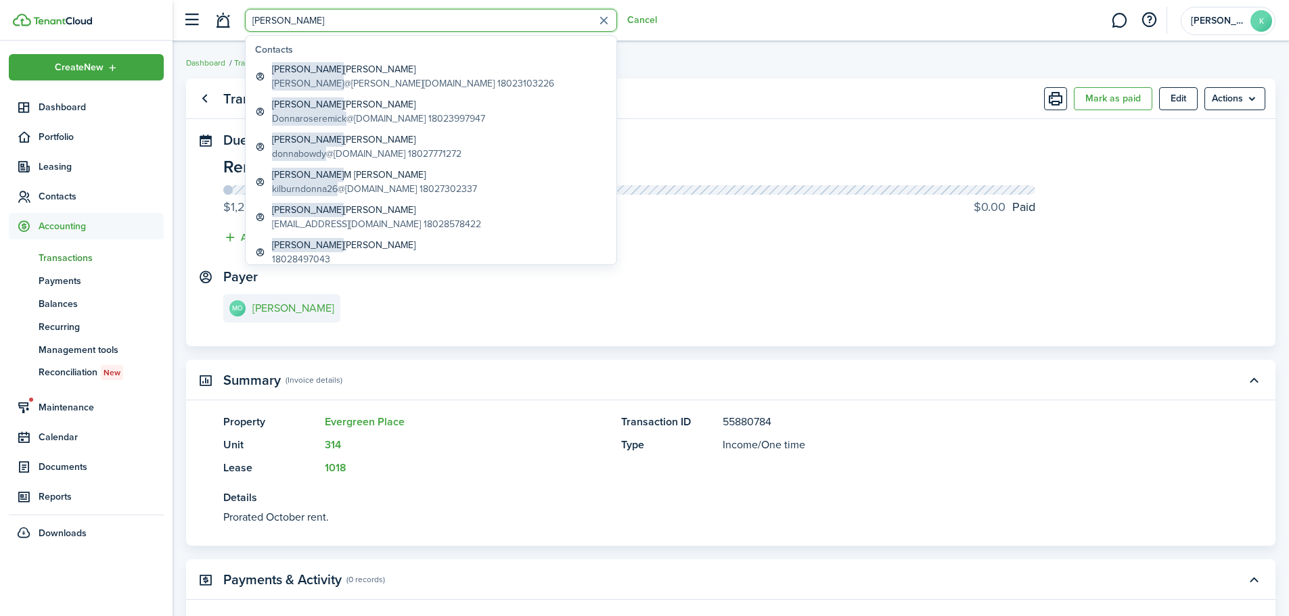
type input "[PERSON_NAME]"
click at [343, 78] on global-search-item-description "[PERSON_NAME] @[PERSON_NAME][DOMAIN_NAME] 18023103226" at bounding box center [413, 83] width 282 height 14
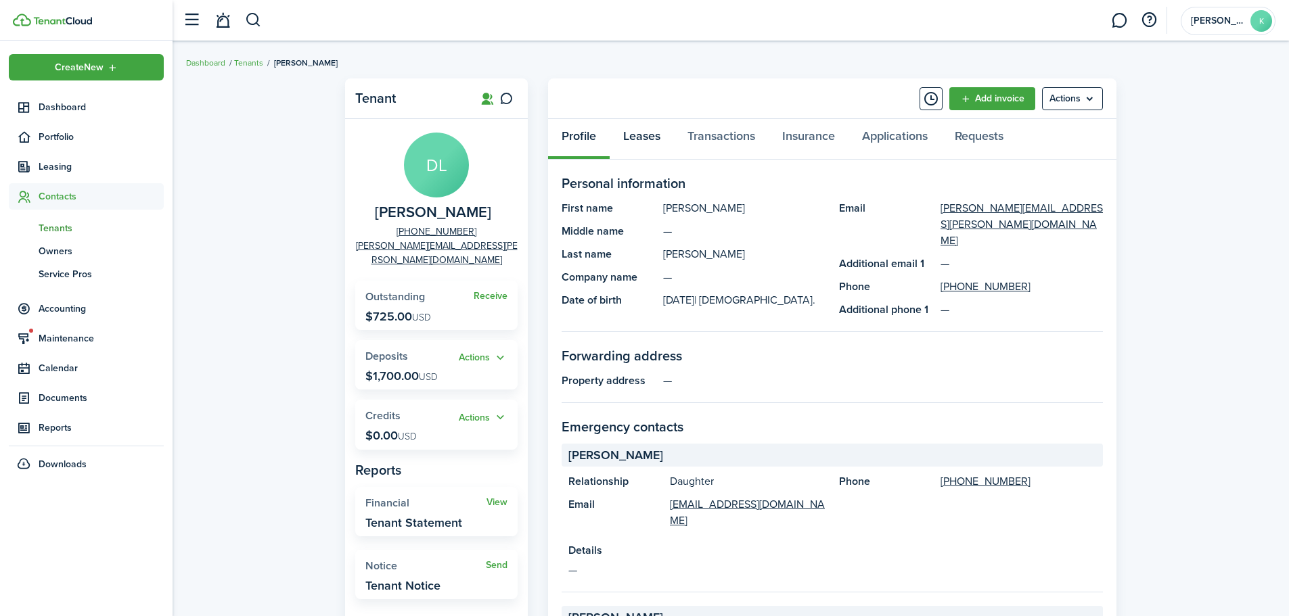
click at [643, 144] on link "Leases" at bounding box center [642, 139] width 64 height 41
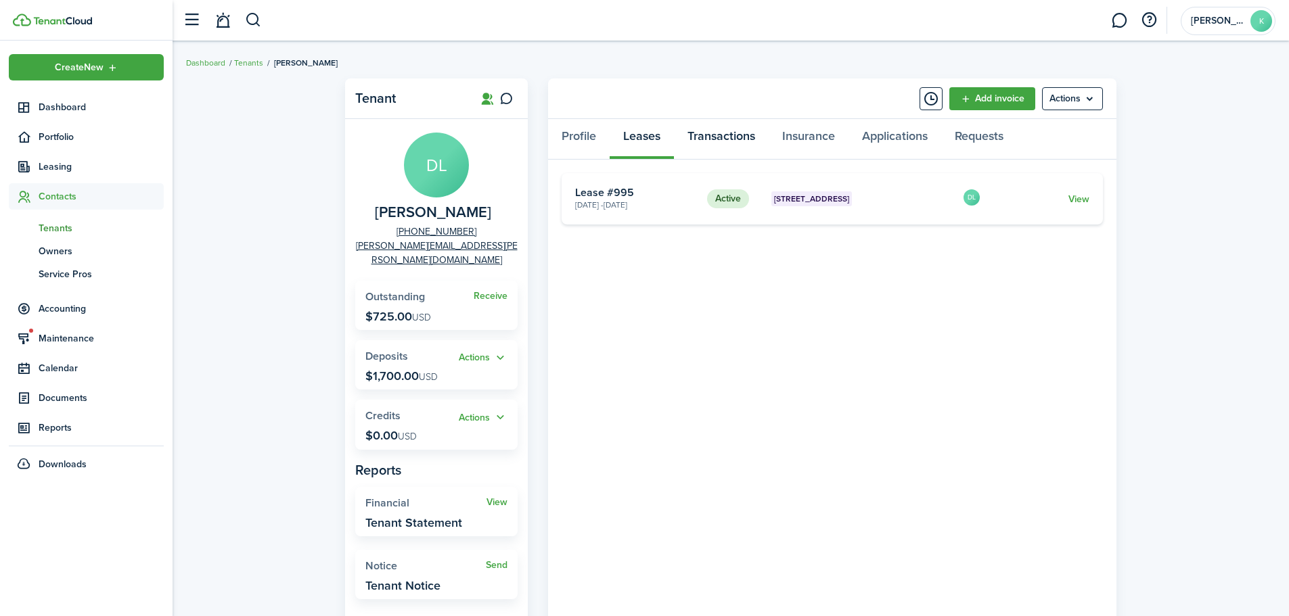
click at [699, 144] on link "Transactions" at bounding box center [721, 139] width 95 height 41
